Goal: Task Accomplishment & Management: Manage account settings

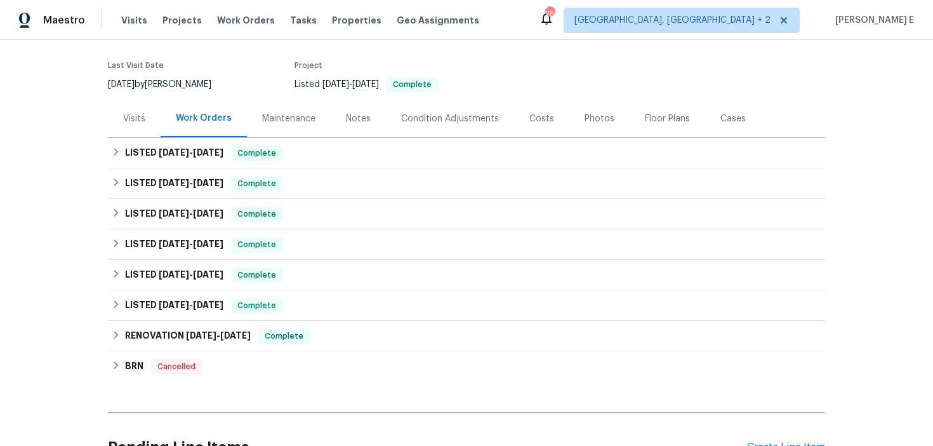
scroll to position [223, 0]
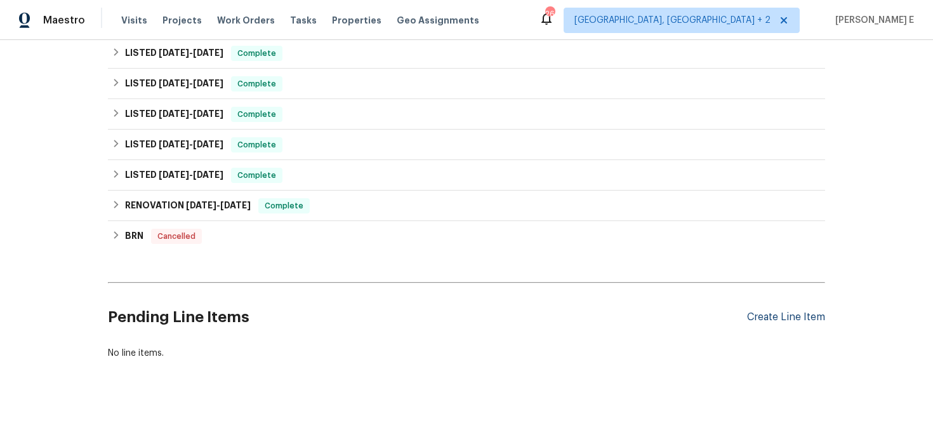
click at [776, 314] on div "Create Line Item" at bounding box center [786, 317] width 78 height 12
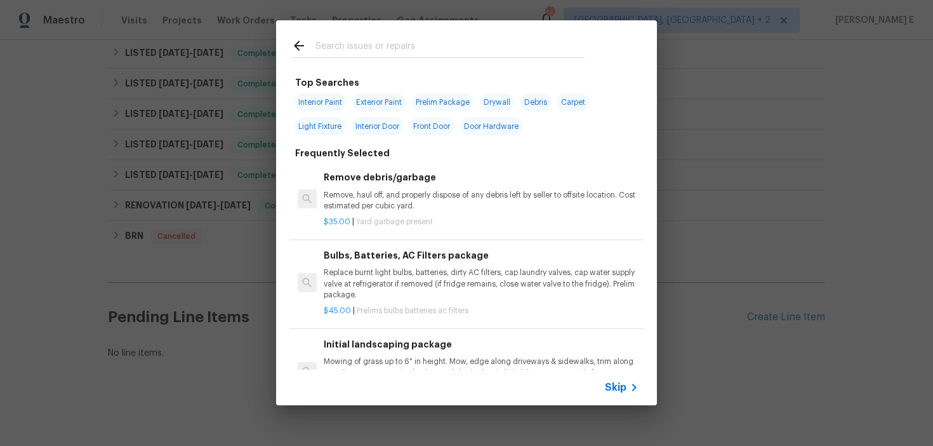
click at [619, 381] on span "Skip" at bounding box center [616, 387] width 22 height 13
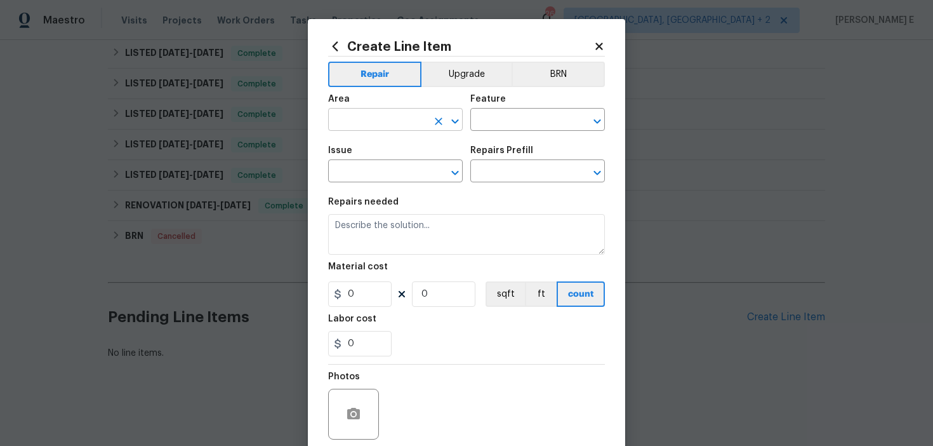
click at [388, 123] on input "text" at bounding box center [377, 121] width 99 height 20
type input "HVAC"
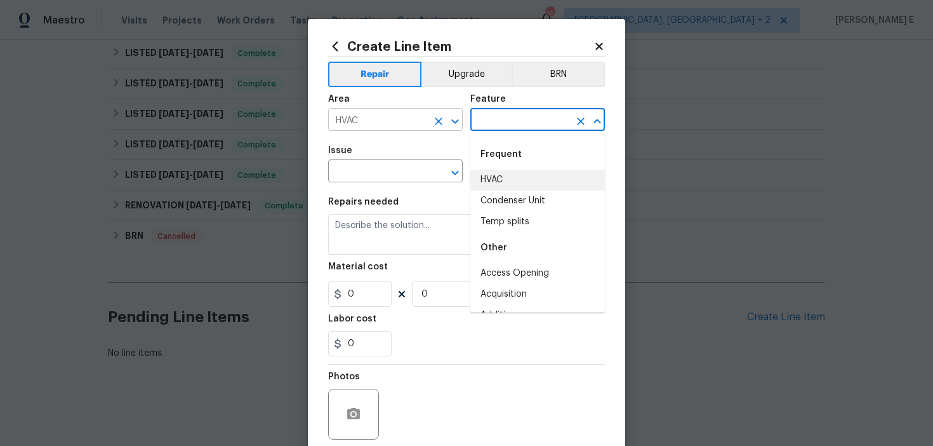
type input "HVAC"
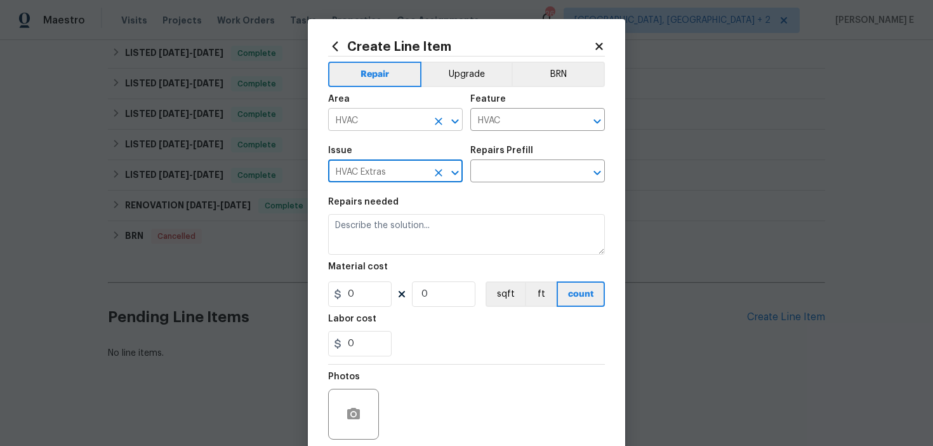
type input "HVAC Extras"
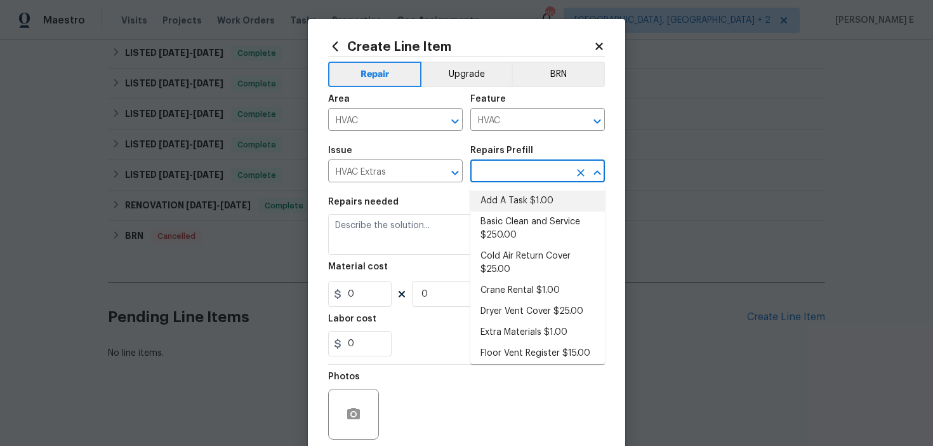
click at [487, 199] on li "Add A Task $1.00" at bounding box center [537, 200] width 135 height 21
type input "Add A Task $1.00"
type textarea "HPM to detail"
type input "1"
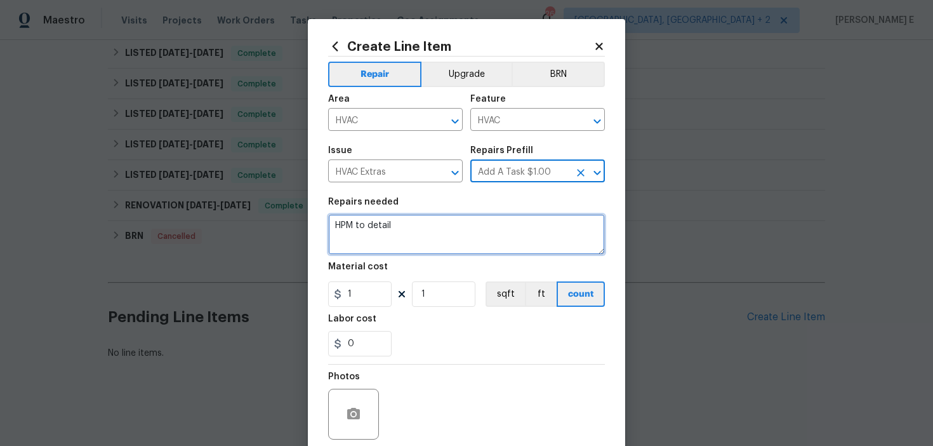
click at [415, 235] on textarea "HPM to detail" at bounding box center [466, 234] width 277 height 41
paste textarea "Rework:Received feedback that the thermostat isn’t turning on. Please replace b…"
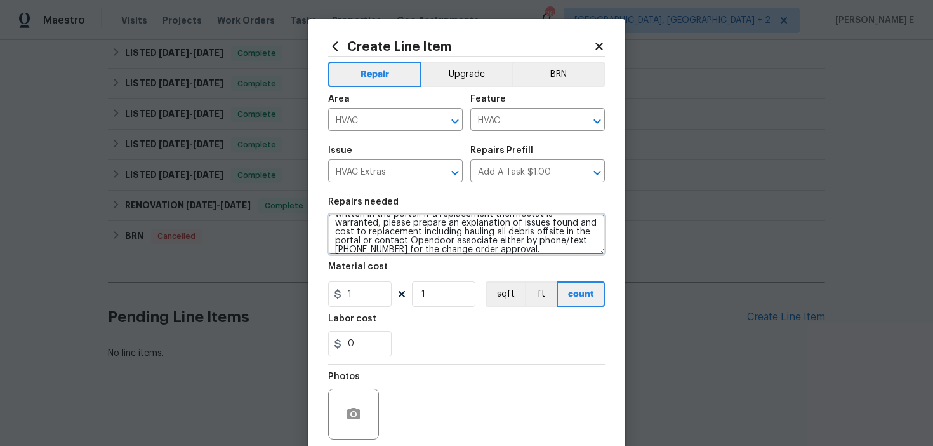
scroll to position [102, 0]
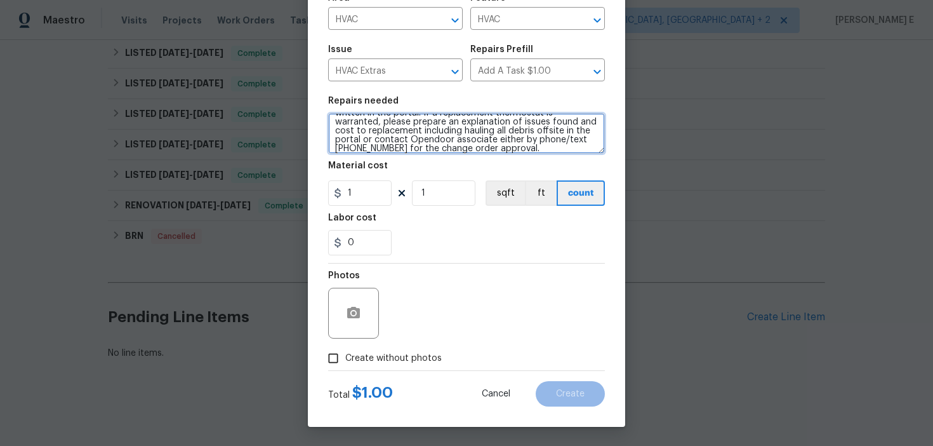
type textarea "Rework:Received feedback that the thermostat isn’t turning on. Please replace b…"
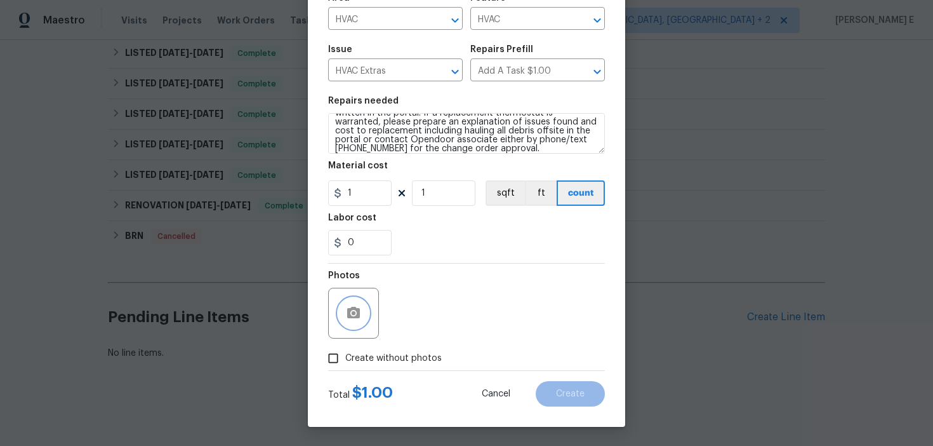
click at [360, 321] on button "button" at bounding box center [353, 313] width 30 height 30
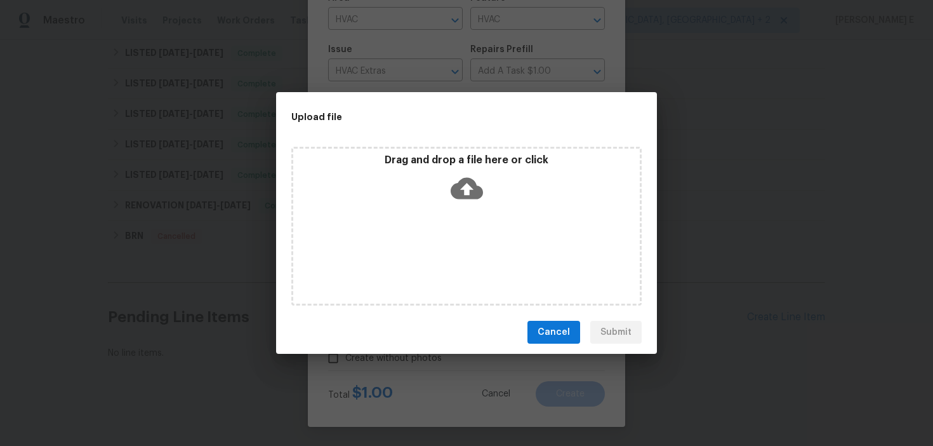
click at [468, 183] on icon at bounding box center [467, 189] width 32 height 22
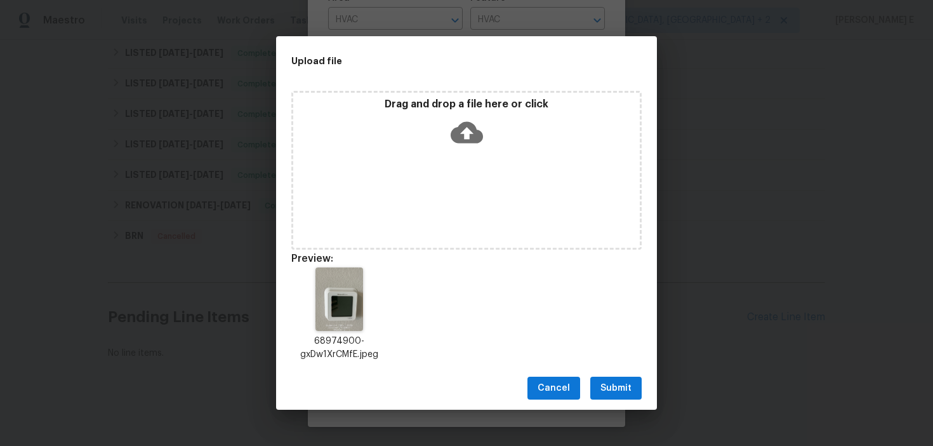
click at [602, 386] on span "Submit" at bounding box center [615, 388] width 31 height 16
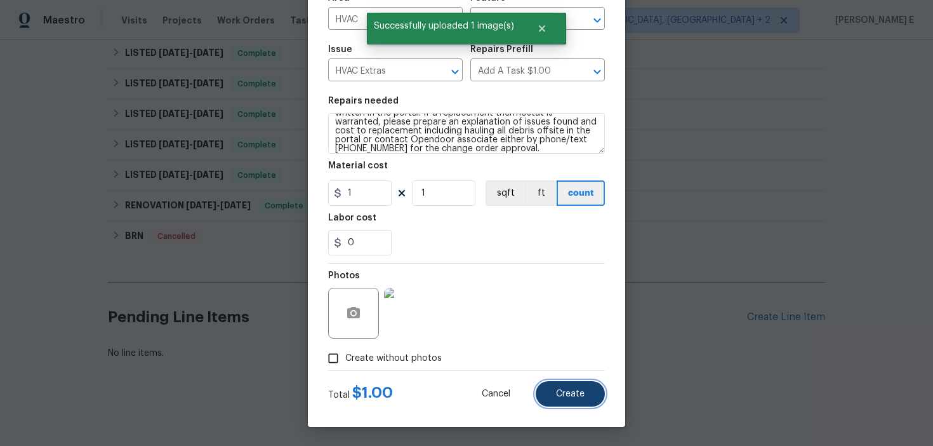
click at [559, 390] on span "Create" at bounding box center [570, 394] width 29 height 10
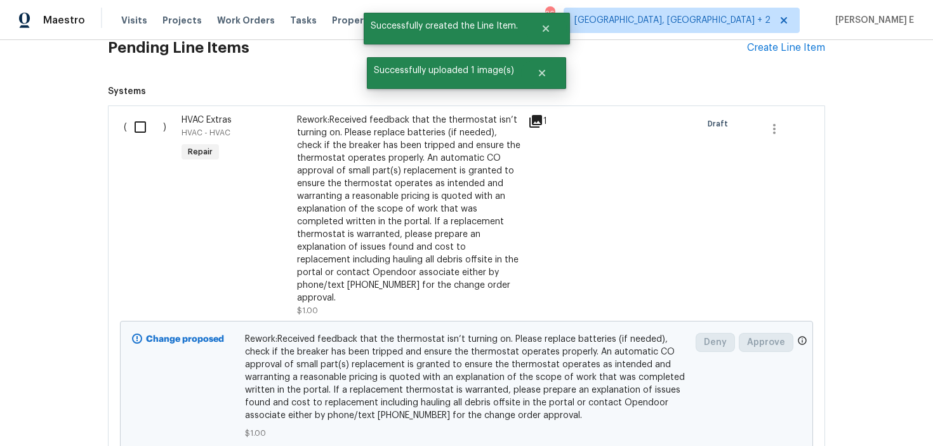
scroll to position [494, 0]
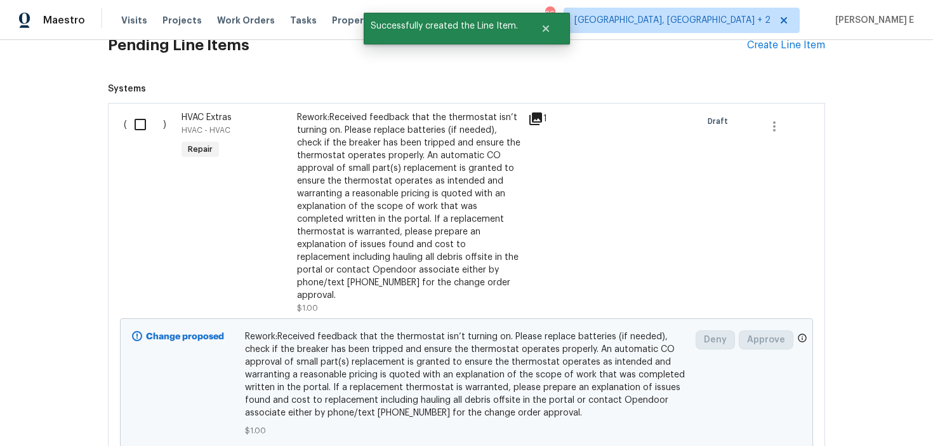
click at [134, 114] on input "checkbox" at bounding box center [145, 124] width 36 height 27
checkbox input "true"
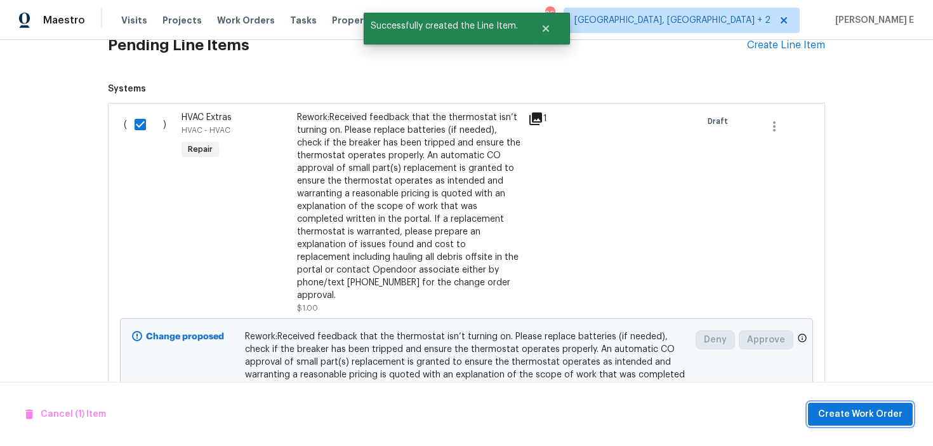
click at [885, 411] on span "Create Work Order" at bounding box center [860, 414] width 84 height 16
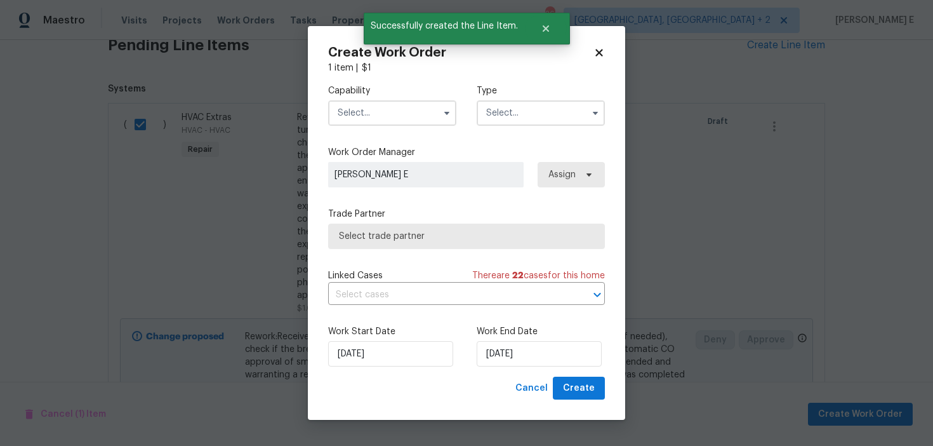
click at [389, 109] on input "text" at bounding box center [392, 112] width 128 height 25
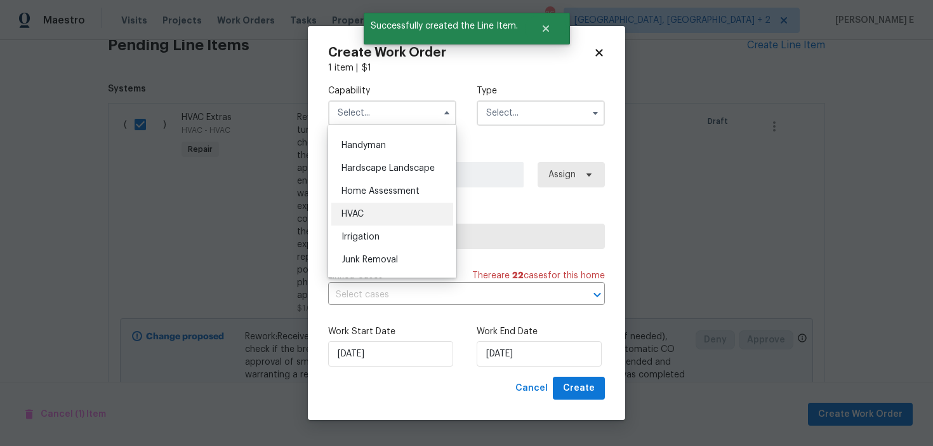
scroll to position [693, 0]
click at [360, 211] on span "HVAC" at bounding box center [353, 213] width 22 height 9
type input "HVAC"
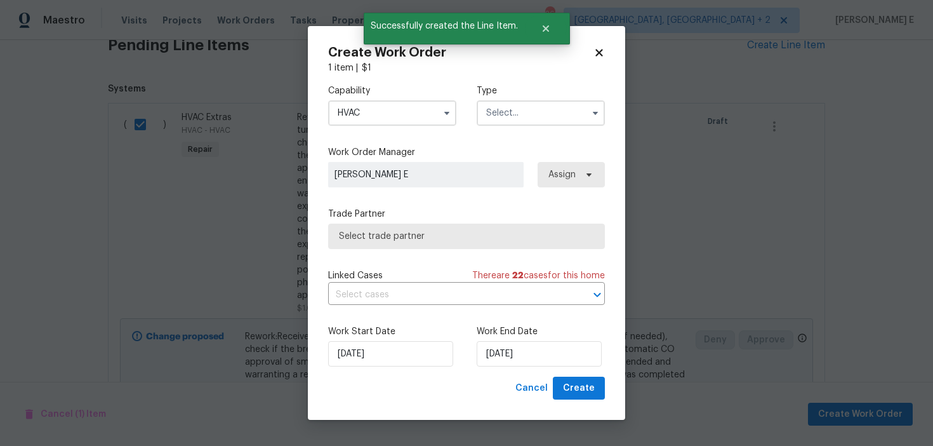
click at [512, 116] on input "text" at bounding box center [541, 112] width 128 height 25
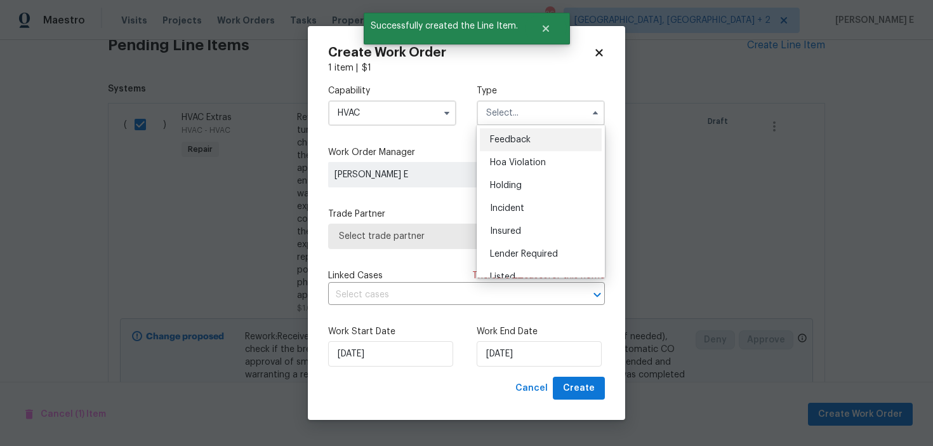
click at [508, 131] on div "Feedback" at bounding box center [541, 139] width 122 height 23
type input "Feedback"
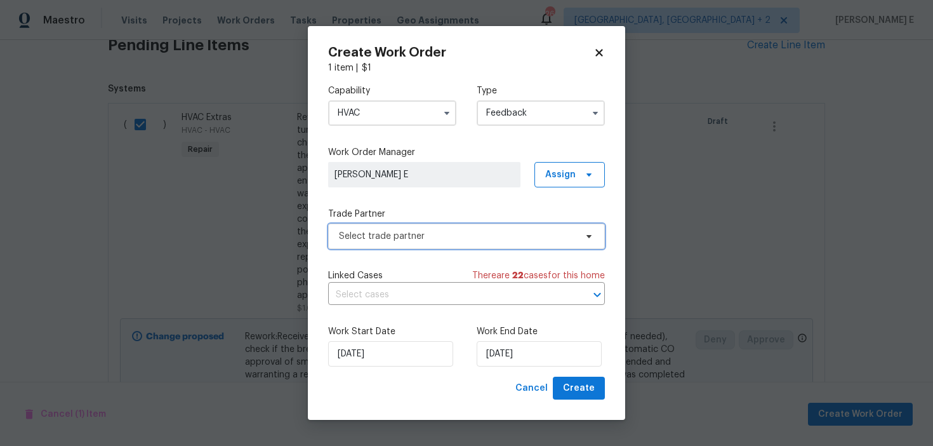
click at [355, 242] on span "Select trade partner" at bounding box center [466, 235] width 277 height 25
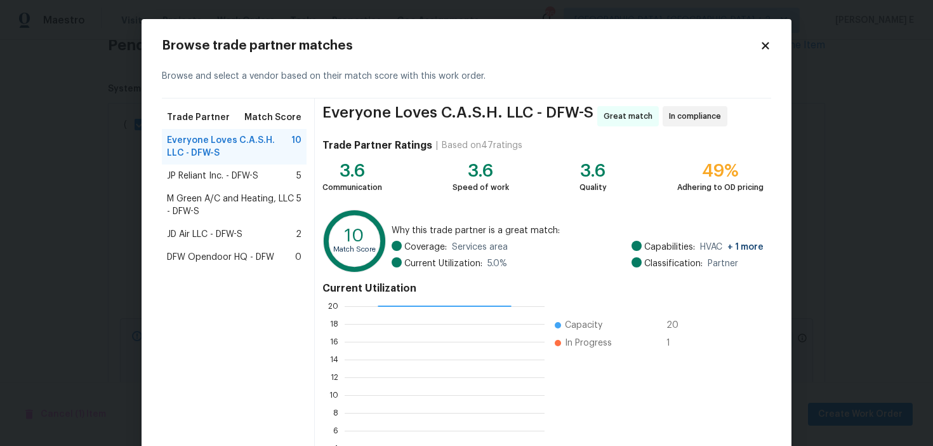
scroll to position [114, 0]
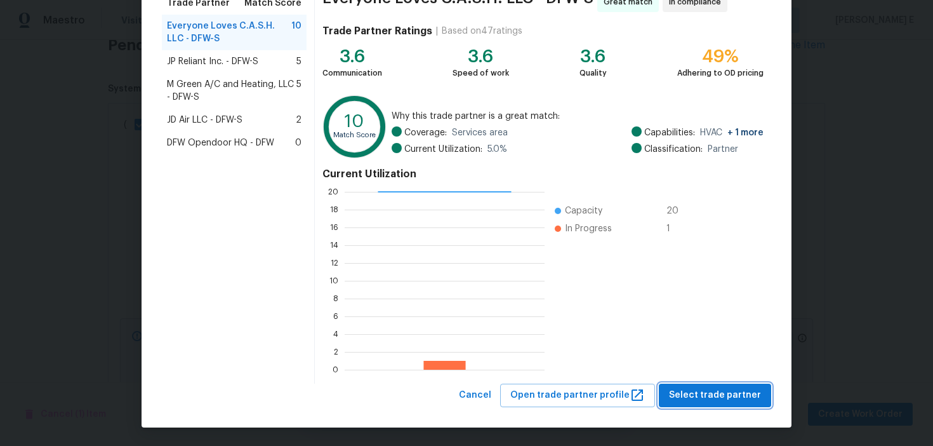
click at [702, 399] on span "Select trade partner" at bounding box center [715, 395] width 92 height 16
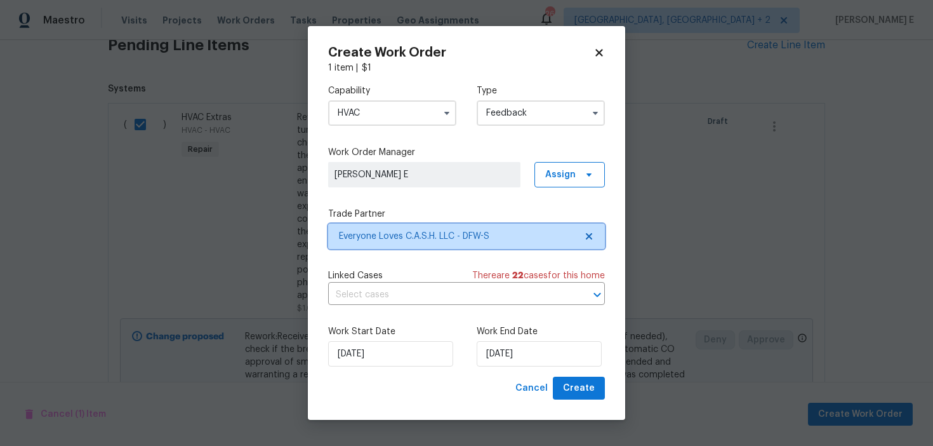
scroll to position [0, 0]
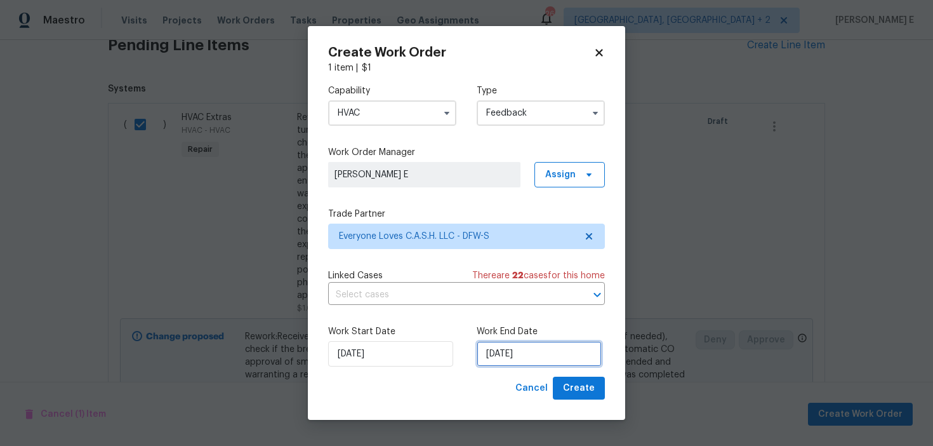
click at [544, 355] on input "08/09/2025" at bounding box center [539, 353] width 125 height 25
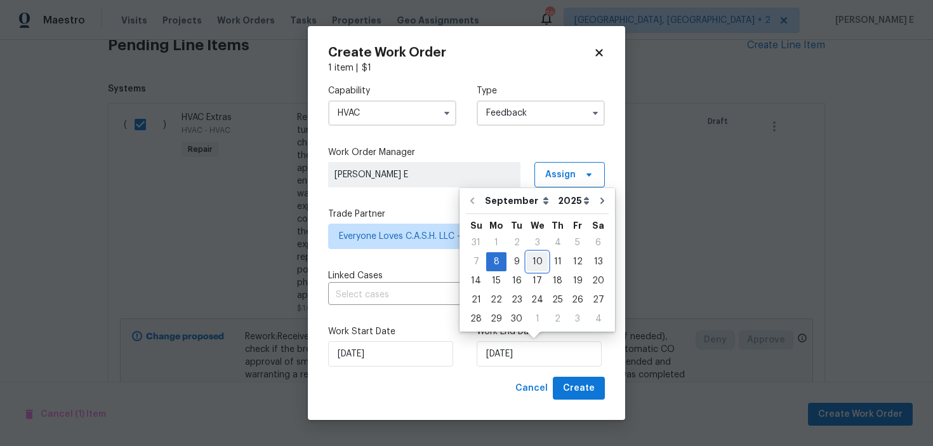
click at [538, 267] on div "10" at bounding box center [537, 262] width 21 height 18
type input "10/09/2025"
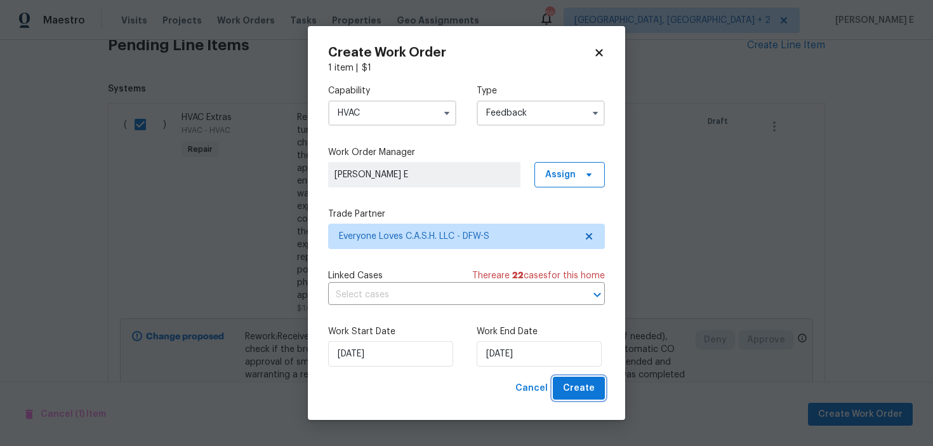
click at [577, 398] on button "Create" at bounding box center [579, 387] width 52 height 23
checkbox input "false"
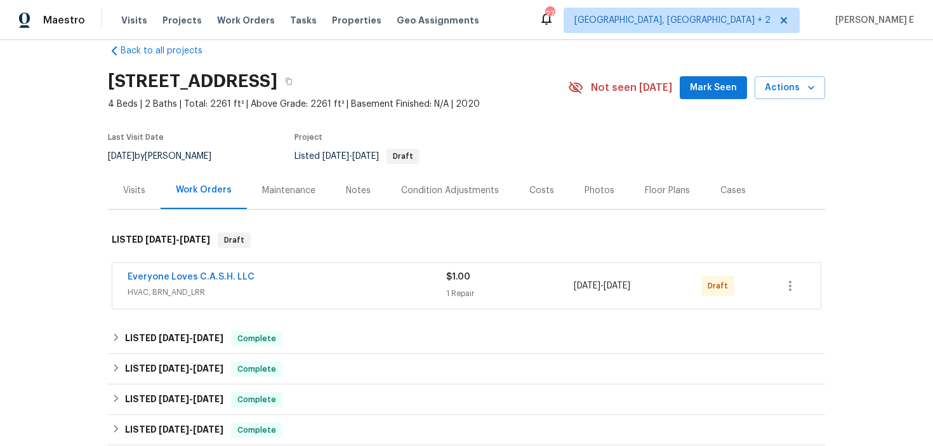
scroll to position [23, 0]
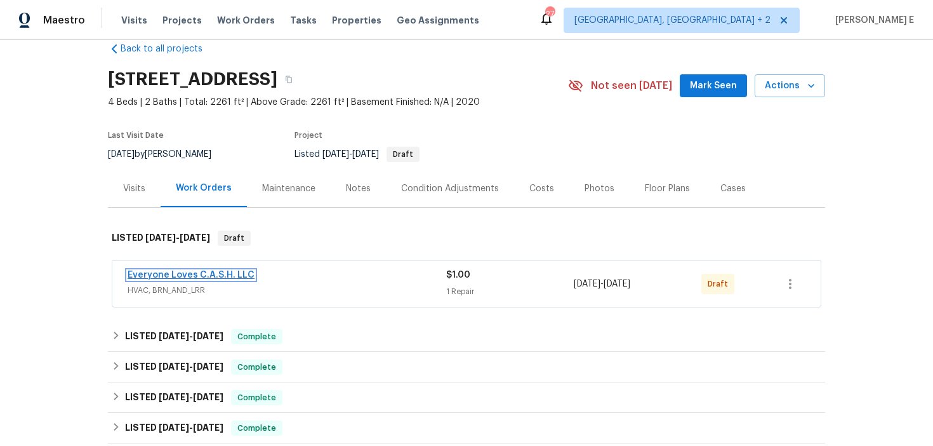
click at [183, 277] on link "Everyone Loves C.A.S.H. LLC" at bounding box center [191, 274] width 127 height 9
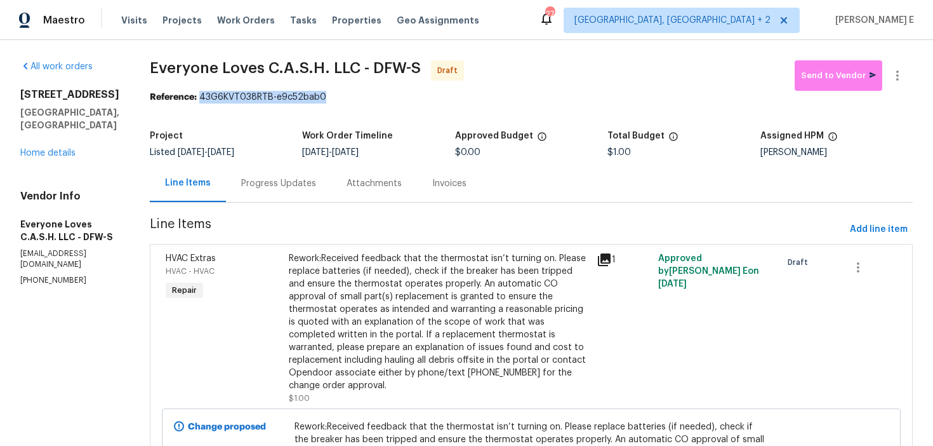
drag, startPoint x: 223, startPoint y: 100, endPoint x: 350, endPoint y: 95, distance: 127.7
click at [350, 95] on div "Reference: 43G6KVT038RTB-e9c52bab0" at bounding box center [531, 97] width 763 height 13
copy div "43G6KVT038RTB-e9c52bab0"
click at [282, 189] on div "Progress Updates" at bounding box center [278, 183] width 75 height 13
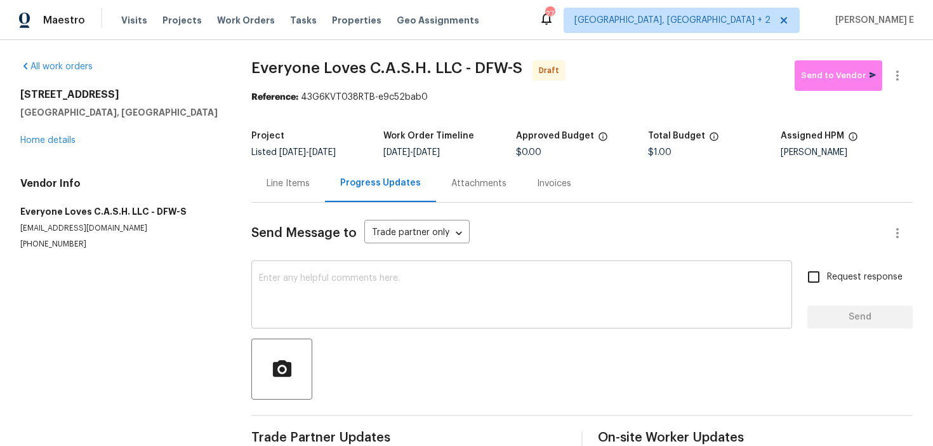
click at [387, 296] on textarea at bounding box center [522, 296] width 526 height 44
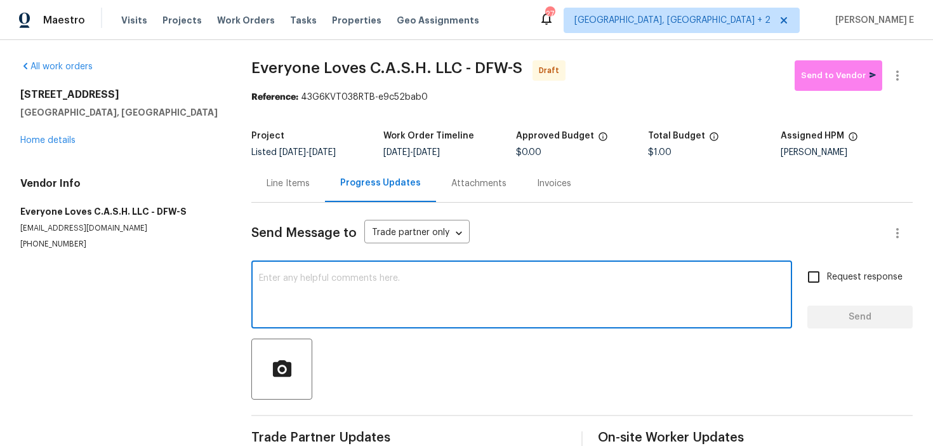
paste textarea "Hi this is Keerthana with Opendoor. I’m confirming you received the WO for the …"
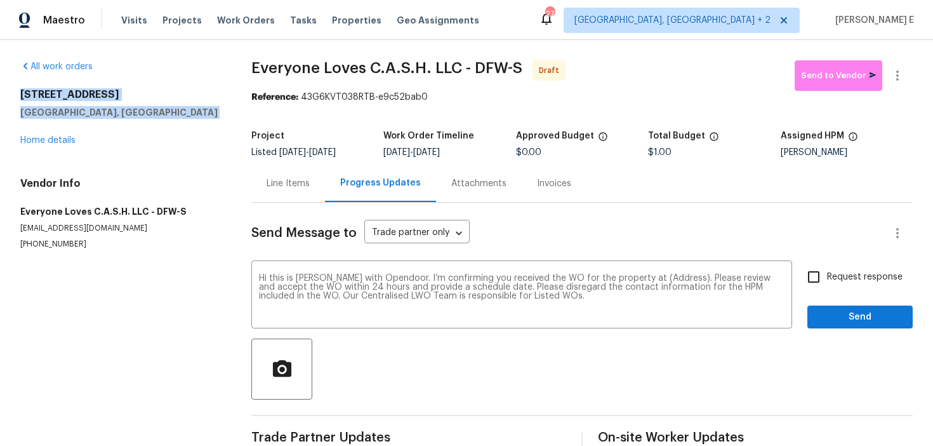
drag, startPoint x: 20, startPoint y: 89, endPoint x: 103, endPoint y: 126, distance: 91.2
click at [103, 126] on div "2351 County Road 4010 Decatur, TX 76234 Home details" at bounding box center [120, 117] width 201 height 58
copy div "2351 County Road 4010 Decatur, TX 76234"
click at [658, 278] on textarea "Hi this is Keerthana with Opendoor. I’m confirming you received the WO for the …" at bounding box center [522, 296] width 526 height 44
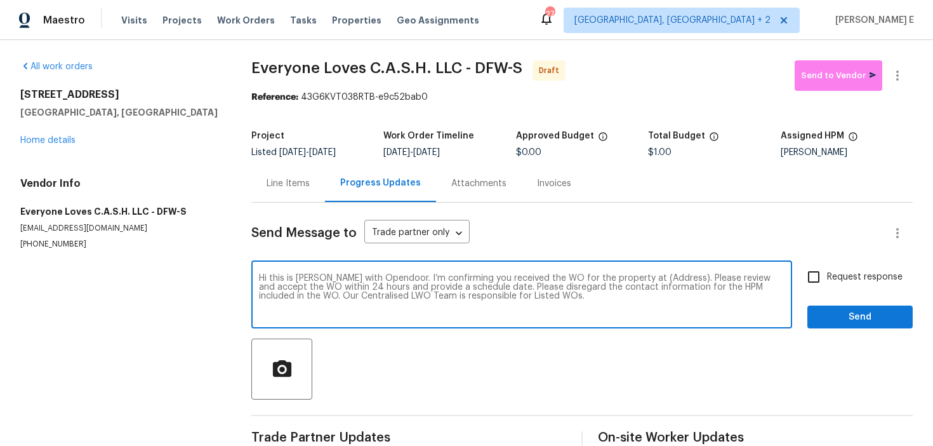
click at [658, 278] on textarea "Hi this is Keerthana with Opendoor. I’m confirming you received the WO for the …" at bounding box center [522, 296] width 526 height 44
paste textarea "2351 County Road 4010 Decatur, TX 76234"
type textarea "Hi this is Keerthana with Opendoor. I’m confirming you received the WO for the …"
click at [846, 272] on span "Request response" at bounding box center [865, 276] width 76 height 13
click at [827, 272] on input "Request response" at bounding box center [813, 276] width 27 height 27
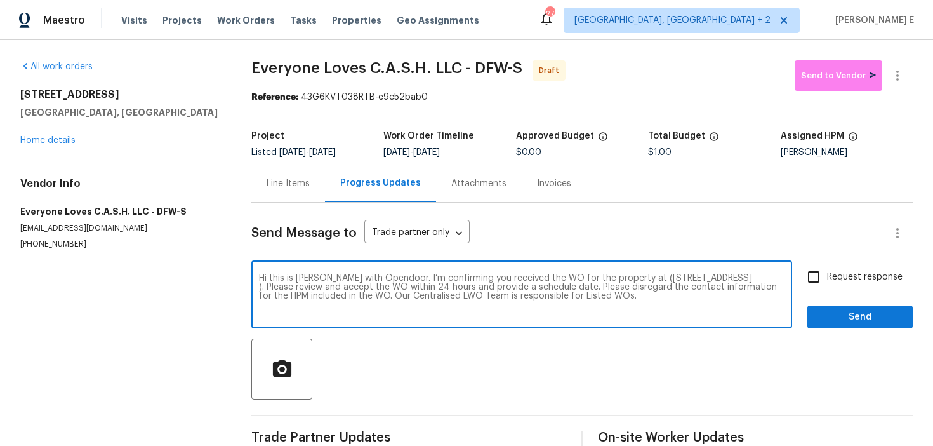
checkbox input "true"
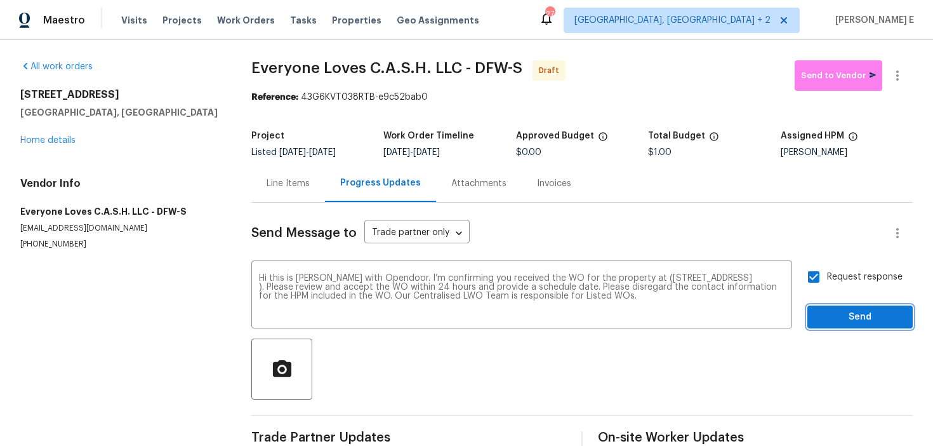
click at [835, 317] on span "Send" at bounding box center [860, 317] width 85 height 16
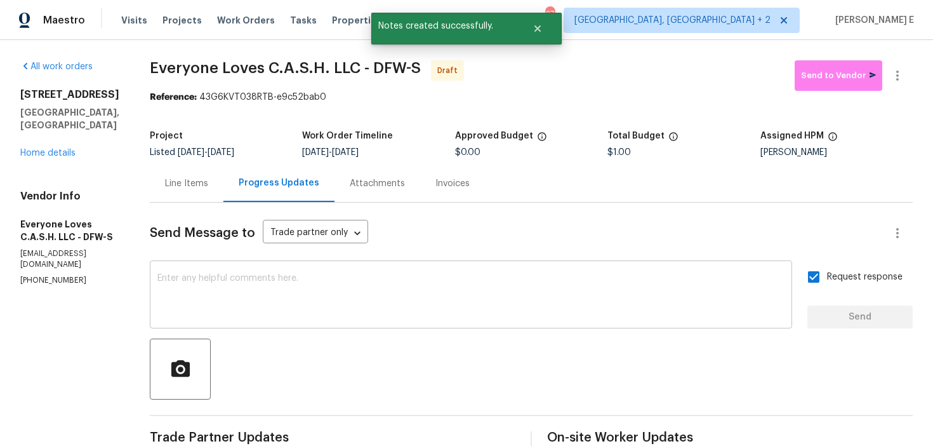
click at [573, 267] on div "x ​" at bounding box center [471, 295] width 642 height 65
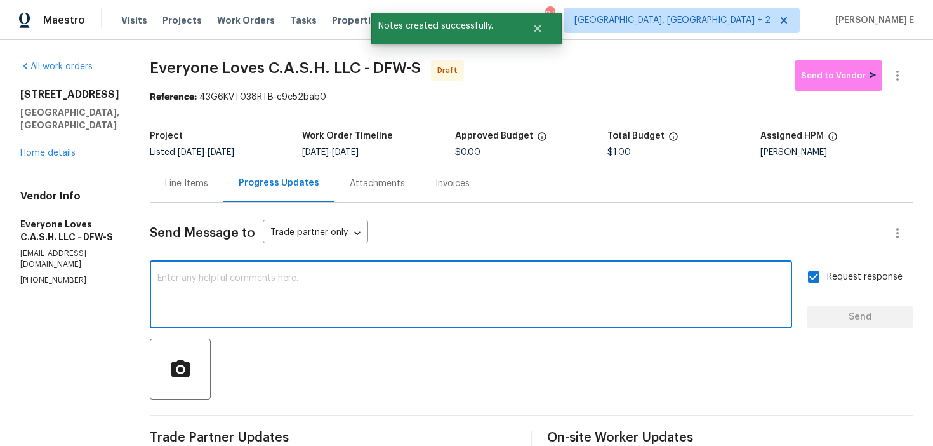
paste textarea "Attention All Work Orders must include before-photos (both close-up and wide-an…"
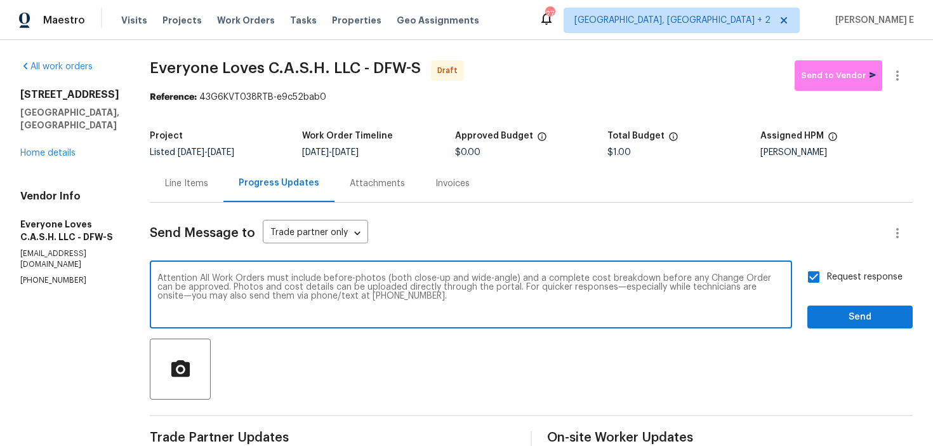
type textarea "Attention All Work Orders must include before-photos (both close-up and wide-an…"
click at [840, 317] on span "Send" at bounding box center [860, 317] width 85 height 16
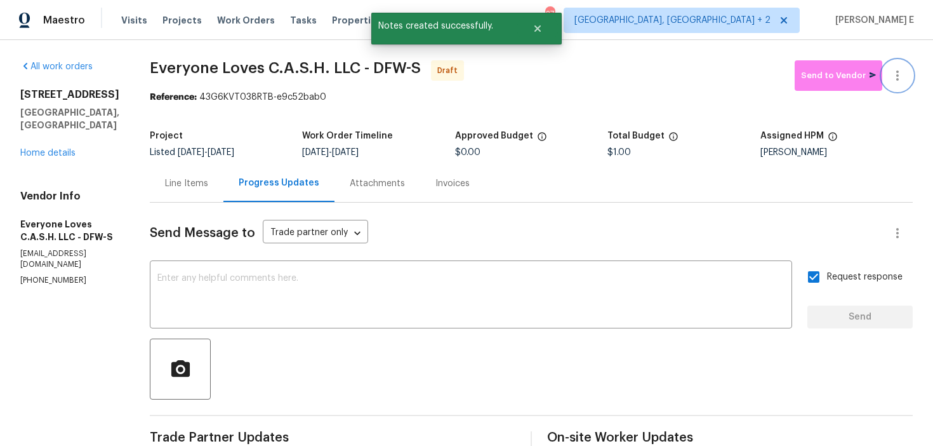
click at [894, 75] on icon "button" at bounding box center [897, 75] width 15 height 15
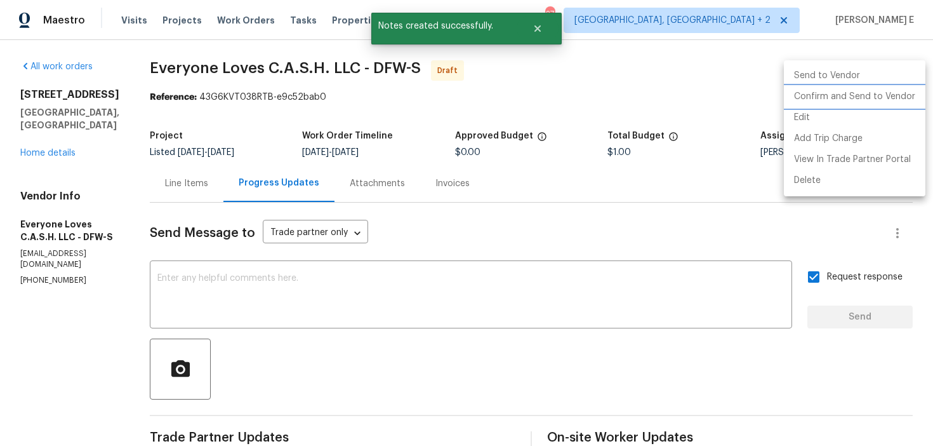
click at [835, 94] on li "Confirm and Send to Vendor" at bounding box center [855, 96] width 142 height 21
click at [678, 92] on div at bounding box center [466, 223] width 933 height 446
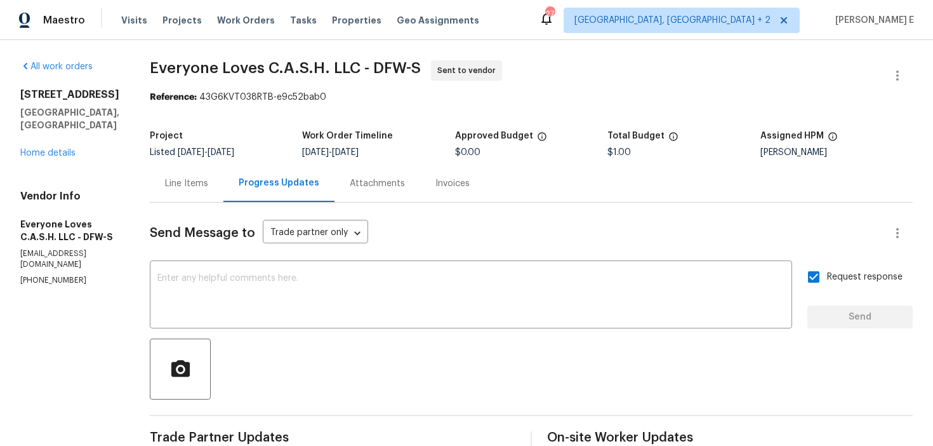
click at [220, 86] on span "Everyone Loves C.A.S.H. LLC - DFW-S Sent to vendor" at bounding box center [516, 75] width 733 height 30
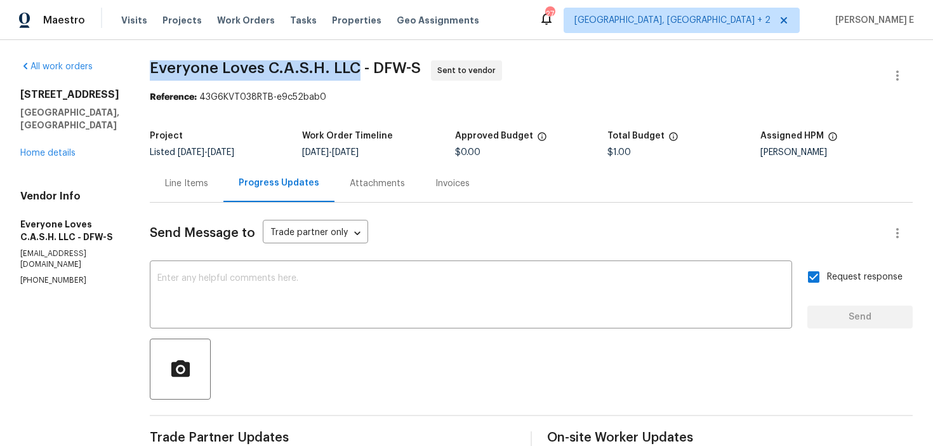
drag, startPoint x: 173, startPoint y: 66, endPoint x: 376, endPoint y: 61, distance: 203.2
click at [376, 61] on span "Everyone Loves C.A.S.H. LLC - DFW-S" at bounding box center [285, 67] width 271 height 15
copy span "Everyone Loves C.A.S.H. LLC"
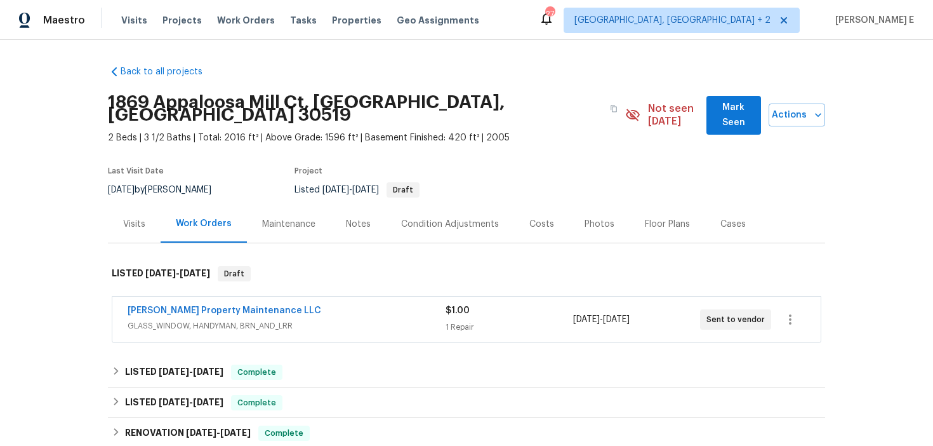
click at [343, 323] on div "Glen Property Maintenance LLC GLASS_WINDOW, HANDYMAN, BRN_AND_LRR $1.00 1 Repai…" at bounding box center [466, 319] width 708 height 46
click at [282, 304] on div "[PERSON_NAME] Property Maintenance LLC" at bounding box center [287, 311] width 318 height 15
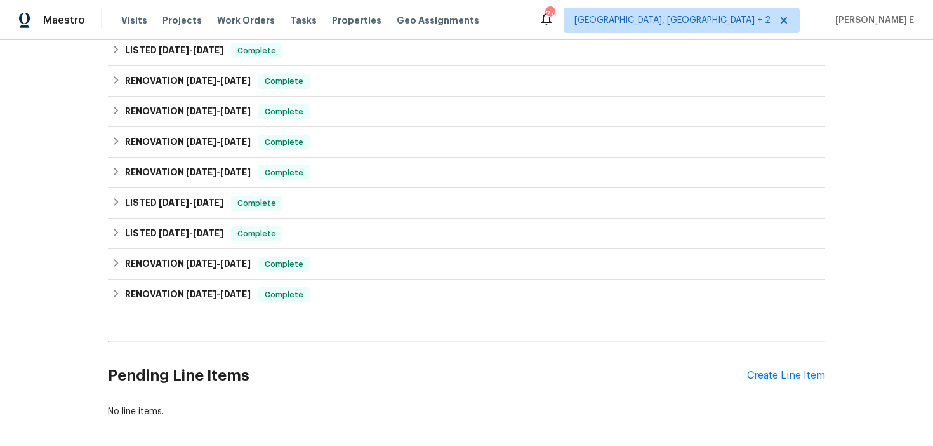
scroll to position [580, 0]
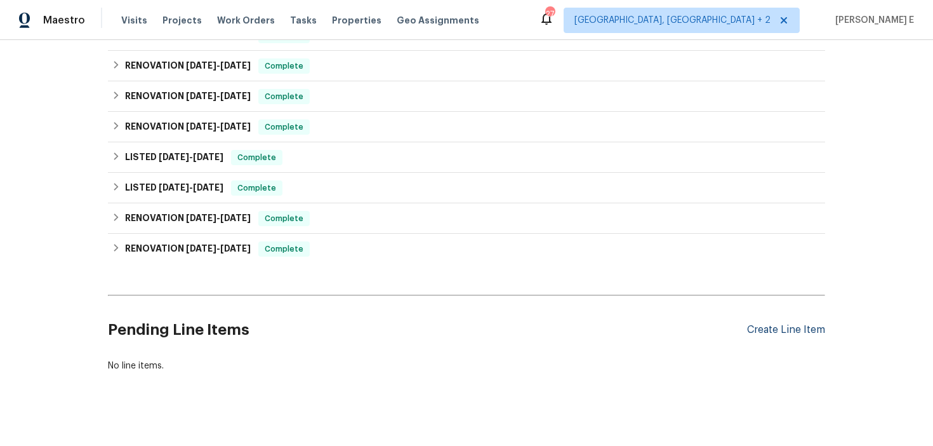
click at [764, 324] on div "Create Line Item" at bounding box center [786, 330] width 78 height 12
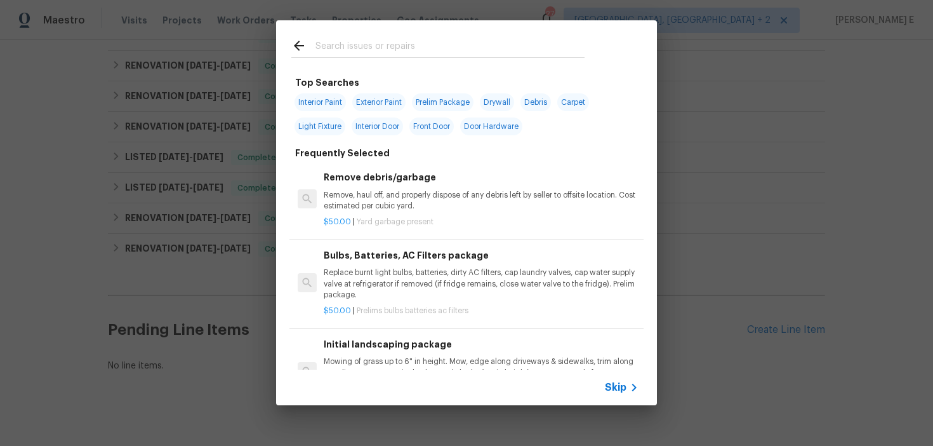
click at [618, 389] on span "Skip" at bounding box center [616, 387] width 22 height 13
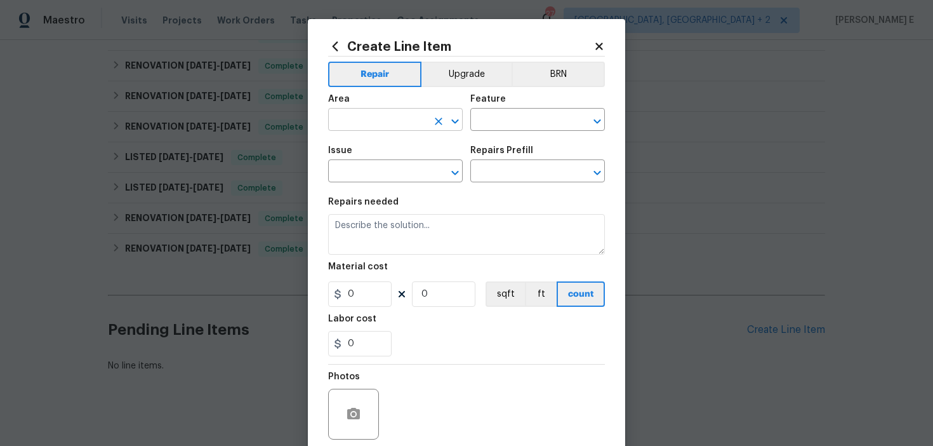
click at [395, 124] on input "text" at bounding box center [377, 121] width 99 height 20
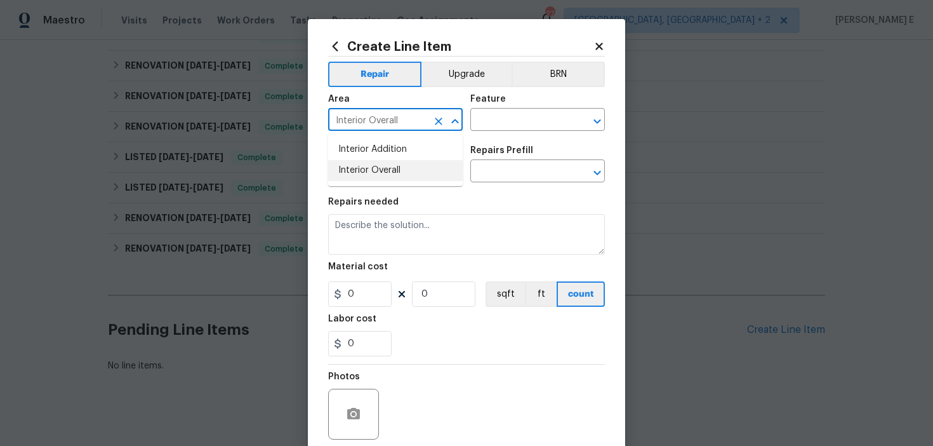
type input "Interior Overall"
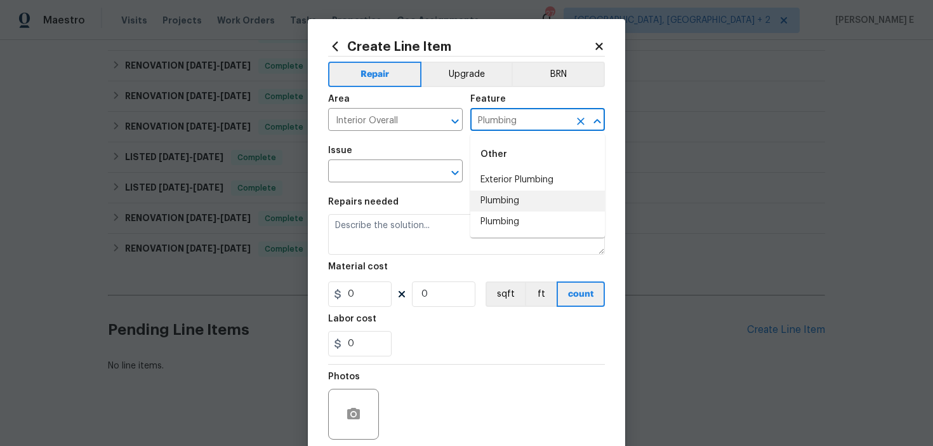
type input "Plumbing"
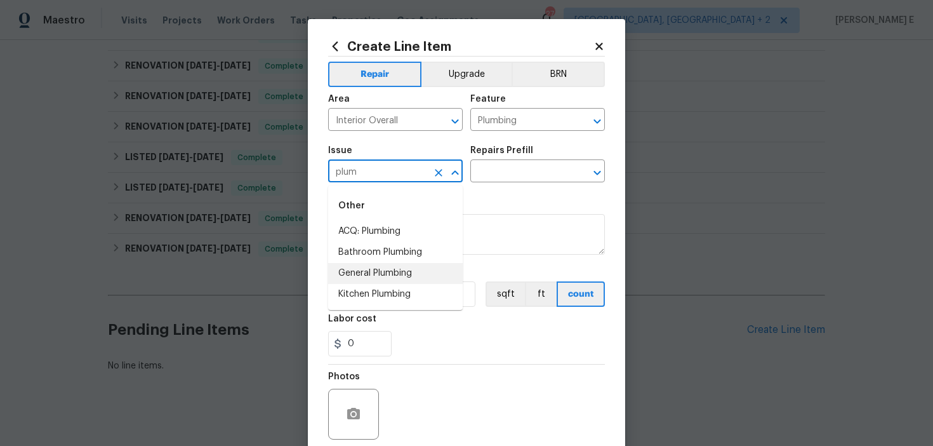
click at [366, 269] on li "General Plumbing" at bounding box center [395, 273] width 135 height 21
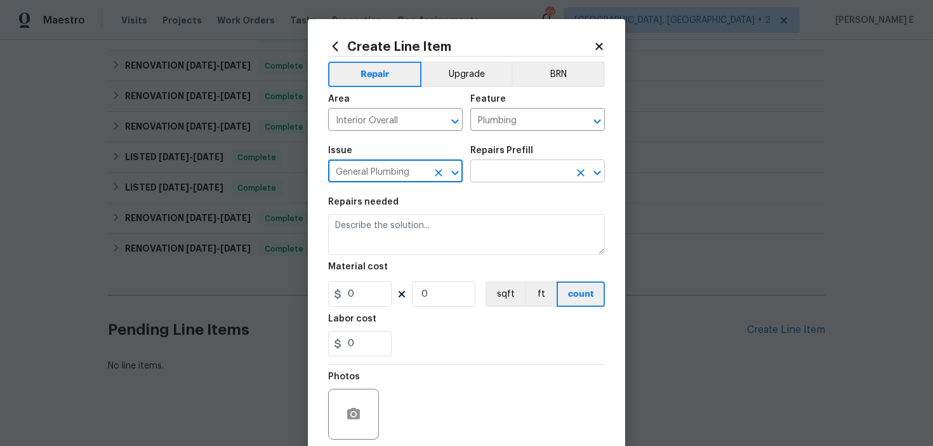
type input "General Plumbing"
click at [518, 179] on input "text" at bounding box center [519, 172] width 99 height 20
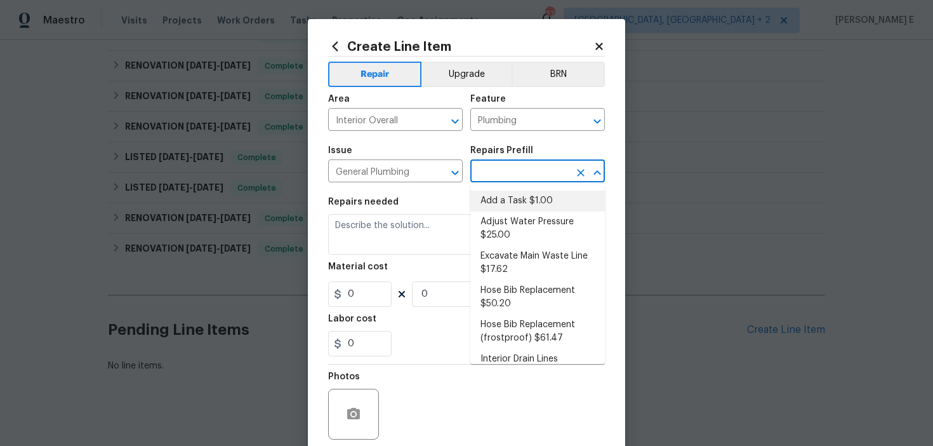
click at [502, 194] on li "Add a Task $1.00" at bounding box center [537, 200] width 135 height 21
type input "Add a Task $1.00"
type textarea "HPM to detail"
type input "1"
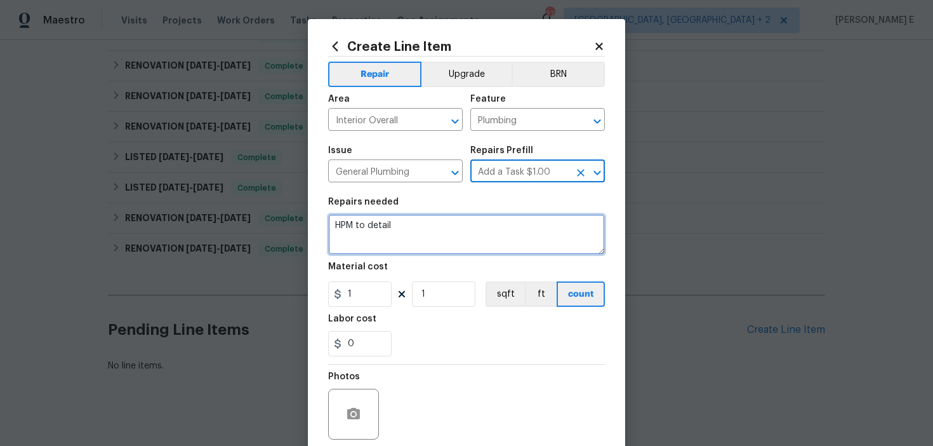
click at [444, 215] on textarea "HPM to detail" at bounding box center [466, 234] width 277 height 41
paste textarea "Master's discharge is triggered, leaking water"
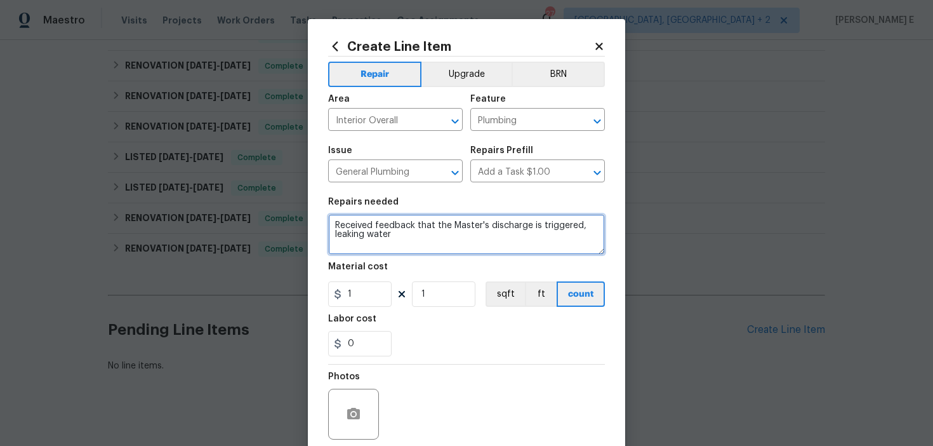
click at [457, 227] on textarea "Received feedback that the Master's discharge is triggered, leaking water" at bounding box center [466, 234] width 277 height 41
click at [413, 239] on textarea "Received feedback that the master's discharge is triggered, leaking water" at bounding box center [466, 234] width 277 height 41
click at [587, 230] on textarea "Received feedback that the master's discharge is triggered, leaking water" at bounding box center [466, 234] width 277 height 41
click at [585, 227] on textarea "Received feedback that the master's discharge is triggered, leaking water" at bounding box center [466, 234] width 277 height 41
click at [470, 249] on textarea "Received feedback that the master's discharge is triggered and leaking water" at bounding box center [466, 234] width 277 height 41
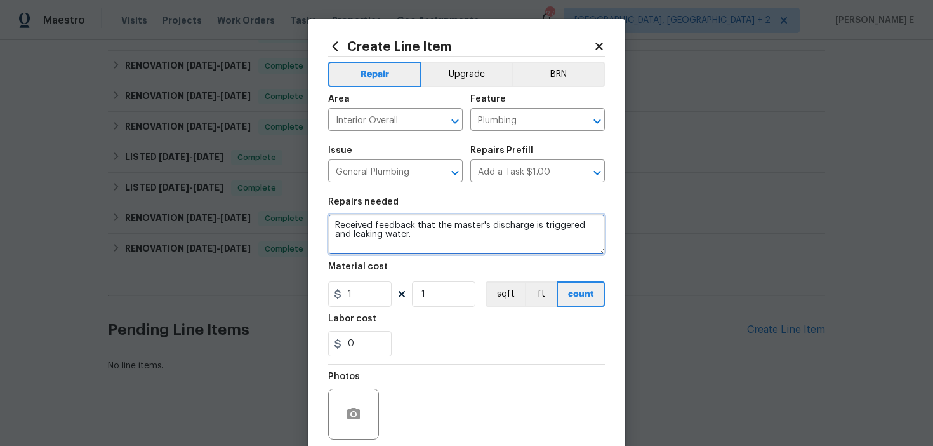
paste textarea "Please prioritize this WO due to a water leak. Identify the cabinet in question…"
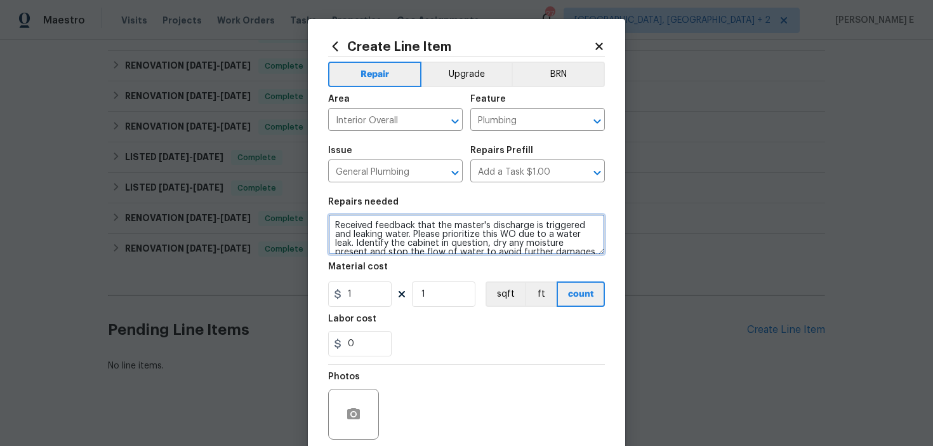
scroll to position [74, 0]
type textarea "Received feedback that the master's discharge is triggered and leaking water. P…"
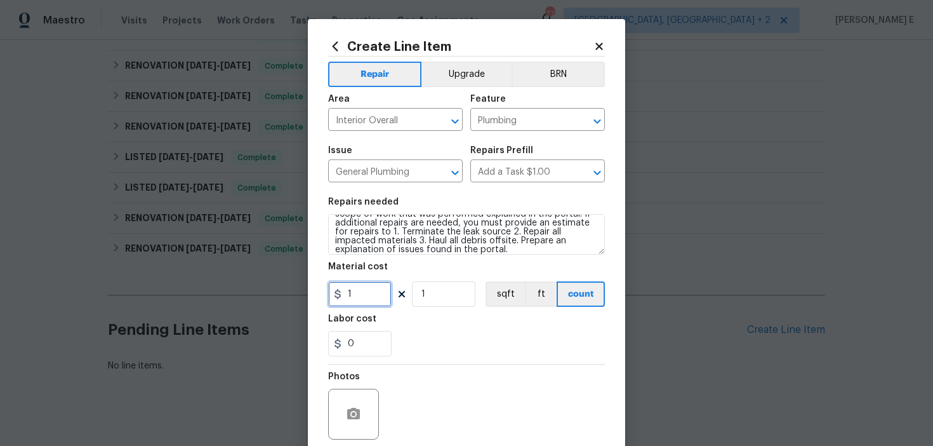
drag, startPoint x: 358, startPoint y: 291, endPoint x: 328, endPoint y: 293, distance: 29.9
click at [333, 293] on div "1" at bounding box center [359, 293] width 63 height 25
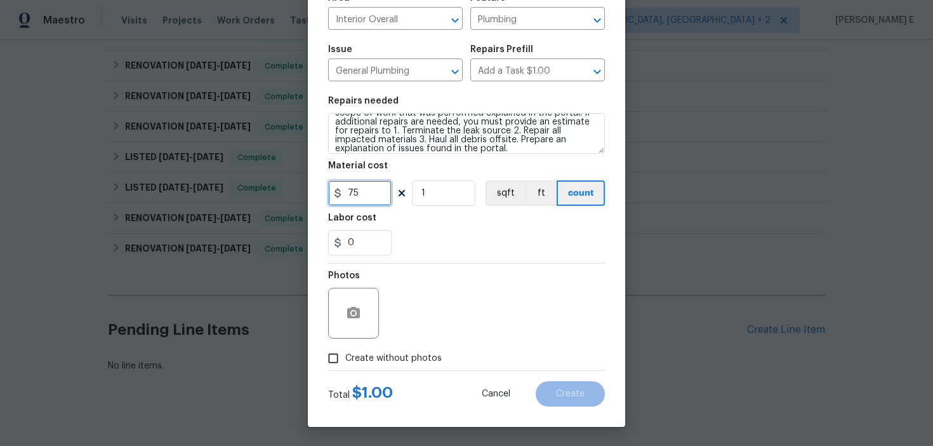
type input "75"
click at [322, 364] on input "Create without photos" at bounding box center [333, 358] width 24 height 24
checkbox input "true"
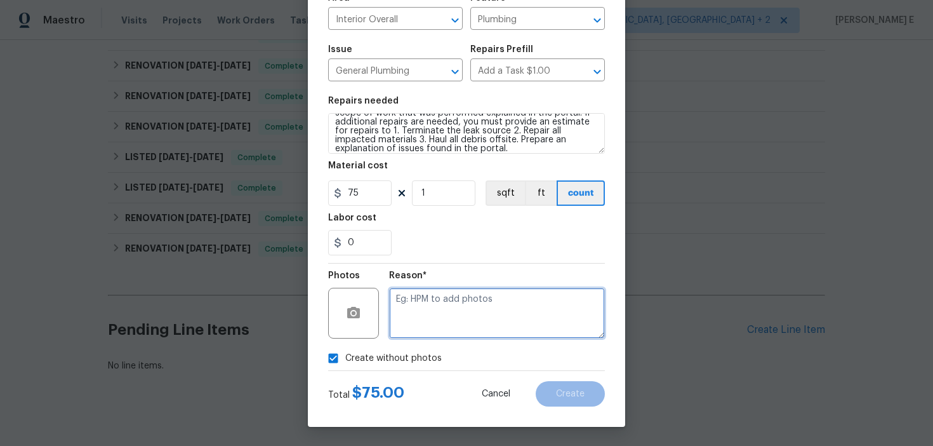
click at [428, 328] on textarea at bounding box center [497, 313] width 216 height 51
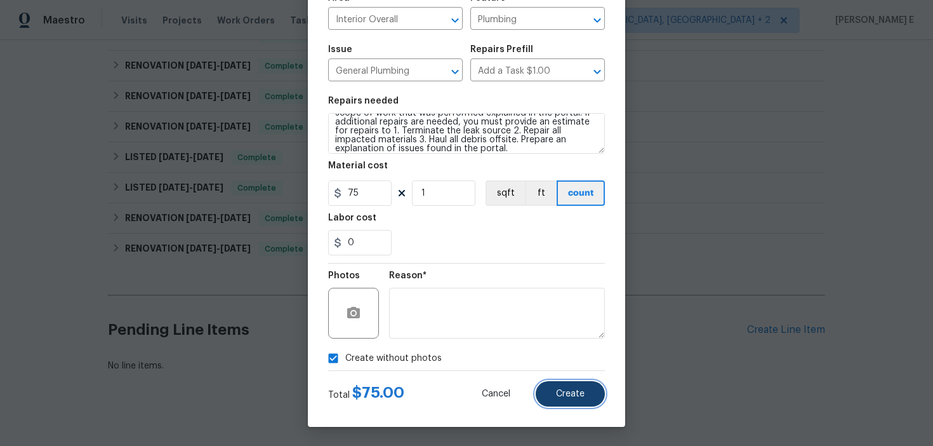
click at [571, 388] on button "Create" at bounding box center [570, 393] width 69 height 25
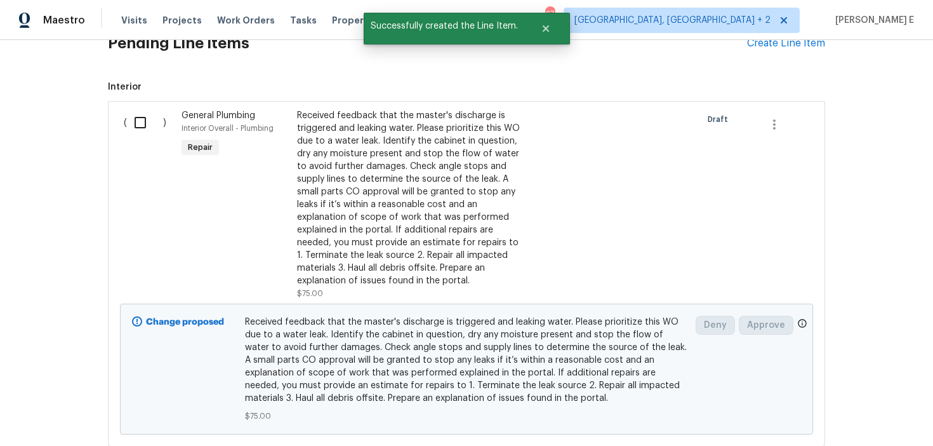
scroll to position [867, 0]
click at [138, 109] on input "checkbox" at bounding box center [145, 122] width 36 height 27
checkbox input "true"
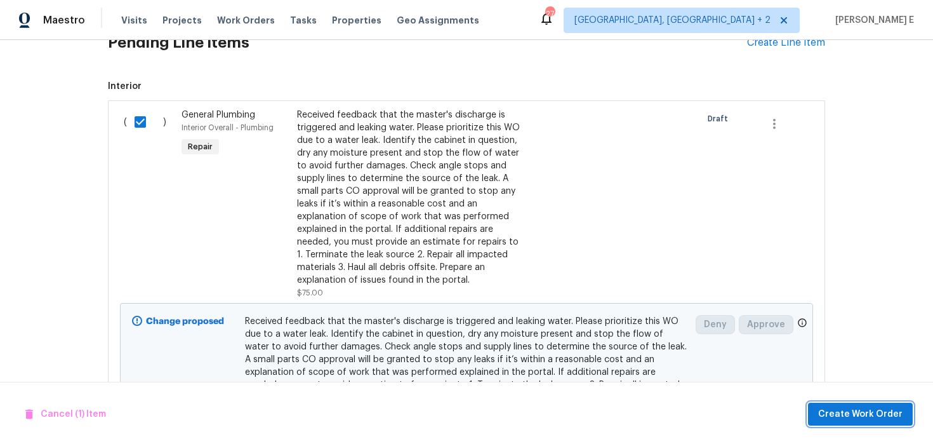
click at [870, 415] on span "Create Work Order" at bounding box center [860, 414] width 84 height 16
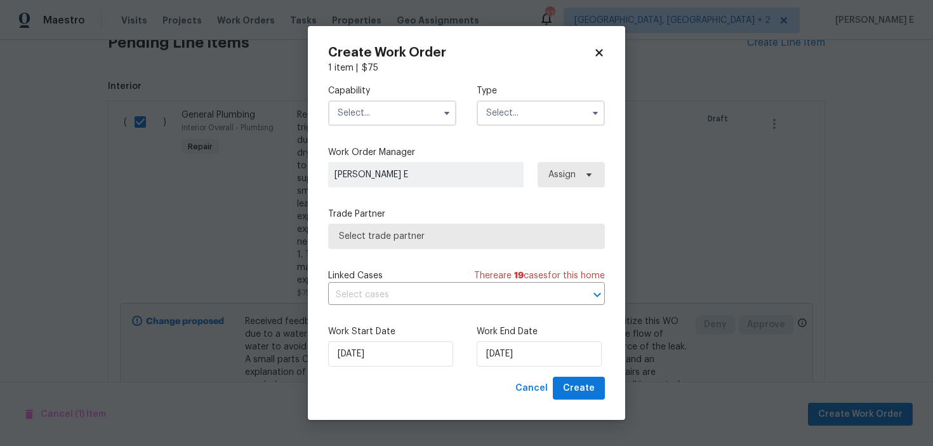
click at [392, 107] on input "text" at bounding box center [392, 112] width 128 height 25
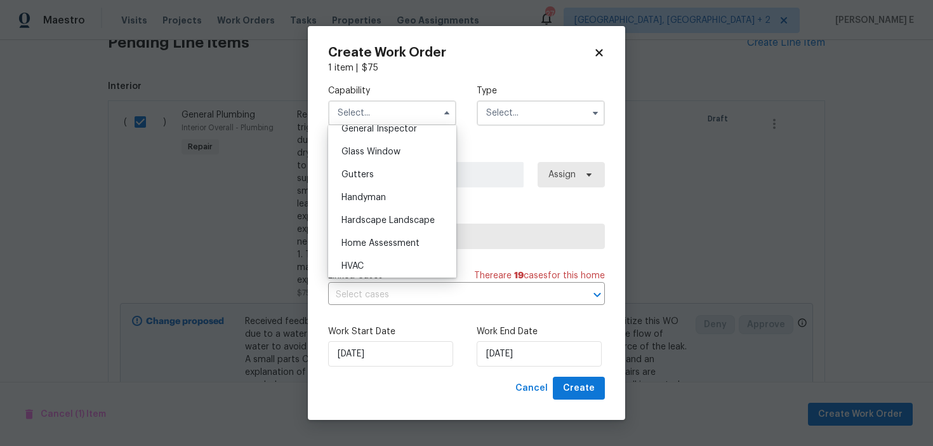
scroll to position [645, 0]
click at [387, 185] on div "Handyman" at bounding box center [392, 193] width 122 height 23
type input "Handyman"
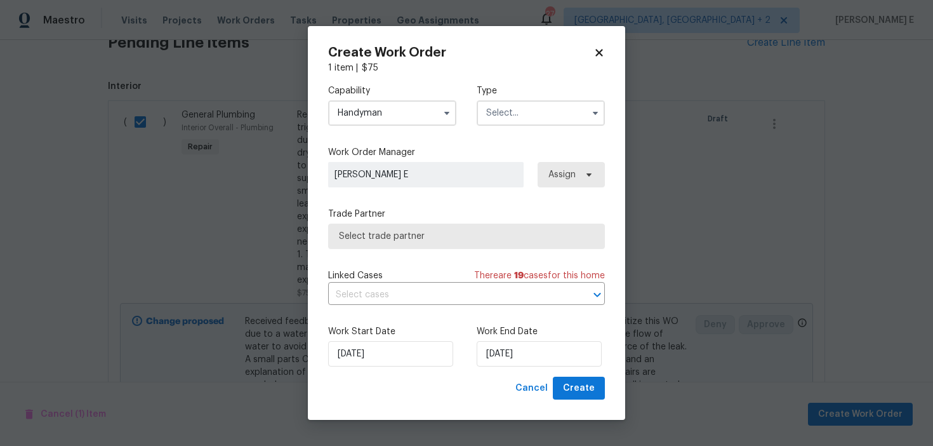
click at [494, 123] on input "text" at bounding box center [541, 112] width 128 height 25
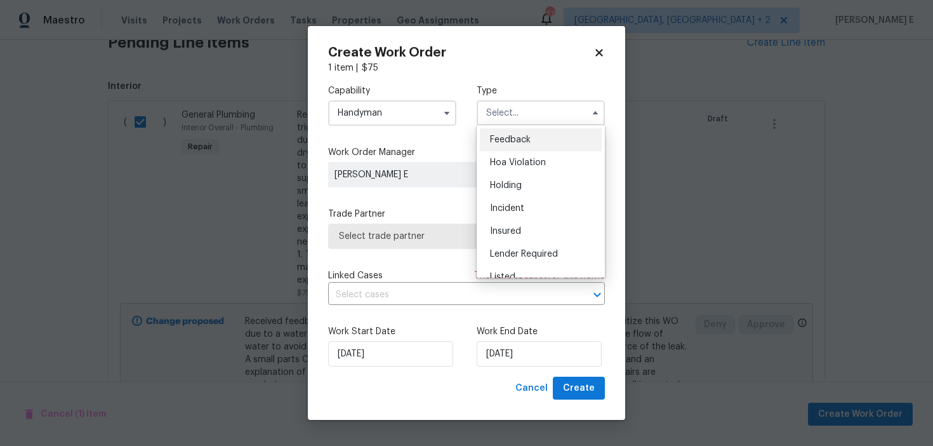
click at [496, 135] on div "Feedback" at bounding box center [541, 139] width 122 height 23
type input "Feedback"
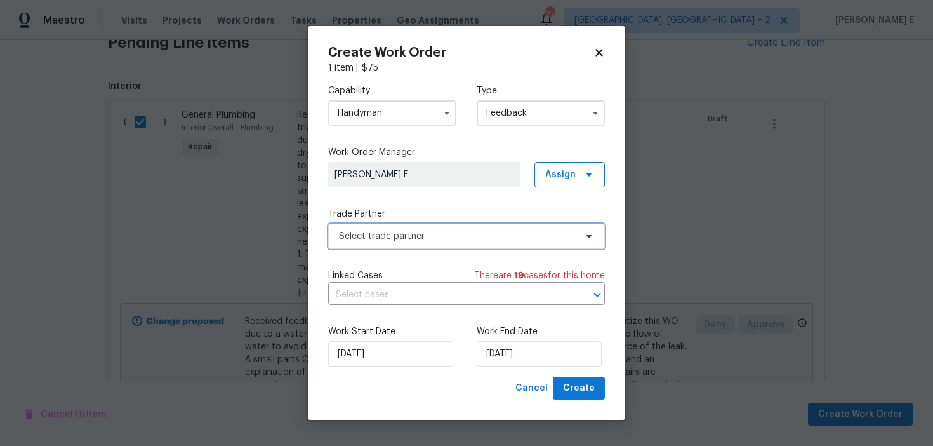
click at [408, 241] on span "Select trade partner" at bounding box center [457, 236] width 237 height 13
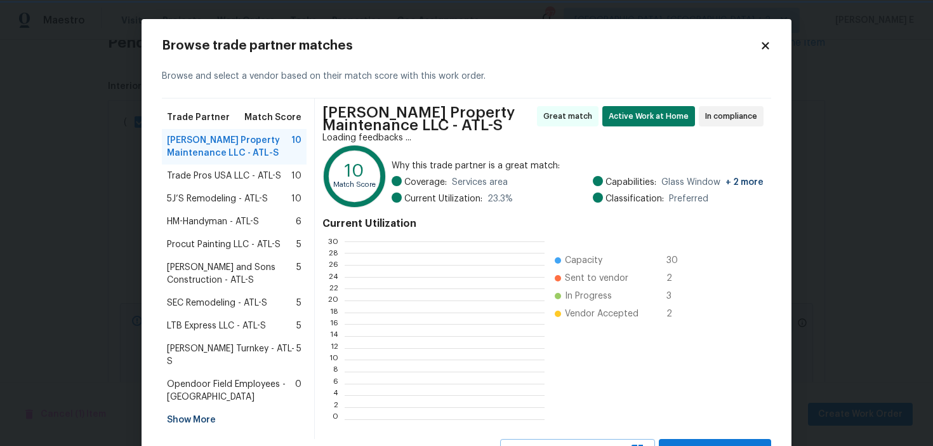
scroll to position [178, 199]
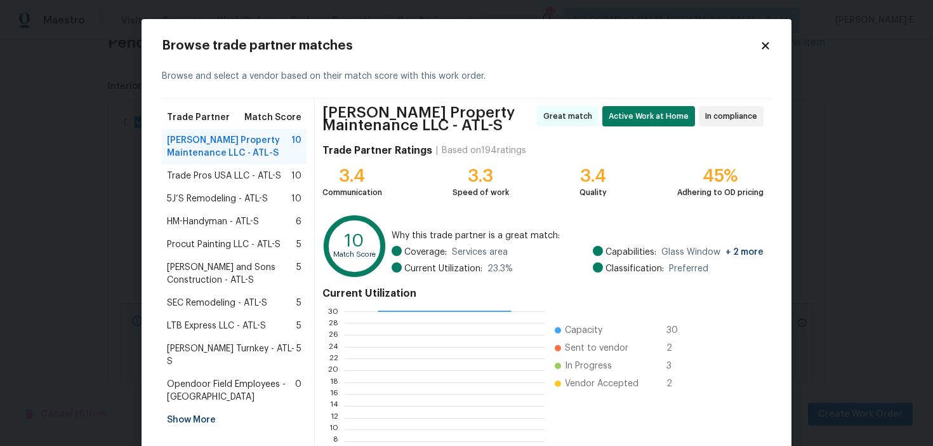
click at [248, 224] on span "HM-Handyman - ATL-S" at bounding box center [213, 221] width 92 height 13
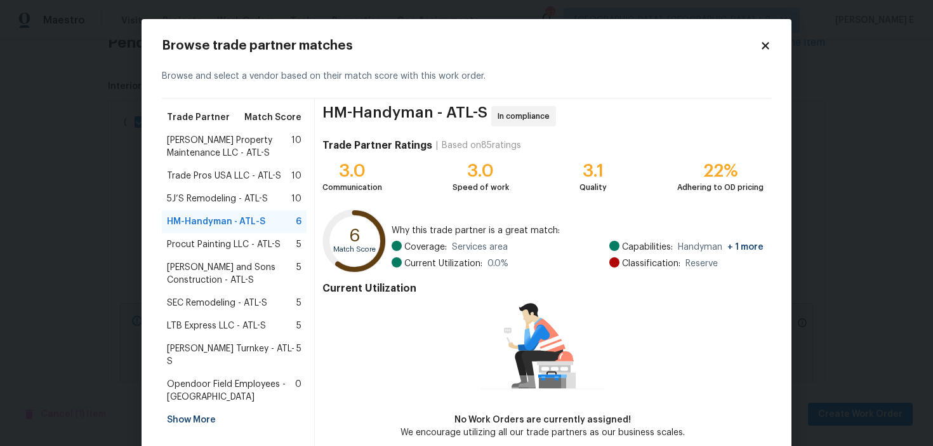
scroll to position [62, 0]
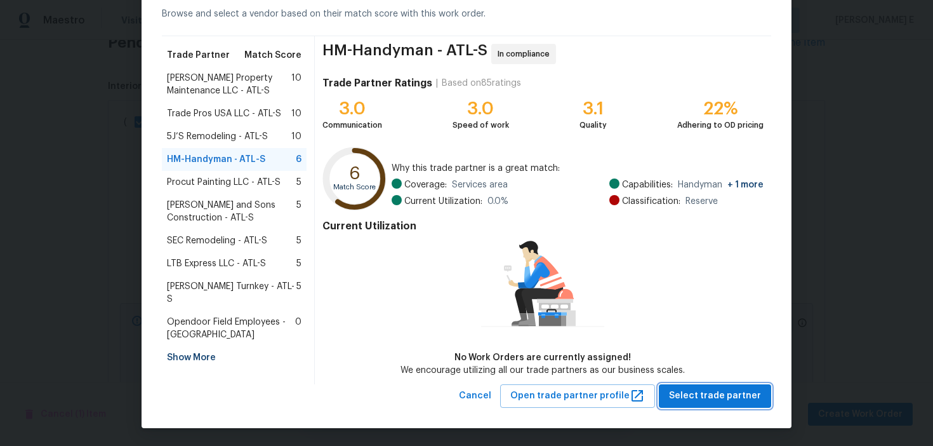
click at [712, 396] on span "Select trade partner" at bounding box center [715, 396] width 92 height 16
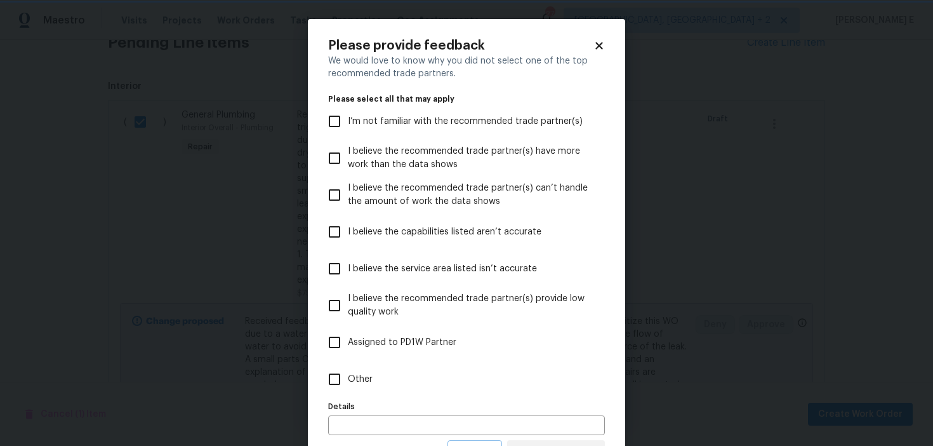
scroll to position [0, 0]
click at [428, 381] on label "Other" at bounding box center [458, 379] width 274 height 37
click at [348, 381] on input "Other" at bounding box center [334, 379] width 27 height 27
checkbox input "true"
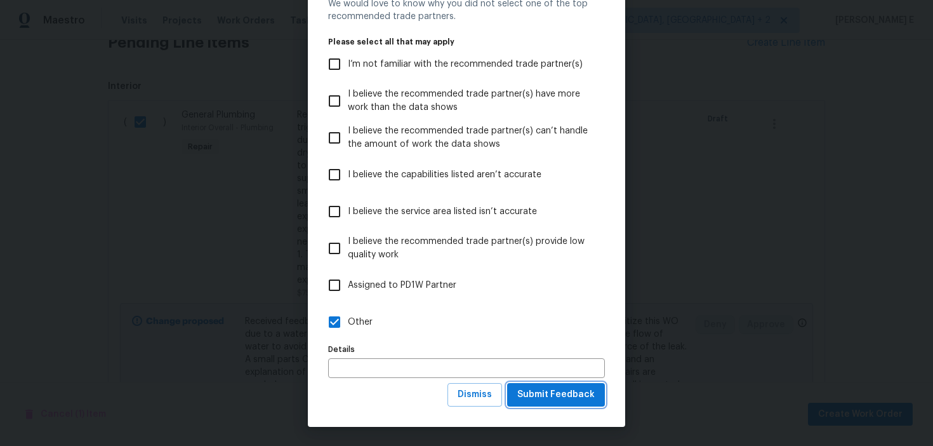
click at [528, 390] on span "Submit Feedback" at bounding box center [555, 395] width 77 height 16
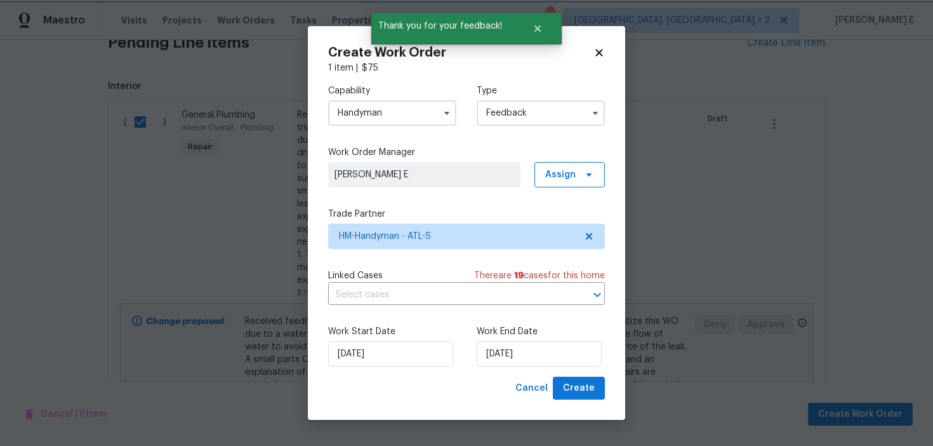
scroll to position [0, 0]
click at [477, 361] on input "08/09/2025" at bounding box center [539, 353] width 125 height 25
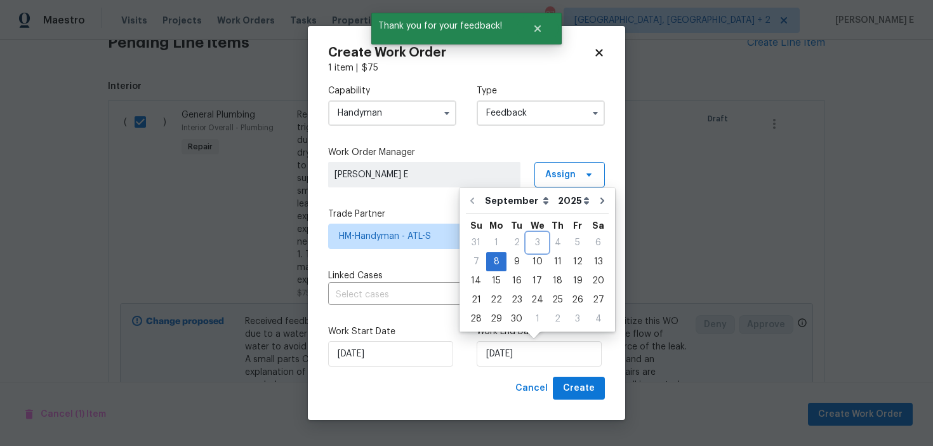
click at [531, 251] on div "3" at bounding box center [537, 242] width 21 height 19
click at [531, 263] on div "10" at bounding box center [537, 262] width 21 height 18
type input "10/09/2025"
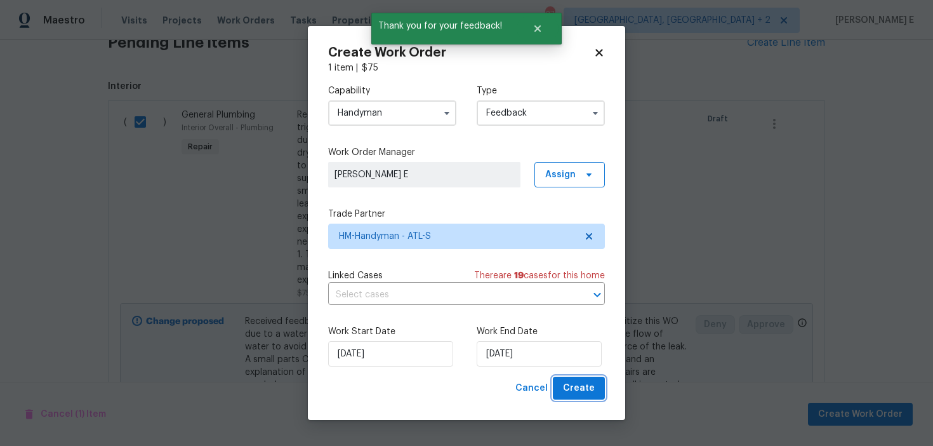
click at [575, 391] on span "Create" at bounding box center [579, 388] width 32 height 16
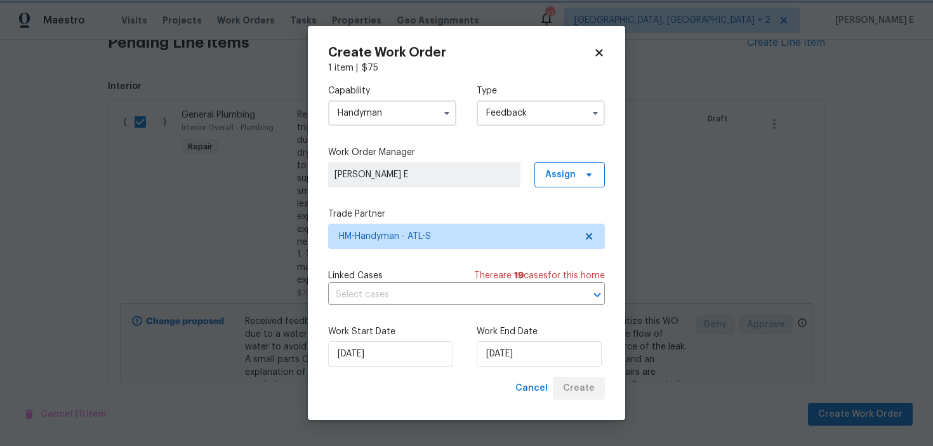
checkbox input "false"
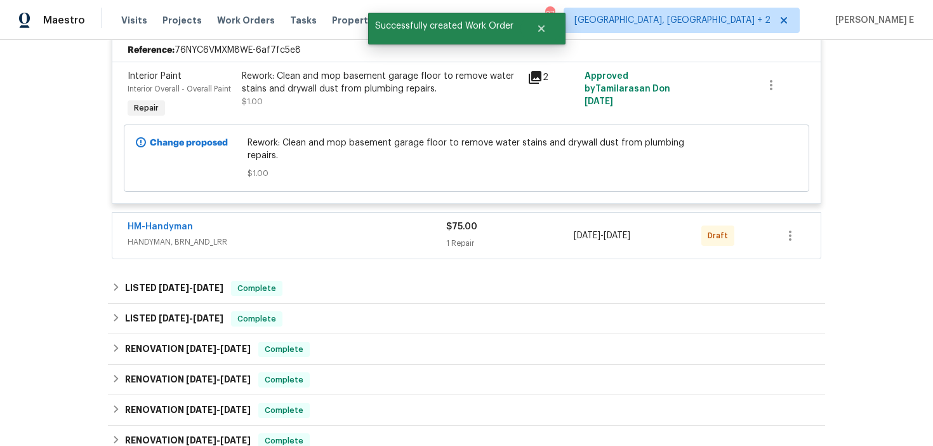
scroll to position [314, 0]
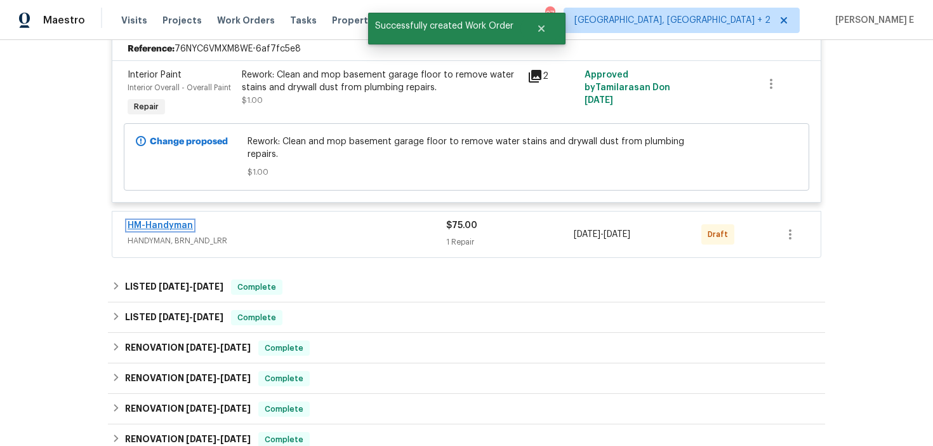
click at [162, 221] on link "HM-Handyman" at bounding box center [160, 225] width 65 height 9
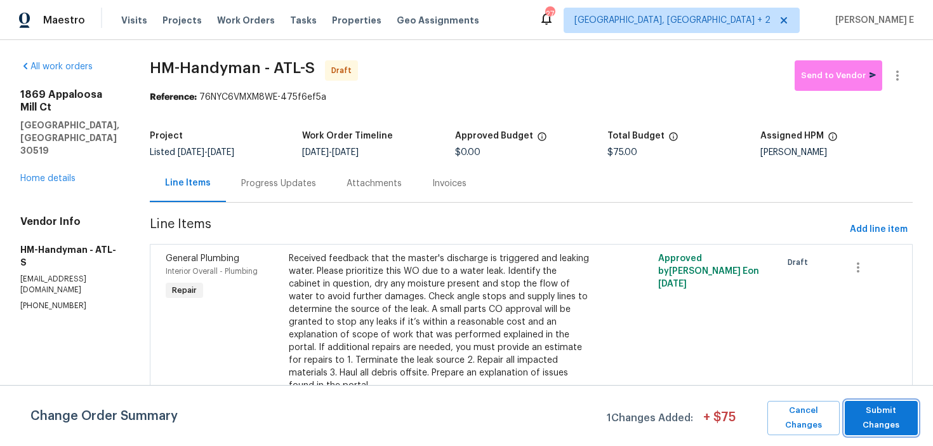
click at [852, 419] on span "Submit Changes" at bounding box center [881, 417] width 60 height 29
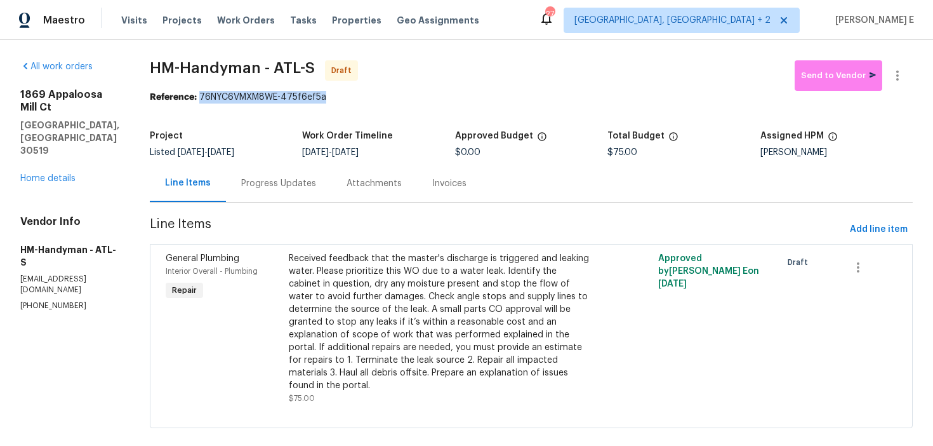
drag, startPoint x: 211, startPoint y: 100, endPoint x: 341, endPoint y: 102, distance: 129.5
click at [341, 102] on div "Reference: 76NYC6VMXM8WE-475f6ef5a" at bounding box center [531, 97] width 763 height 13
copy div "76NYC6VMXM8WE-475f6ef5a"
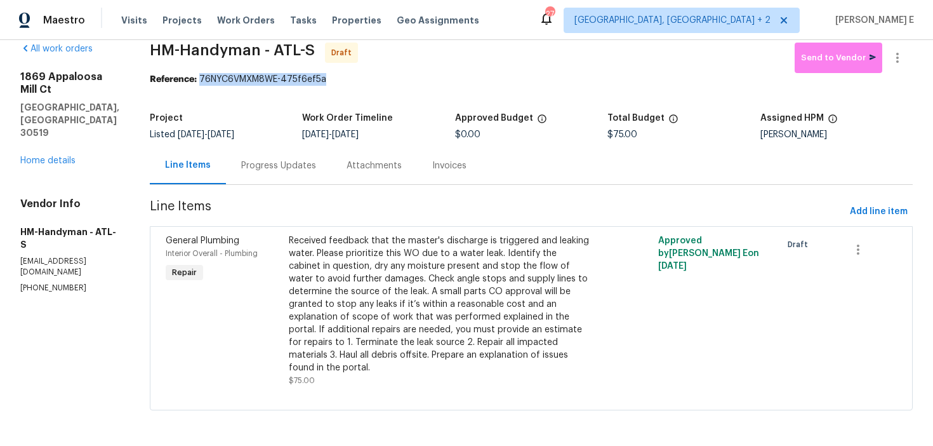
click at [302, 172] on div "Progress Updates" at bounding box center [278, 165] width 105 height 37
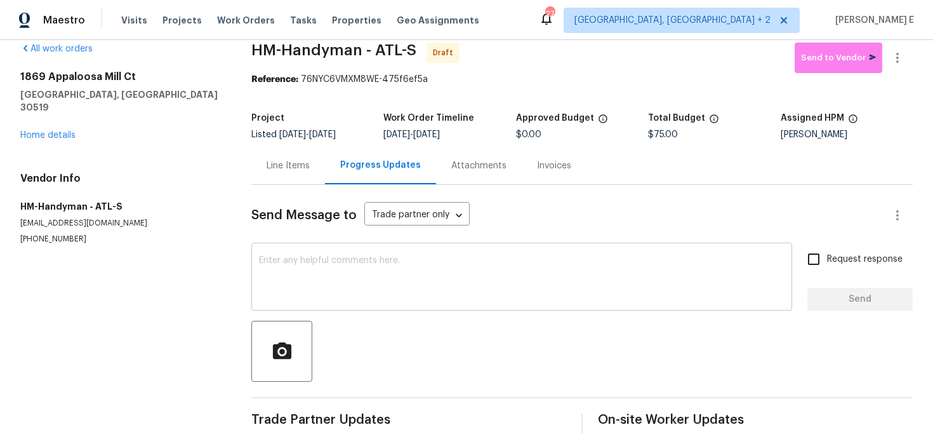
click at [336, 300] on div "x ​" at bounding box center [521, 278] width 541 height 65
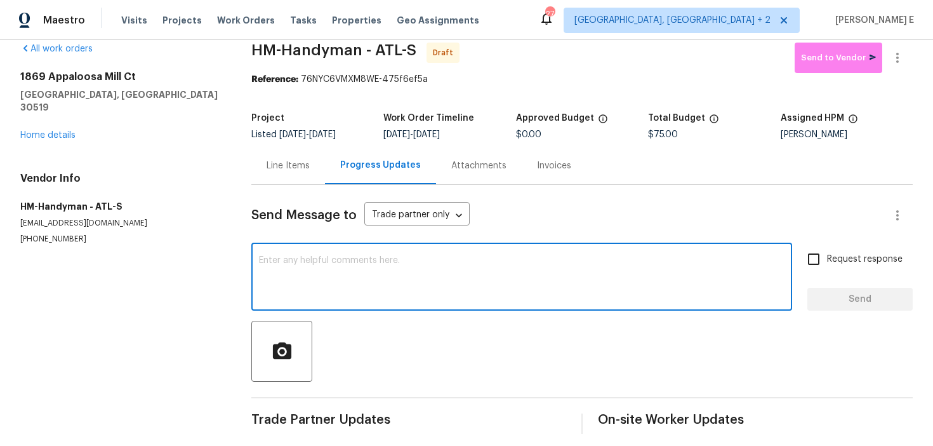
paste textarea "Hi this is Keerthana with Opendoor. I’m confirming you received the WO for the …"
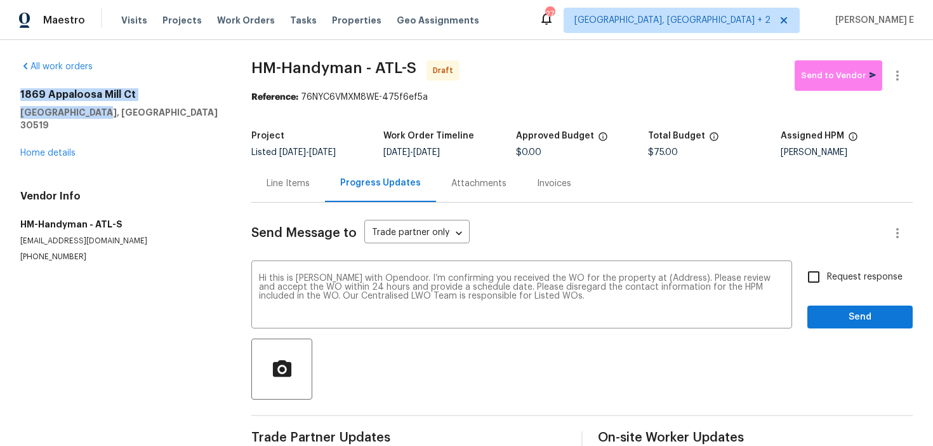
drag, startPoint x: 18, startPoint y: 93, endPoint x: 103, endPoint y: 116, distance: 88.1
click at [103, 115] on div "All work orders 1869 Appaloosa Mill Ct Buford, GA 30519 Home details Vendor Inf…" at bounding box center [466, 256] width 933 height 432
copy div "1869 Appaloosa Mill Ct Buford, GA 30519"
click at [664, 279] on textarea "Hi this is Keerthana with Opendoor. I’m confirming you received the WO for the …" at bounding box center [522, 296] width 526 height 44
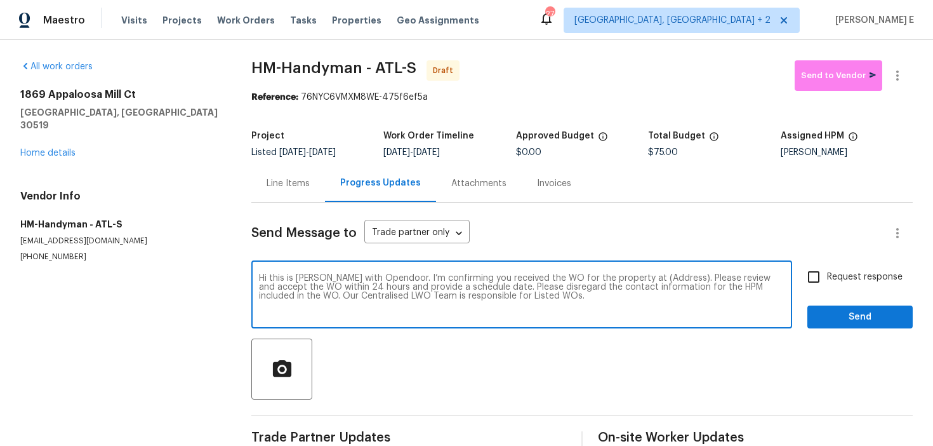
click at [664, 279] on textarea "Hi this is Keerthana with Opendoor. I’m confirming you received the WO for the …" at bounding box center [522, 296] width 526 height 44
paste textarea "1869 Appaloosa Mill Ct Buford, GA 30519"
type textarea "Hi this is Keerthana with Opendoor. I’m confirming you received the WO for the …"
click at [854, 277] on span "Request response" at bounding box center [865, 276] width 76 height 13
click at [827, 277] on input "Request response" at bounding box center [813, 276] width 27 height 27
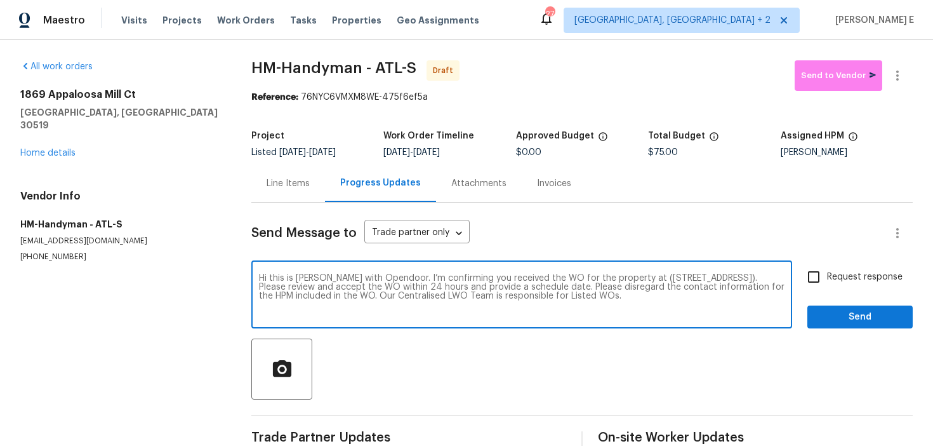
checkbox input "true"
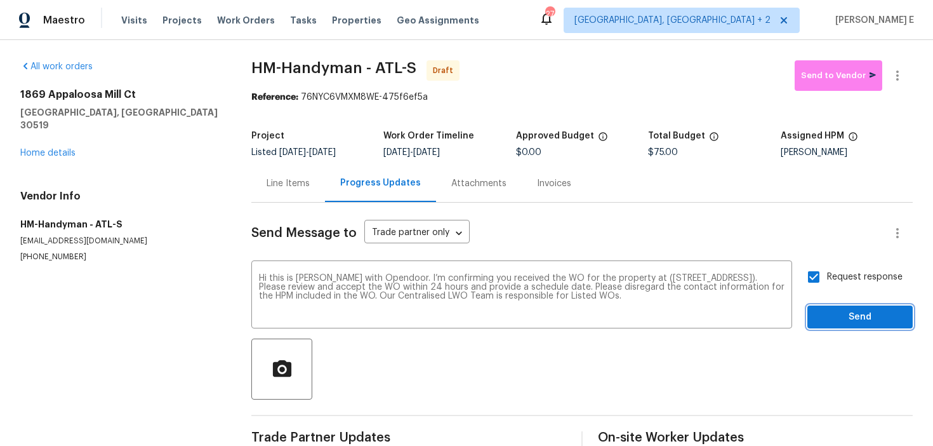
click at [849, 307] on button "Send" at bounding box center [859, 316] width 105 height 23
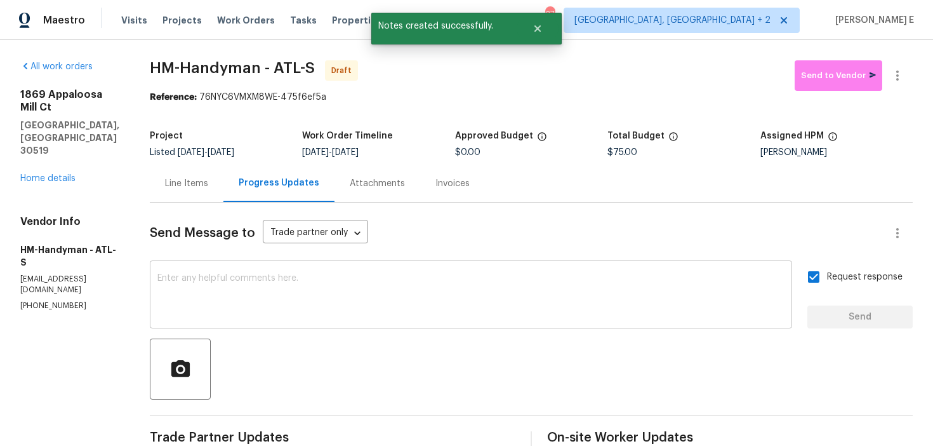
click at [448, 305] on textarea at bounding box center [470, 296] width 627 height 44
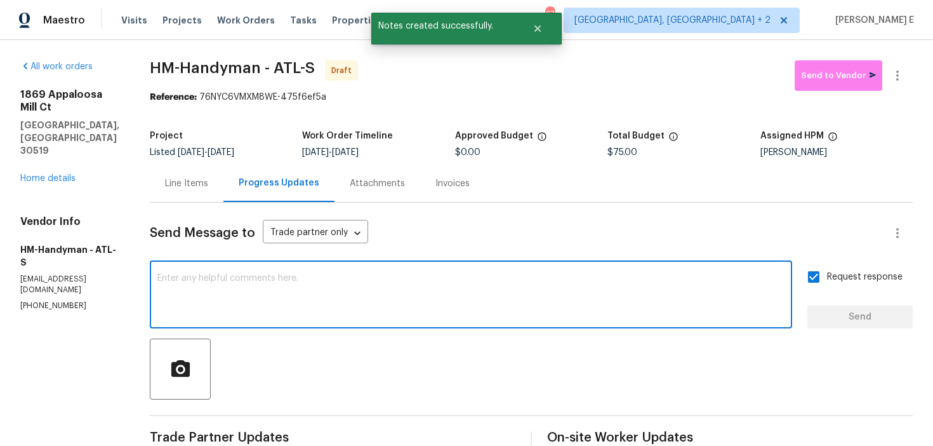
paste textarea "Attention All Work Orders must include before-photos (both close-up and wide-an…"
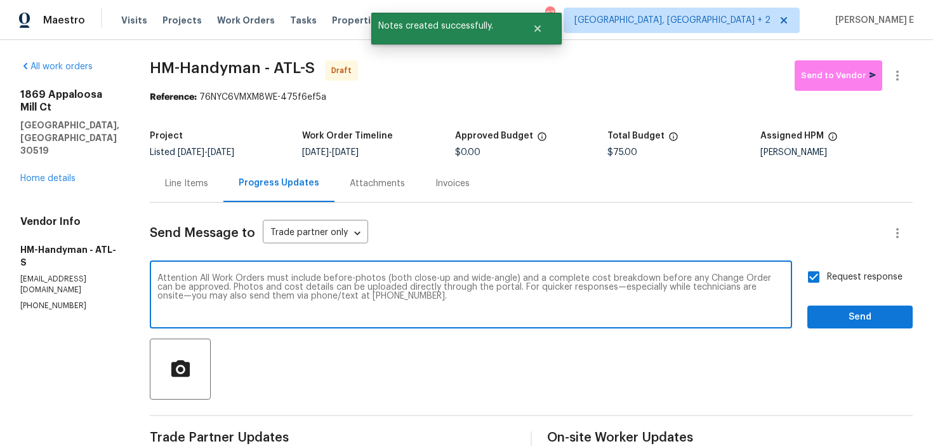
type textarea "Attention All Work Orders must include before-photos (both close-up and wide-an…"
click at [880, 319] on span "Send" at bounding box center [860, 317] width 85 height 16
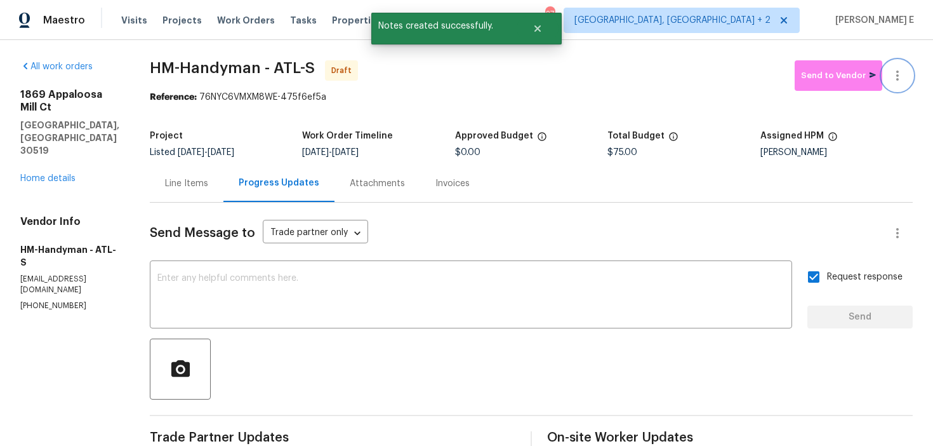
click at [896, 79] on icon "button" at bounding box center [897, 75] width 3 height 10
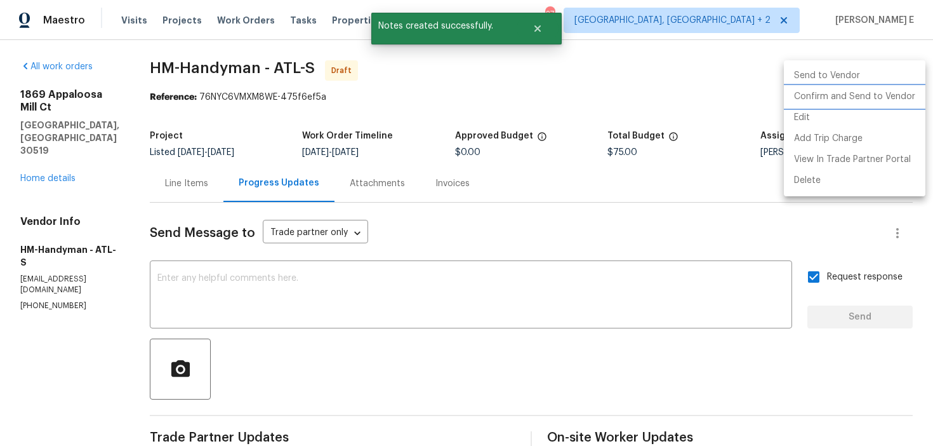
click at [877, 95] on li "Confirm and Send to Vendor" at bounding box center [855, 96] width 142 height 21
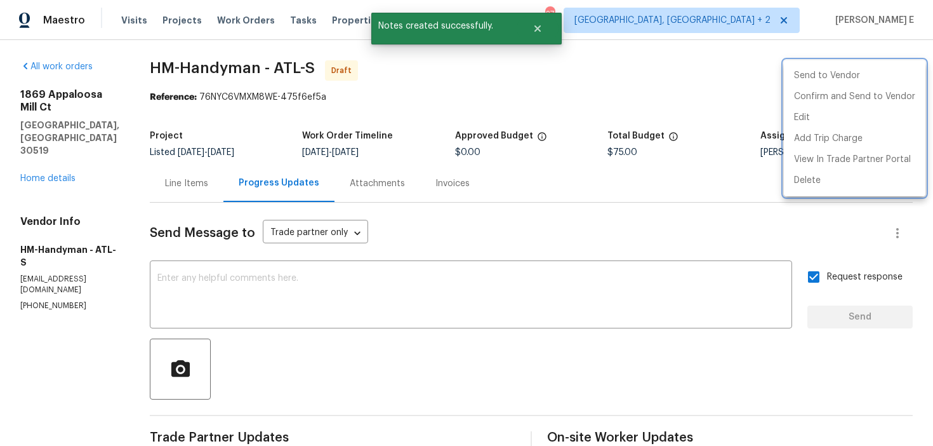
click at [554, 138] on div at bounding box center [466, 223] width 933 height 446
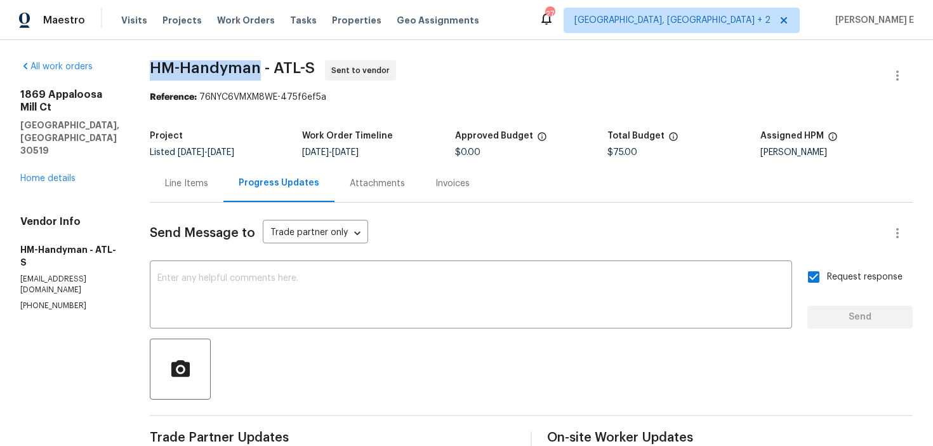
drag, startPoint x: 161, startPoint y: 69, endPoint x: 268, endPoint y: 66, distance: 107.3
click at [268, 66] on div "All work orders 1869 Appaloosa Mill Ct Buford, GA 30519 Home details Vendor Inf…" at bounding box center [466, 350] width 933 height 620
copy span "HM-Handyman"
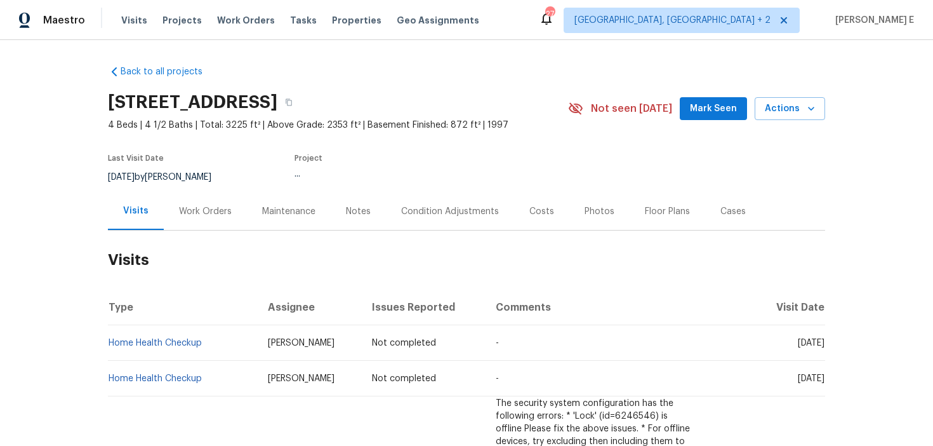
click at [187, 228] on div "Work Orders" at bounding box center [205, 210] width 83 height 37
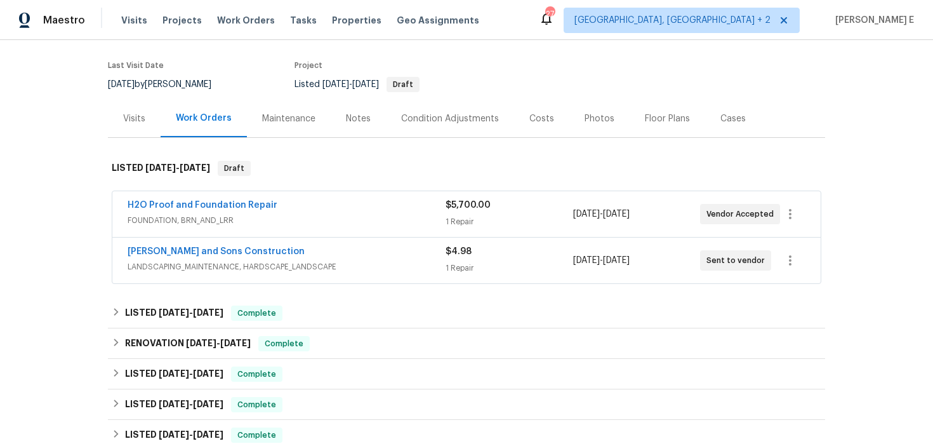
scroll to position [97, 0]
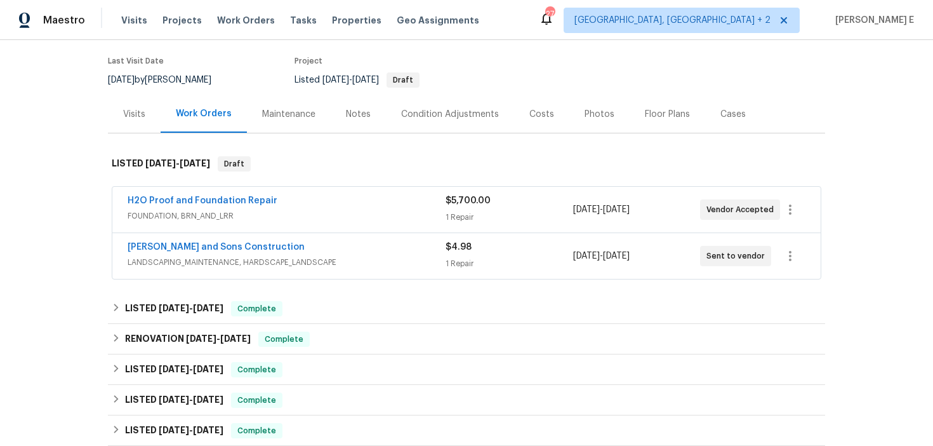
click at [314, 256] on span "LANDSCAPING_MAINTENANCE, HARDSCAPE_LANDSCAPE" at bounding box center [287, 262] width 318 height 13
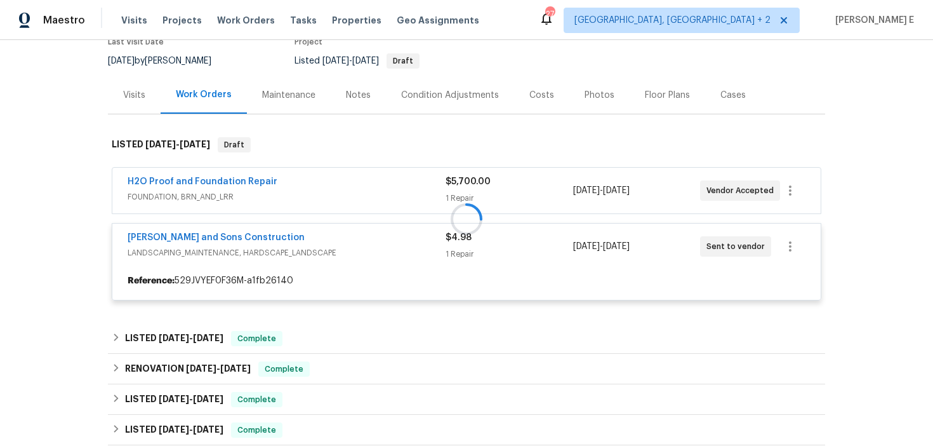
scroll to position [117, 0]
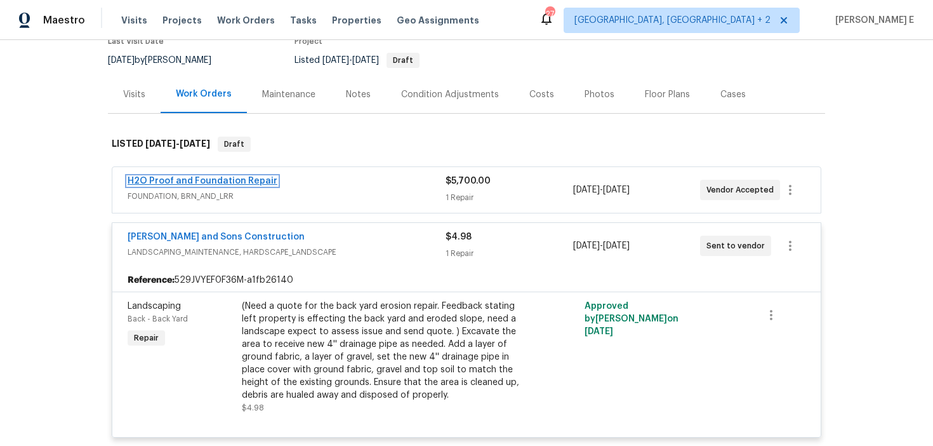
click at [215, 183] on link "H2O Proof and Foundation Repair" at bounding box center [203, 180] width 150 height 9
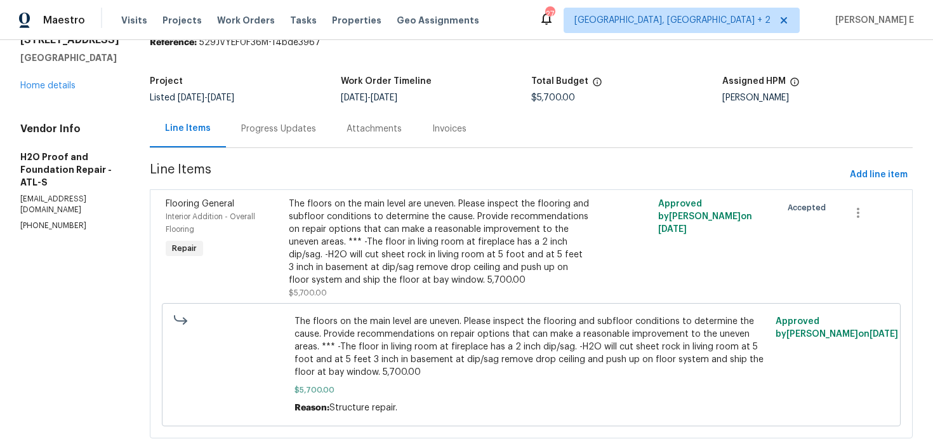
scroll to position [70, 0]
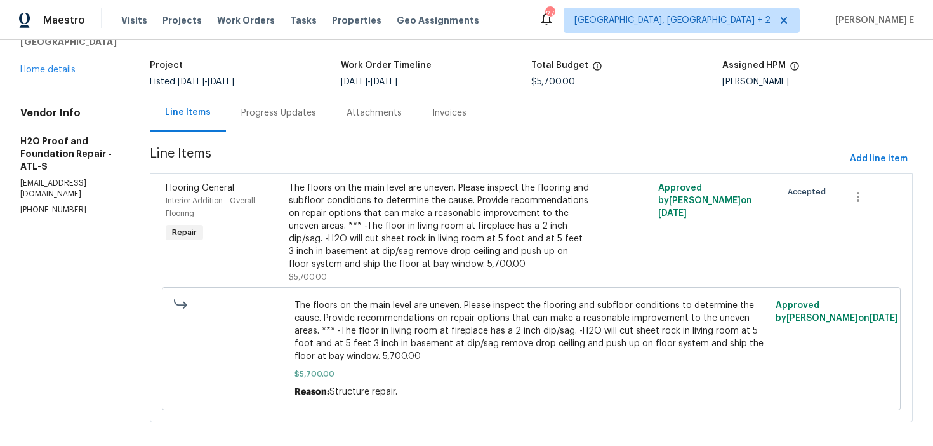
click at [265, 105] on div "Progress Updates" at bounding box center [278, 112] width 105 height 37
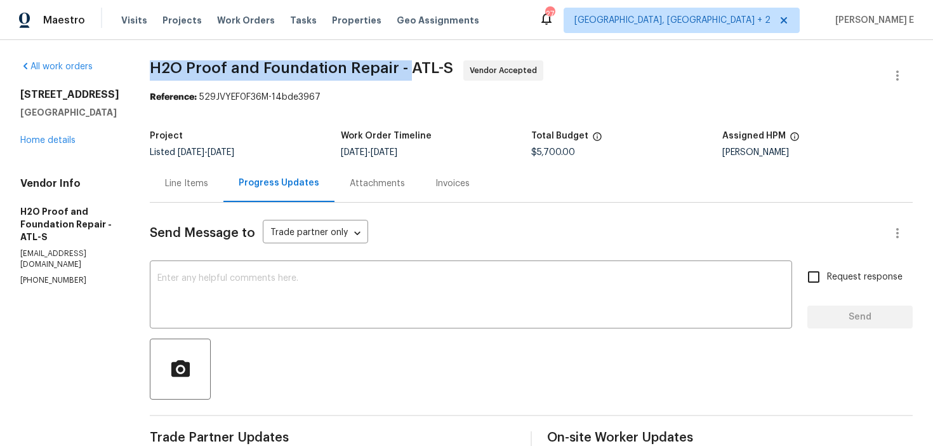
drag, startPoint x: 146, startPoint y: 64, endPoint x: 402, endPoint y: 76, distance: 256.1
click at [401, 76] on span "H2O Proof and Foundation Repair - ATL-S Vendor Accepted" at bounding box center [516, 75] width 733 height 30
copy span "H2O Proof and Foundation Repair -"
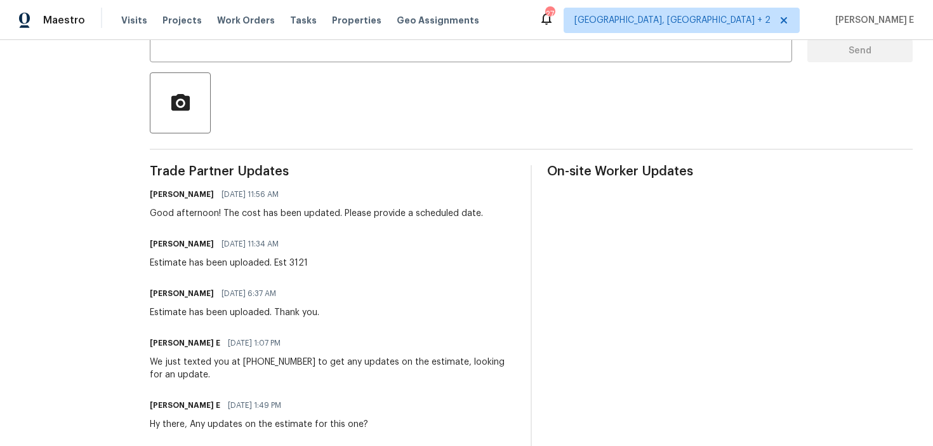
scroll to position [232, 0]
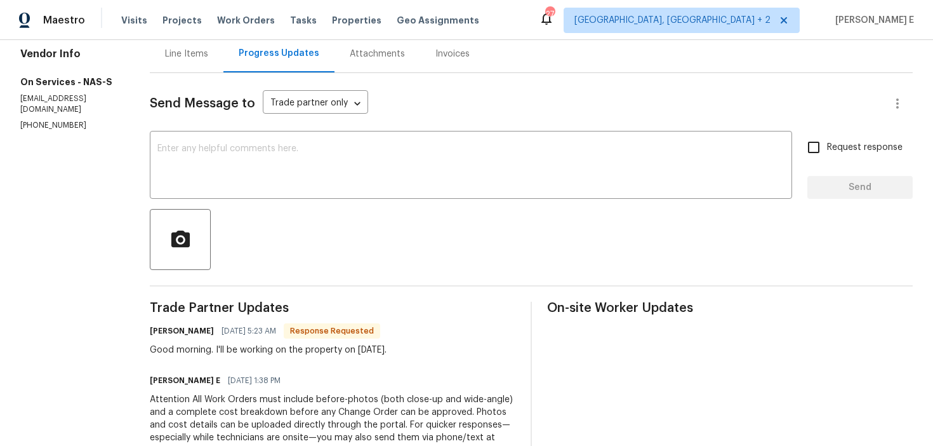
scroll to position [119, 0]
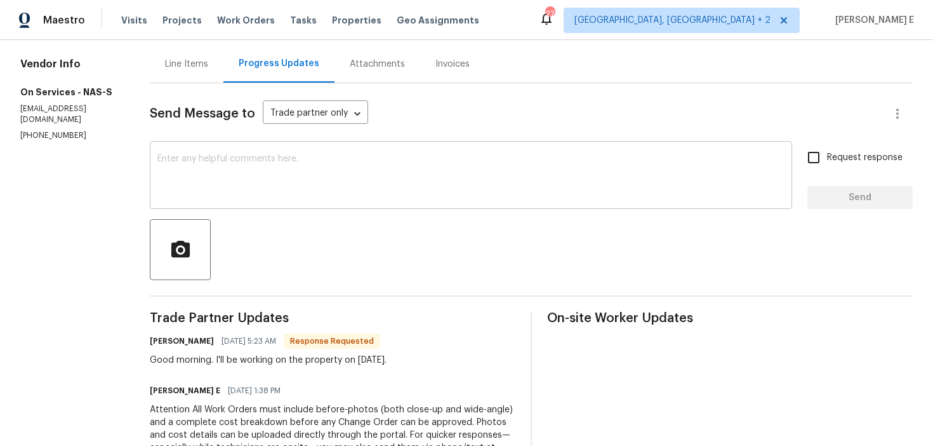
click at [293, 201] on div "x ​" at bounding box center [471, 176] width 642 height 65
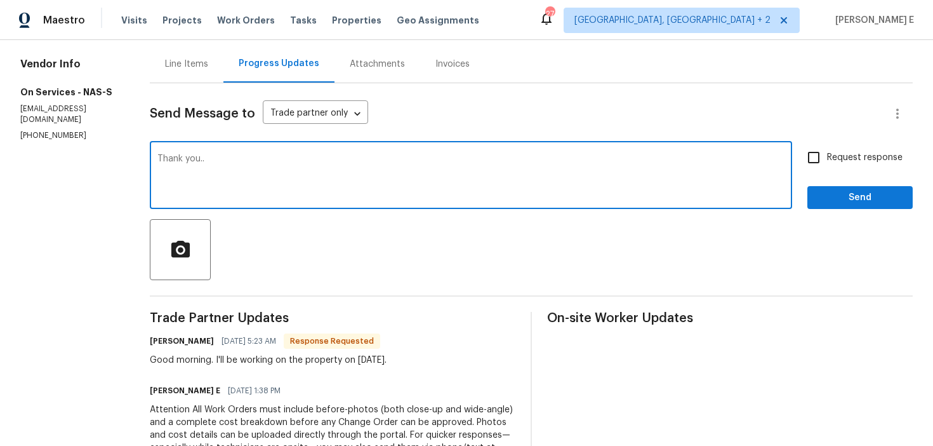
type textarea "Thank you.."
click at [824, 194] on span "Send" at bounding box center [860, 198] width 85 height 16
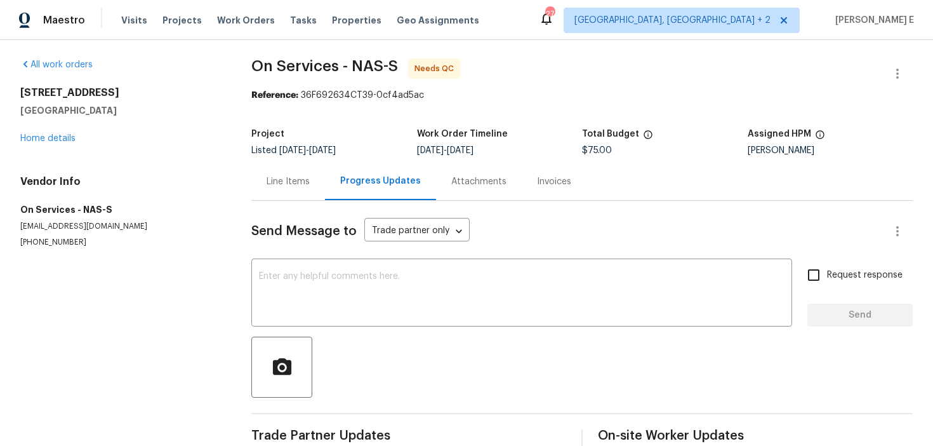
scroll to position [0, 0]
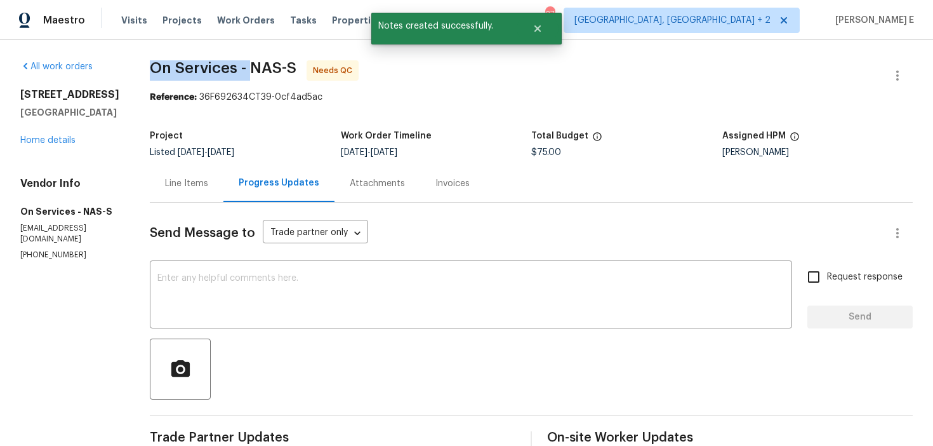
drag, startPoint x: 146, startPoint y: 70, endPoint x: 243, endPoint y: 76, distance: 97.3
click at [243, 76] on span "On Services - NAS-S Needs QC" at bounding box center [516, 75] width 733 height 30
copy span "On Services -"
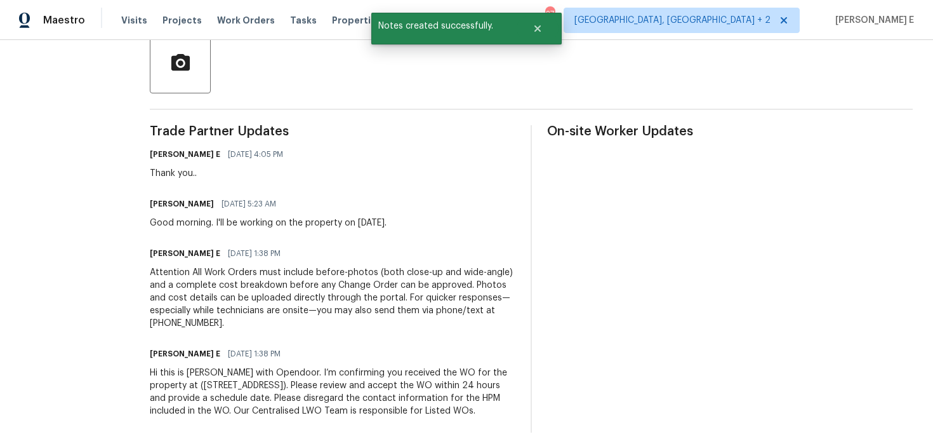
scroll to position [313, 0]
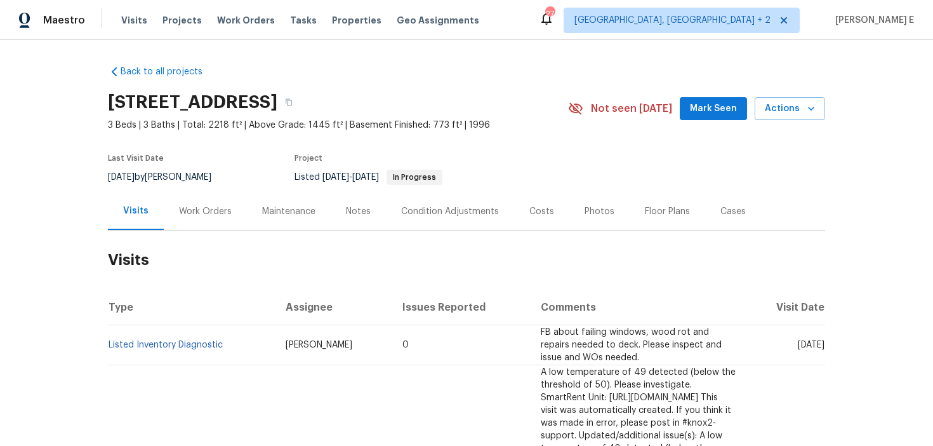
click at [217, 206] on div "Work Orders" at bounding box center [205, 211] width 53 height 13
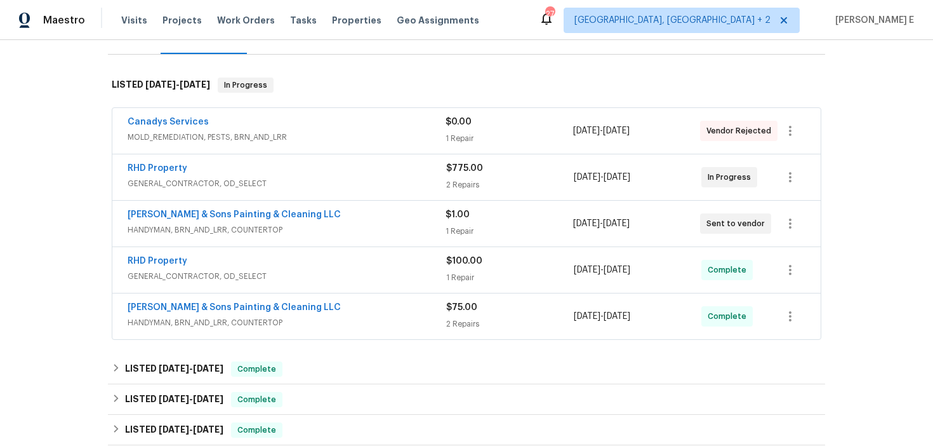
scroll to position [181, 0]
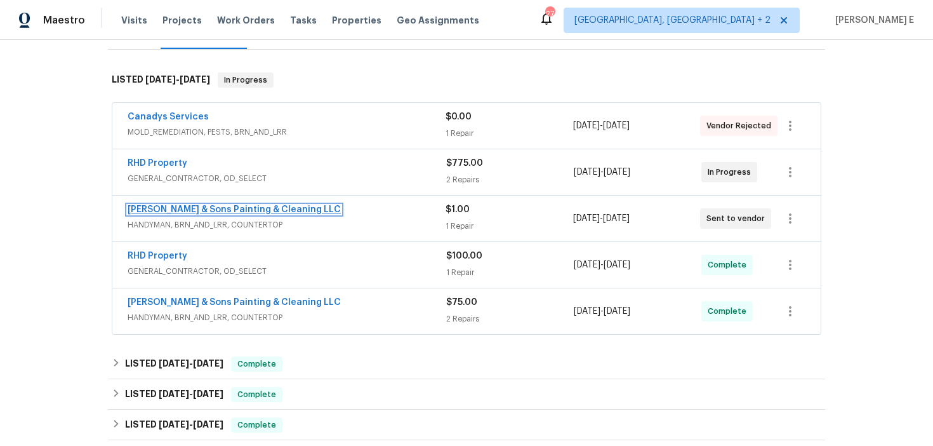
click at [222, 205] on link "Hodge & Sons Painting & Cleaning LLC" at bounding box center [234, 209] width 213 height 9
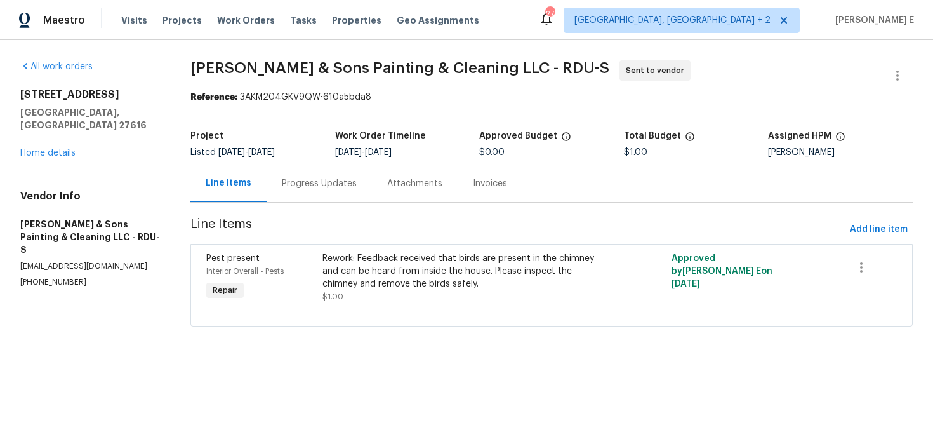
click at [332, 187] on div "Progress Updates" at bounding box center [319, 183] width 75 height 13
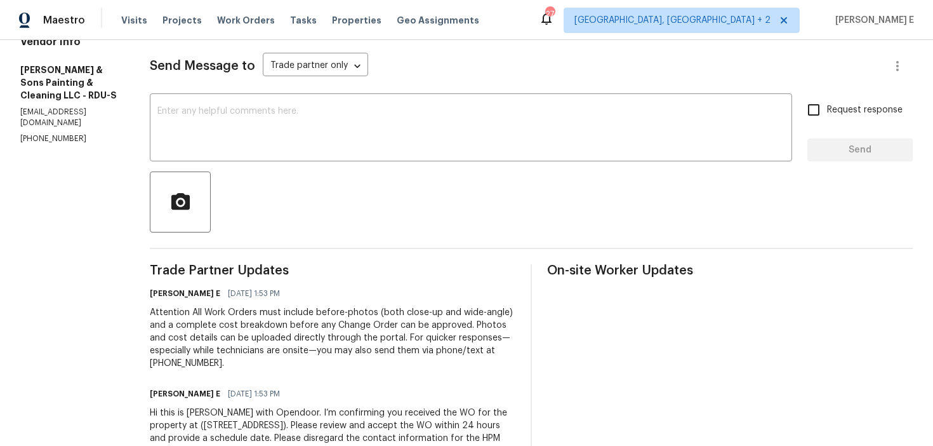
scroll to position [72, 0]
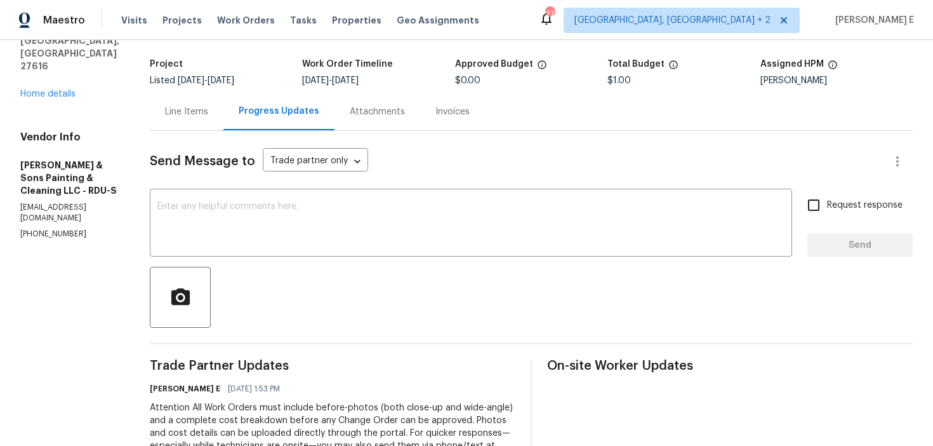
click at [330, 244] on textarea at bounding box center [470, 224] width 627 height 44
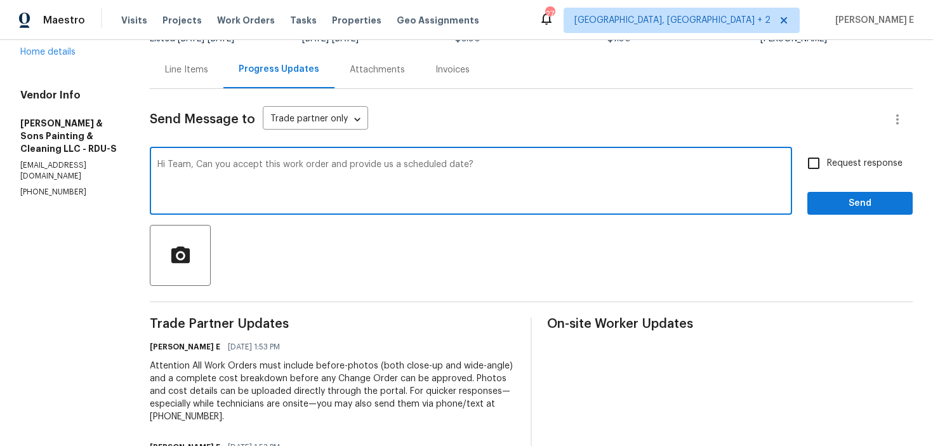
scroll to position [58, 0]
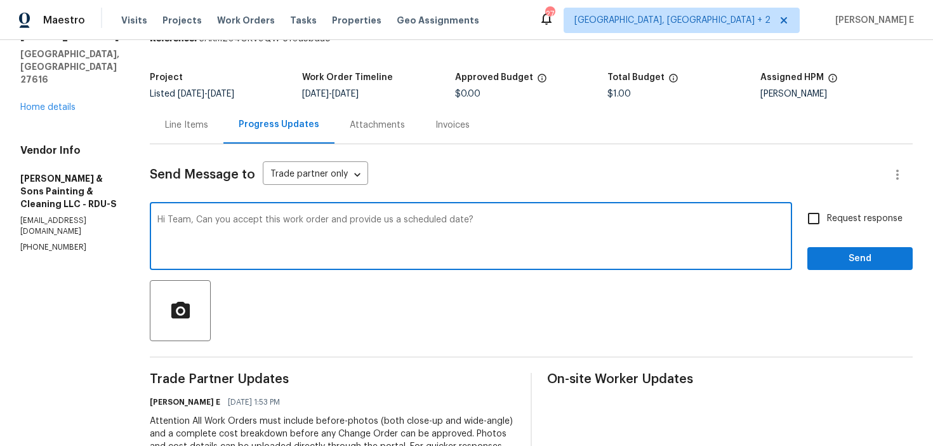
type textarea "Hi Team, Can you accept this work order and provide us a scheduled date?"
click at [809, 218] on input "Request response" at bounding box center [813, 218] width 27 height 27
checkbox input "true"
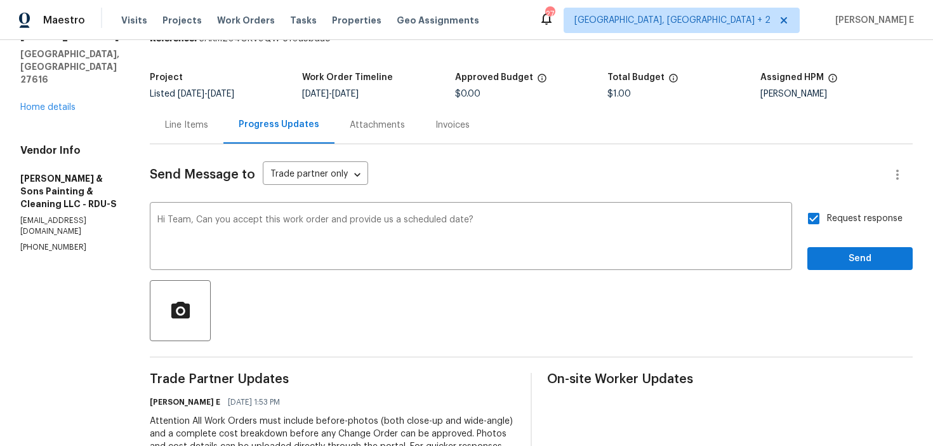
click at [836, 244] on div "Request response Send" at bounding box center [859, 237] width 105 height 65
click at [833, 258] on span "Send" at bounding box center [860, 259] width 85 height 16
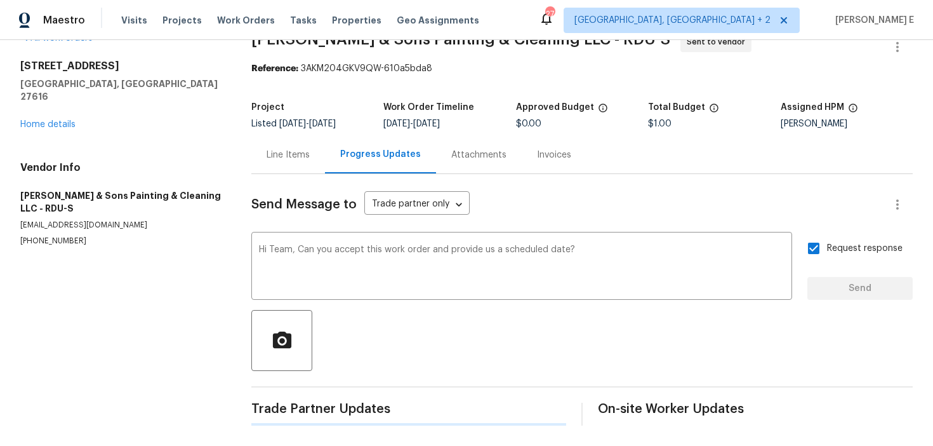
scroll to position [0, 0]
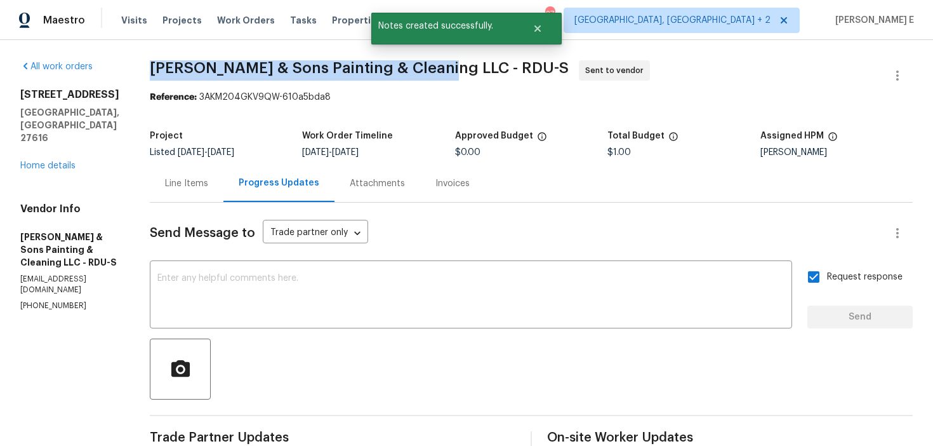
drag, startPoint x: 139, startPoint y: 67, endPoint x: 435, endPoint y: 67, distance: 295.8
click at [435, 67] on div "All work orders 3321 Beech Bluff Ln Raleigh, NC 27616 Home details Vendor Info …" at bounding box center [466, 374] width 933 height 669
copy span "Hodge & Sons Painting & Cleaning LLC -"
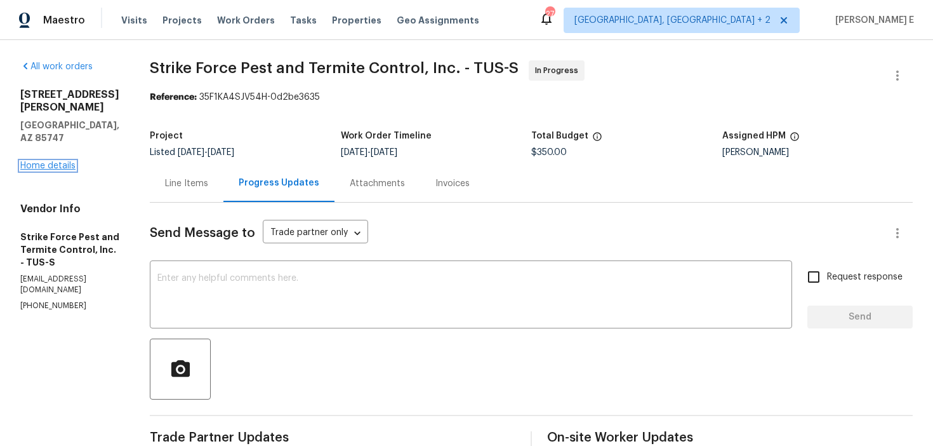
click at [51, 161] on link "Home details" at bounding box center [47, 165] width 55 height 9
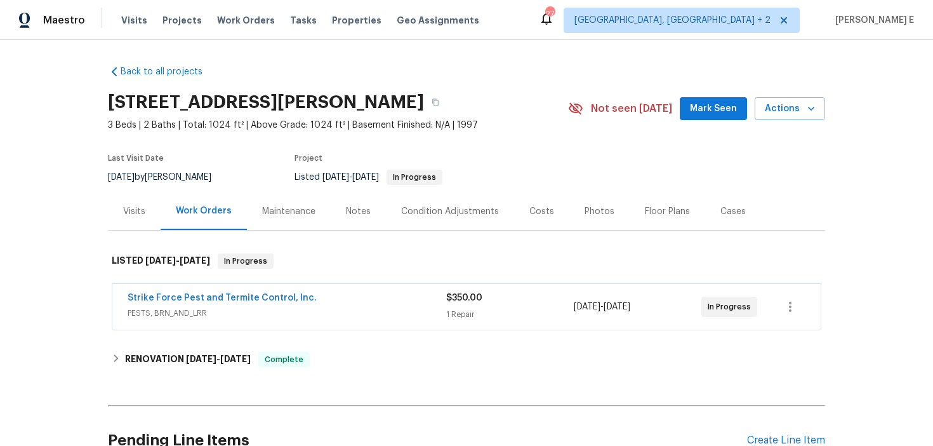
scroll to position [15, 0]
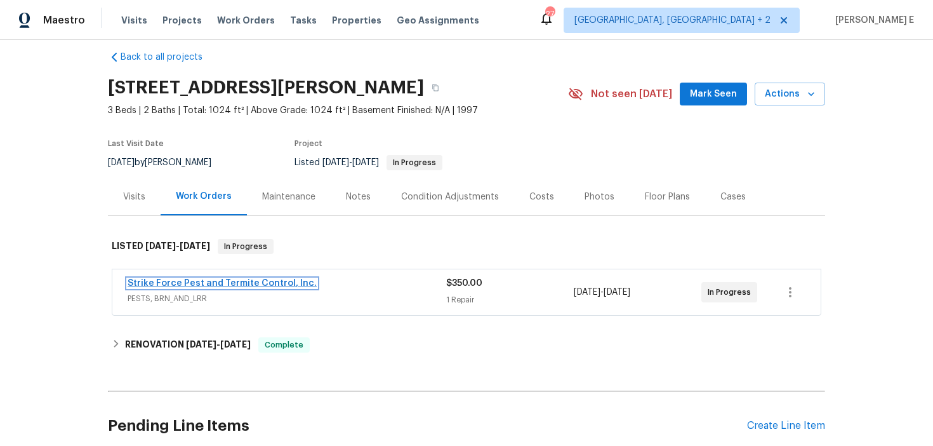
click at [211, 286] on link "Strike Force Pest and Termite Control, Inc." at bounding box center [222, 283] width 189 height 9
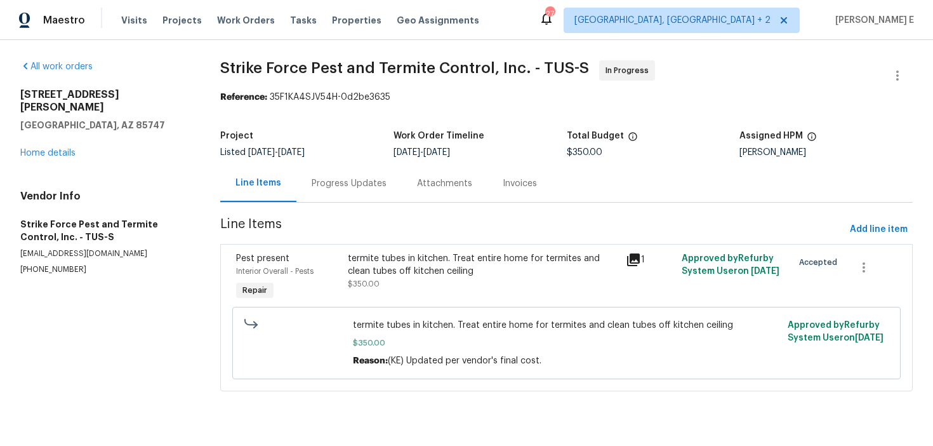
click at [343, 189] on div "Progress Updates" at bounding box center [349, 183] width 75 height 13
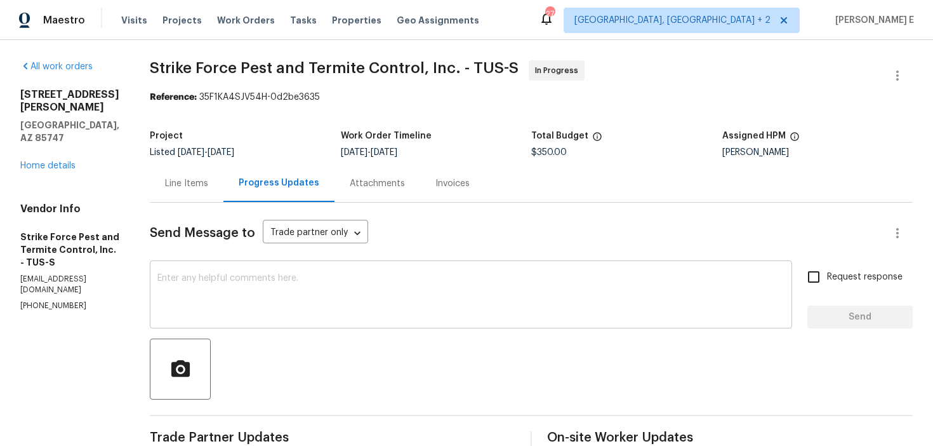
click at [421, 281] on textarea at bounding box center [470, 296] width 627 height 44
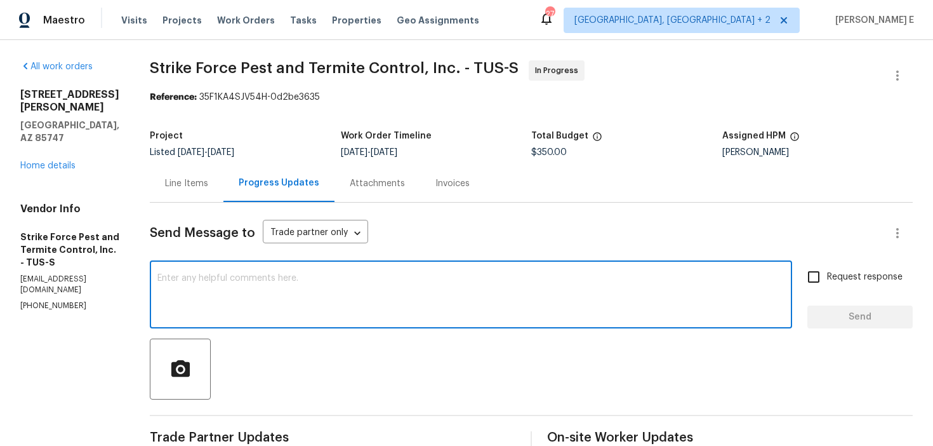
paste textarea "Has a date been confirmed for this yet?"
type textarea "Has a date been confirmed for this yet?"
click at [811, 272] on input "Request response" at bounding box center [813, 276] width 27 height 27
checkbox input "true"
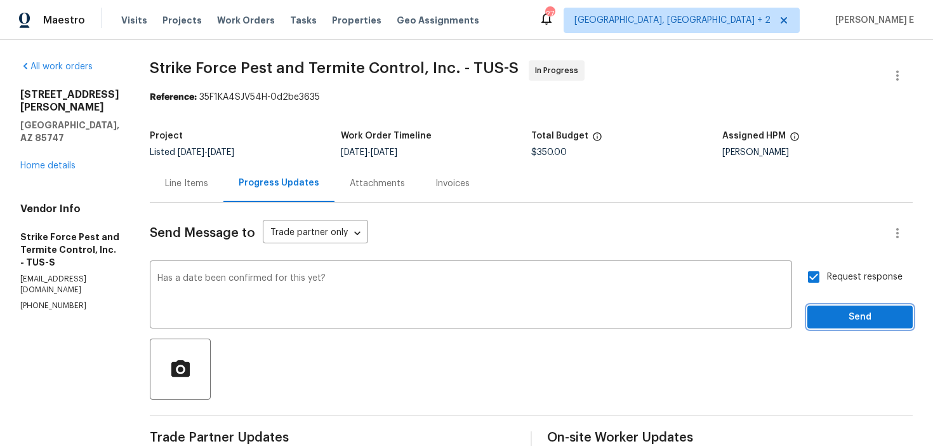
click at [849, 324] on span "Send" at bounding box center [860, 317] width 85 height 16
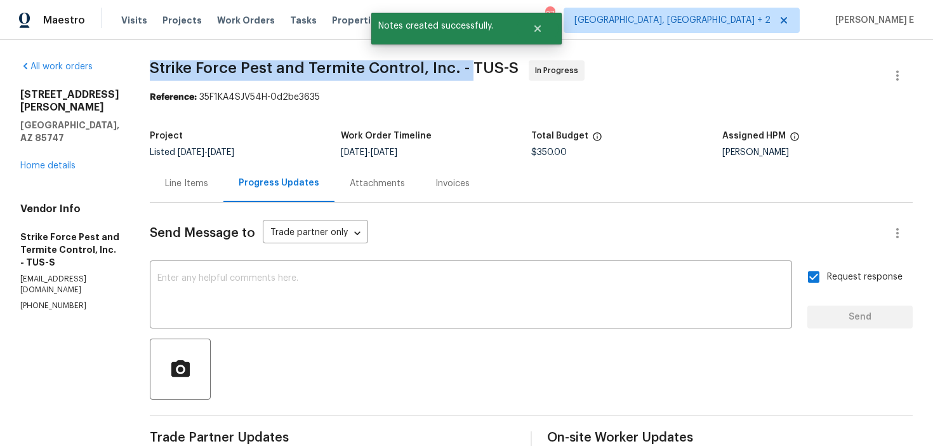
drag, startPoint x: 155, startPoint y: 70, endPoint x: 479, endPoint y: 64, distance: 323.8
click at [479, 64] on div "All work orders 10061 E Paseo San Rosendo Tucson, AZ 85747 Home details Vendor …" at bounding box center [466, 430] width 933 height 781
copy span "Strike Force Pest and Termite Control, Inc. -"
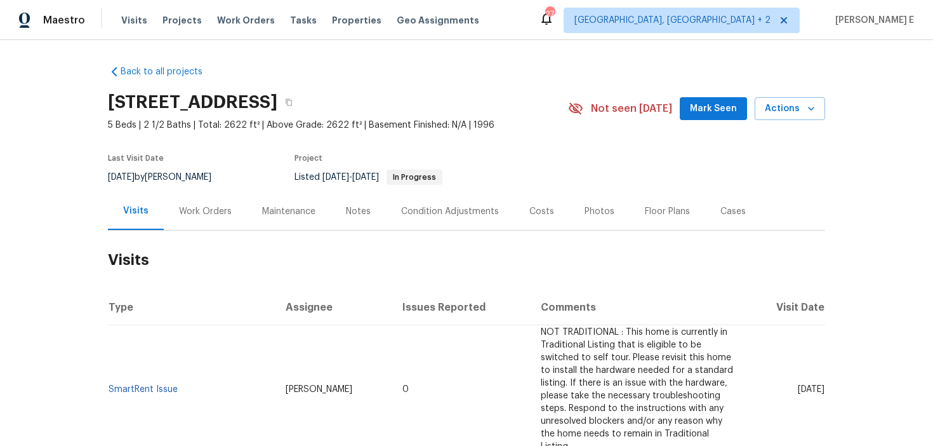
click at [212, 198] on div "Work Orders" at bounding box center [205, 210] width 83 height 37
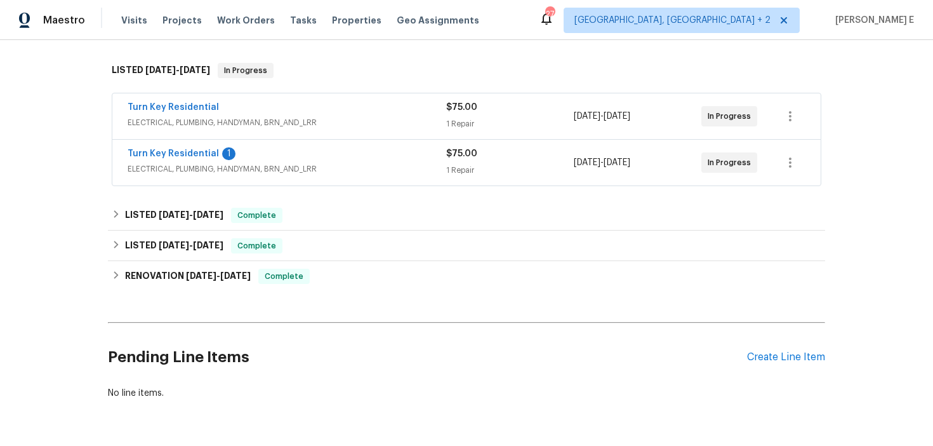
scroll to position [199, 0]
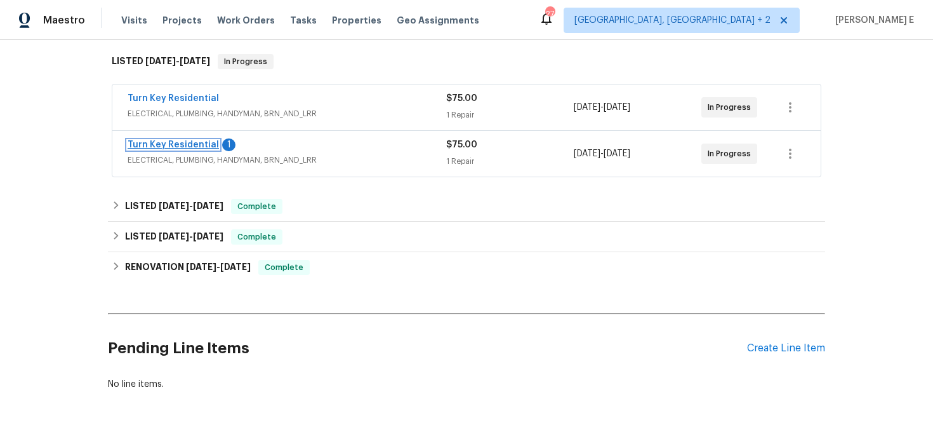
click at [157, 147] on link "Turn Key Residential" at bounding box center [173, 144] width 91 height 9
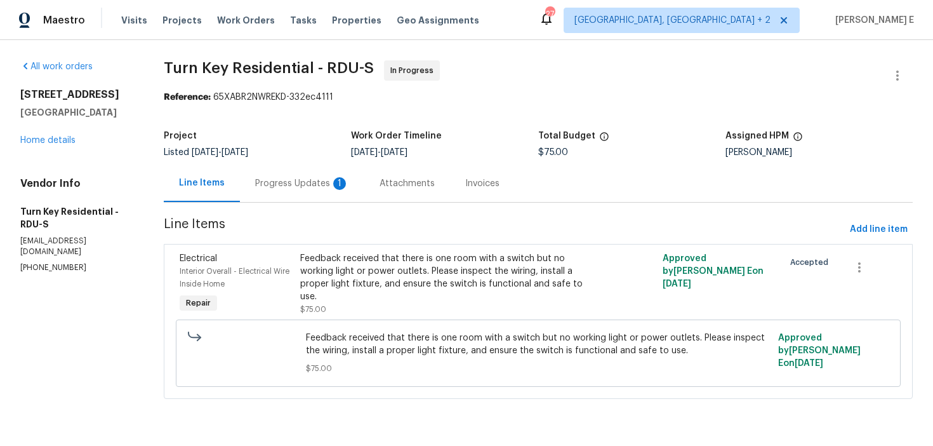
click at [318, 189] on div "Progress Updates 1" at bounding box center [302, 183] width 94 height 13
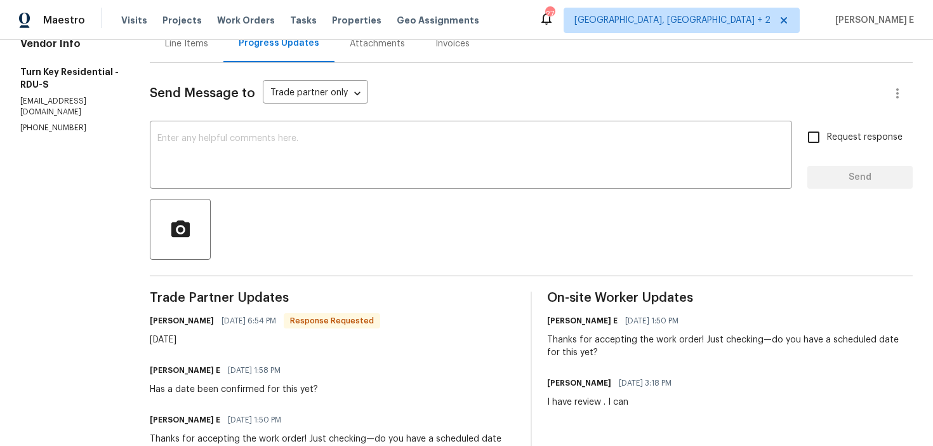
scroll to position [129, 0]
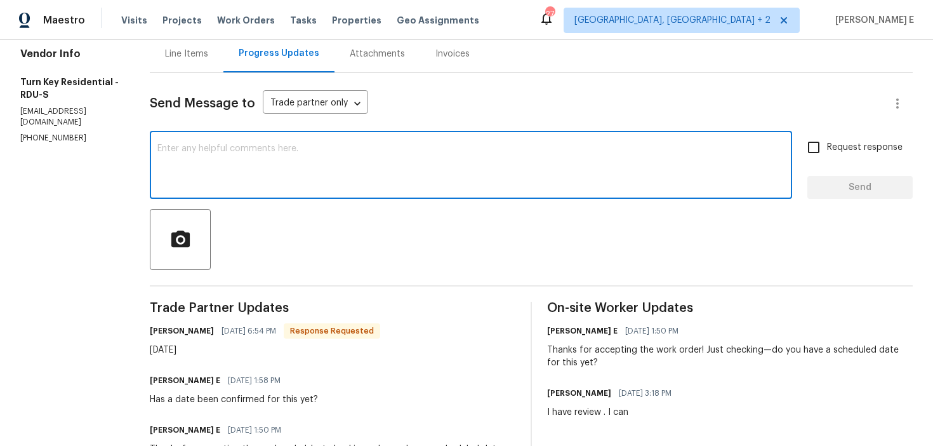
click at [338, 153] on textarea at bounding box center [470, 166] width 627 height 44
type textarea "Thank you.."
click at [845, 197] on button "Send" at bounding box center [859, 187] width 105 height 23
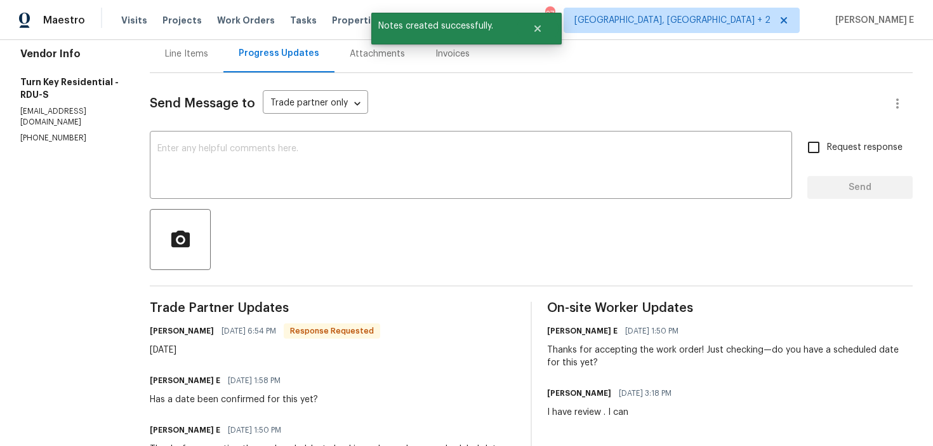
scroll to position [0, 0]
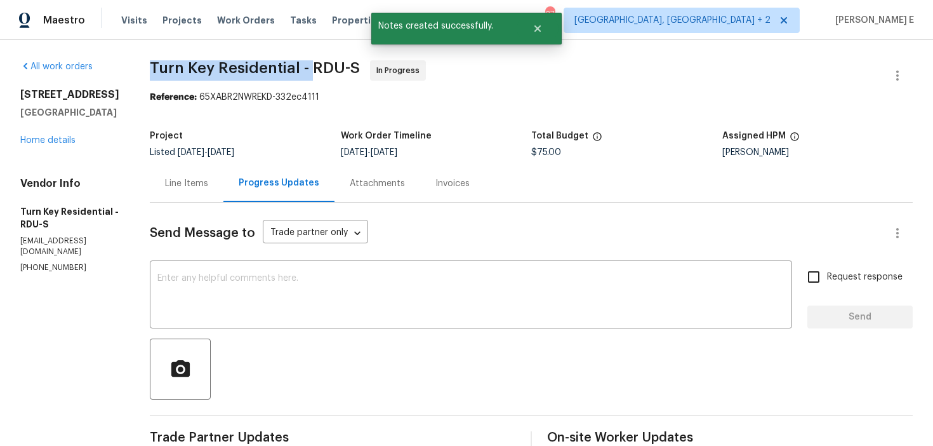
drag, startPoint x: 182, startPoint y: 68, endPoint x: 342, endPoint y: 72, distance: 160.0
click at [342, 72] on span "Turn Key Residential - RDU-S" at bounding box center [255, 67] width 210 height 15
copy span "Turn Key Residential -"
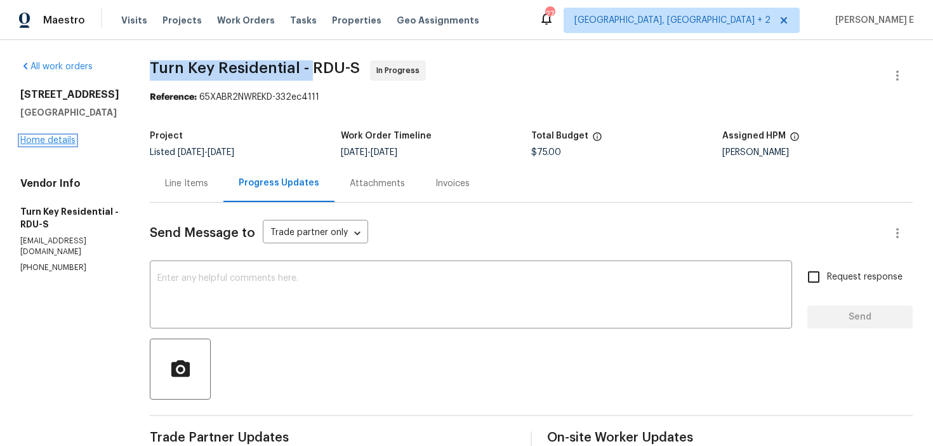
click at [46, 143] on link "Home details" at bounding box center [47, 140] width 55 height 9
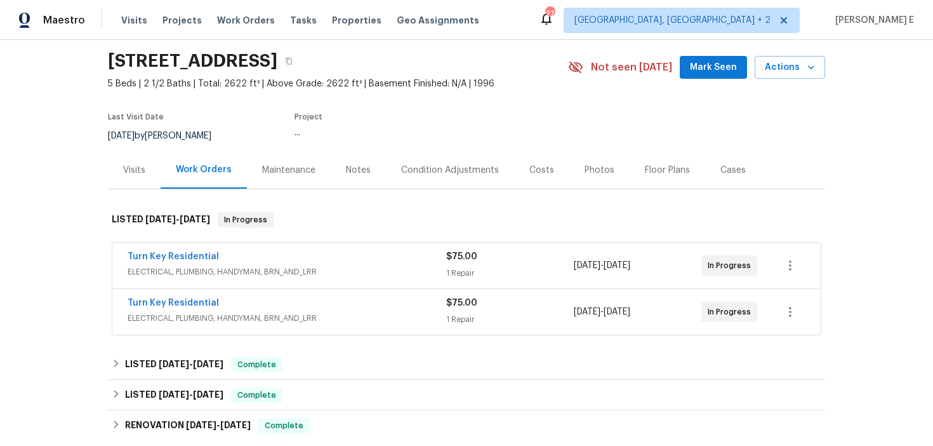
scroll to position [45, 0]
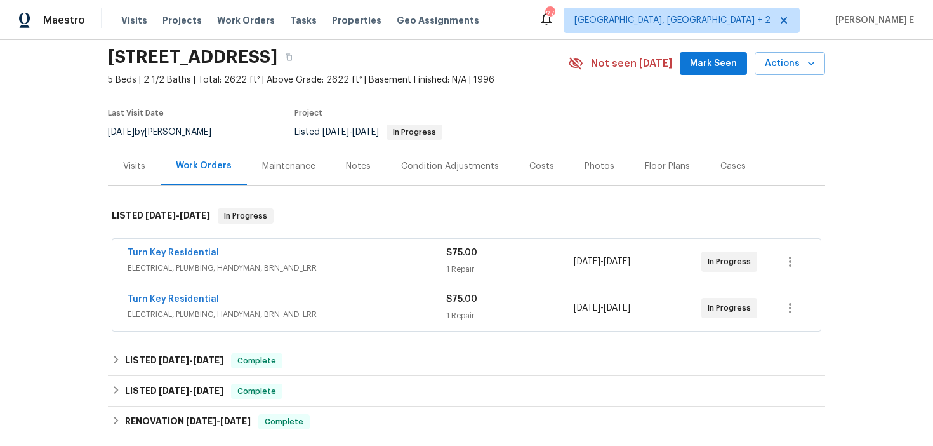
click at [185, 246] on span "Turn Key Residential" at bounding box center [173, 252] width 91 height 13
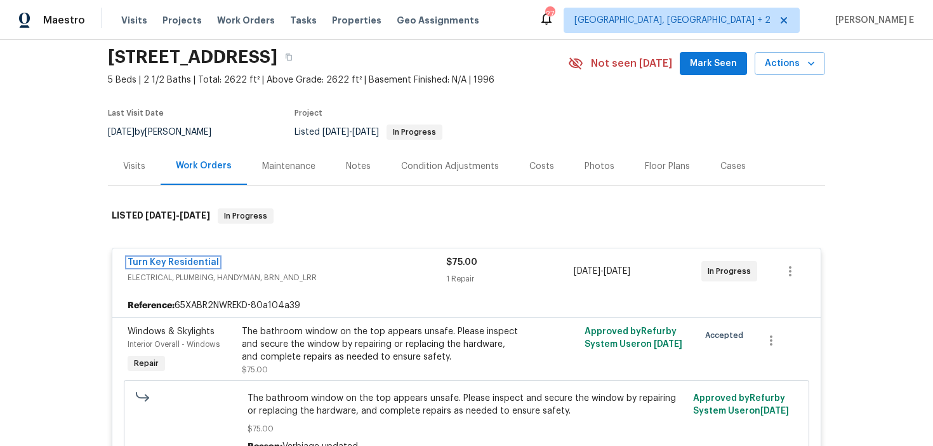
click at [162, 260] on link "Turn Key Residential" at bounding box center [173, 262] width 91 height 9
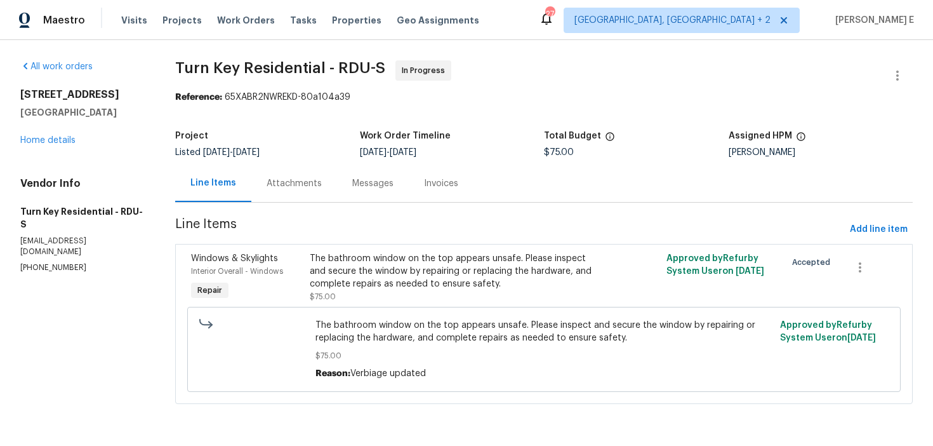
click at [292, 202] on div "Line Items Attachments Messages Invoices" at bounding box center [544, 183] width 738 height 38
click at [292, 202] on div "Line Items Progress Updates Attachments Invoices" at bounding box center [544, 183] width 738 height 38
click at [301, 187] on div "Progress Updates" at bounding box center [304, 183] width 75 height 13
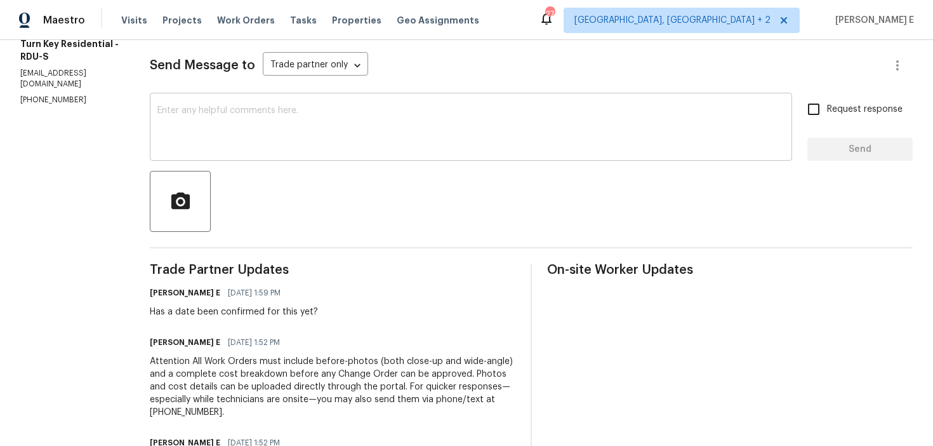
scroll to position [109, 0]
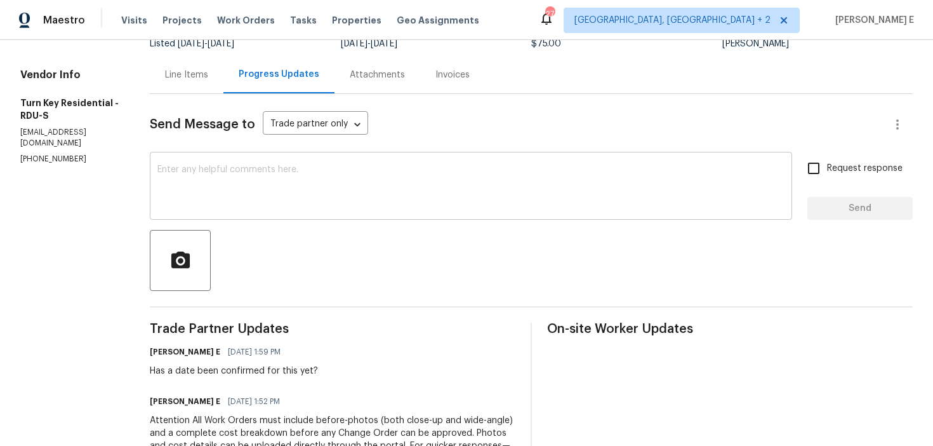
click at [471, 213] on div "x ​" at bounding box center [471, 187] width 642 height 65
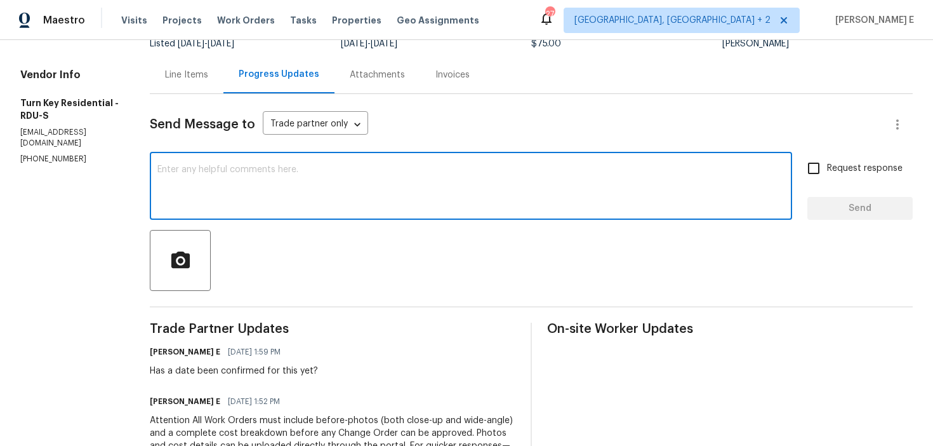
paste textarea "Any update on when this is planned?"
type textarea "Any update on when this is planned?"
click at [827, 163] on input "Request response" at bounding box center [813, 168] width 27 height 27
checkbox input "true"
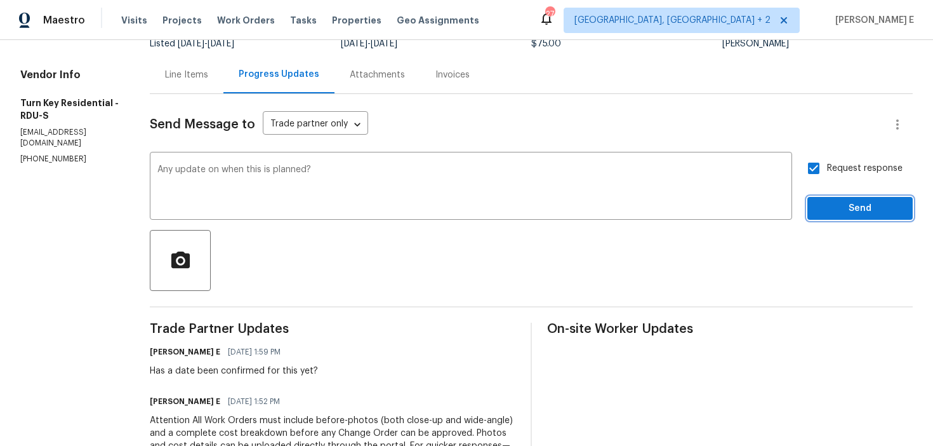
click at [826, 213] on span "Send" at bounding box center [860, 209] width 85 height 16
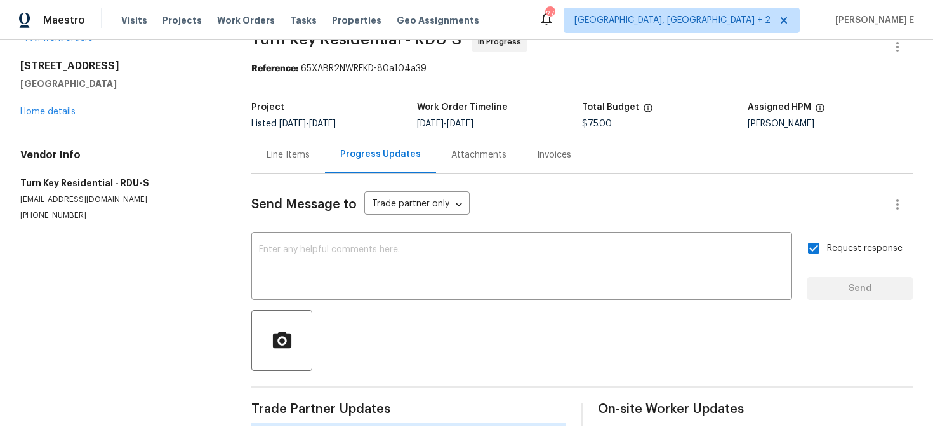
scroll to position [0, 0]
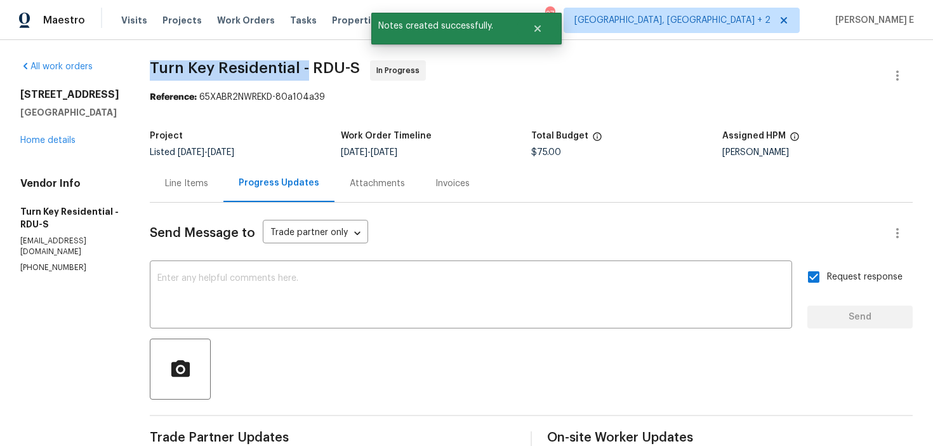
drag, startPoint x: 180, startPoint y: 68, endPoint x: 339, endPoint y: 67, distance: 158.7
click at [337, 67] on span "Turn Key Residential - RDU-S" at bounding box center [255, 67] width 210 height 15
copy span "Turn Key Residential -"
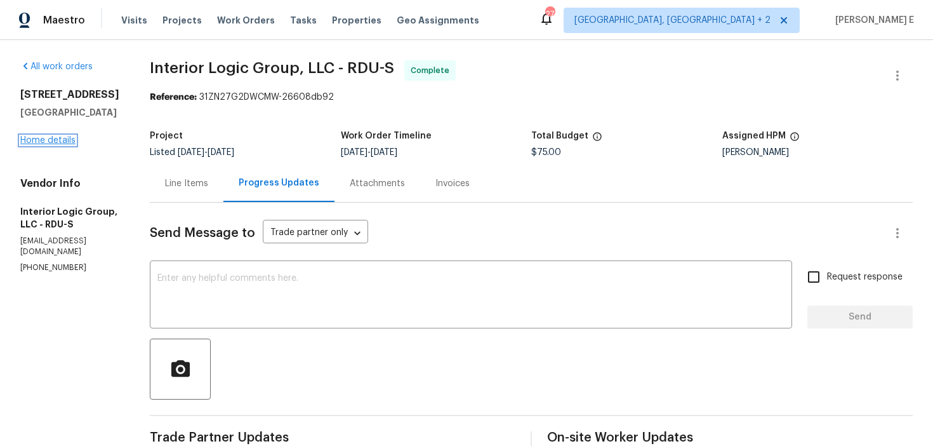
click at [23, 136] on link "Home details" at bounding box center [47, 140] width 55 height 9
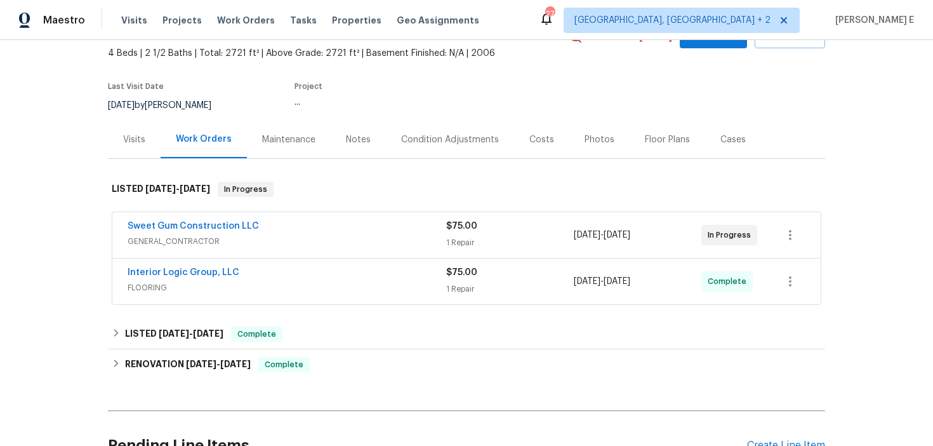
scroll to position [98, 0]
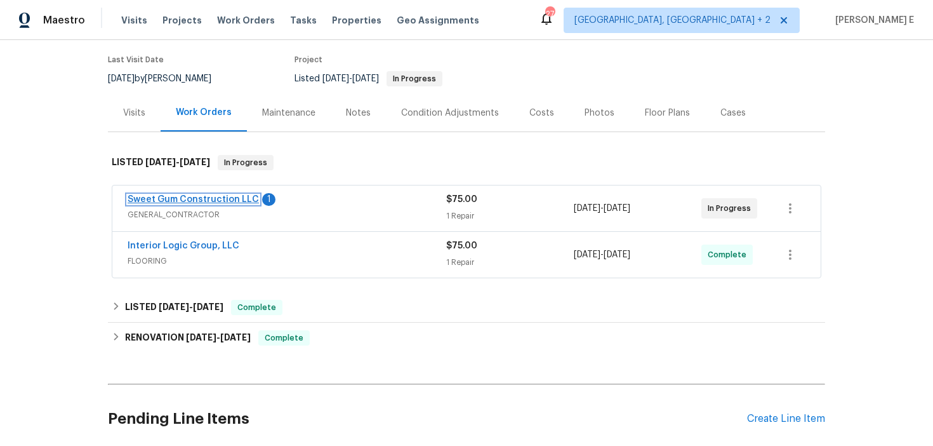
click at [213, 196] on link "Sweet Gum Construction LLC" at bounding box center [193, 199] width 131 height 9
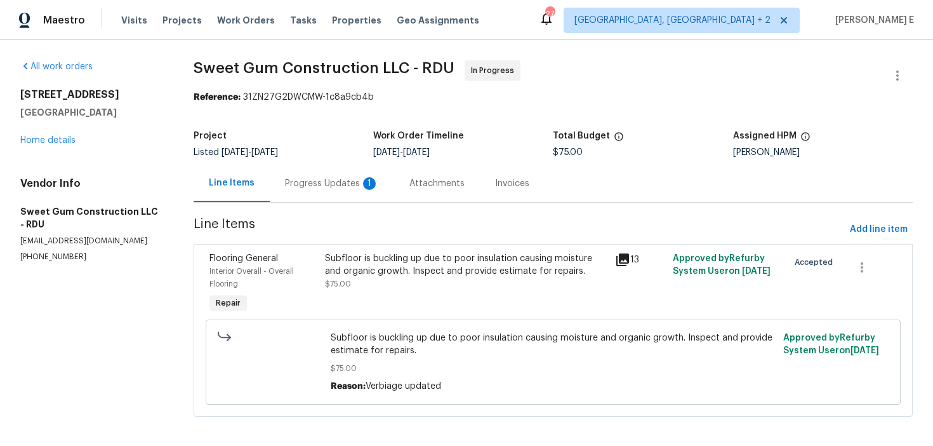
click at [348, 190] on div "Progress Updates 1" at bounding box center [332, 182] width 124 height 37
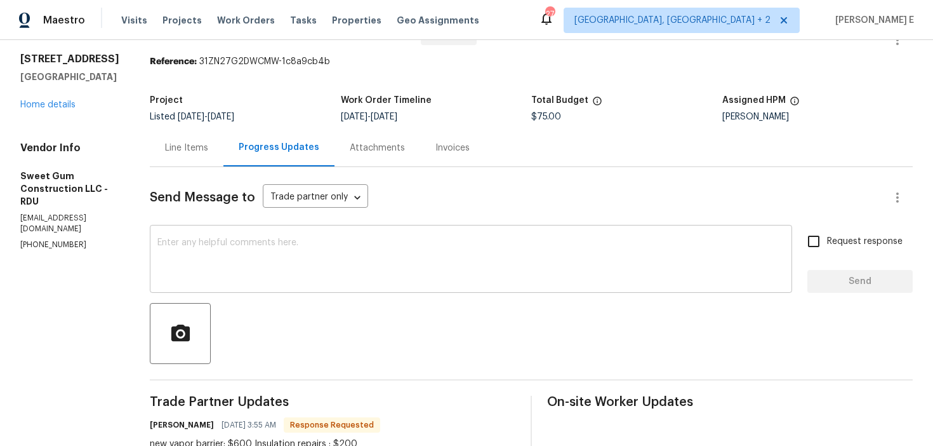
scroll to position [11, 0]
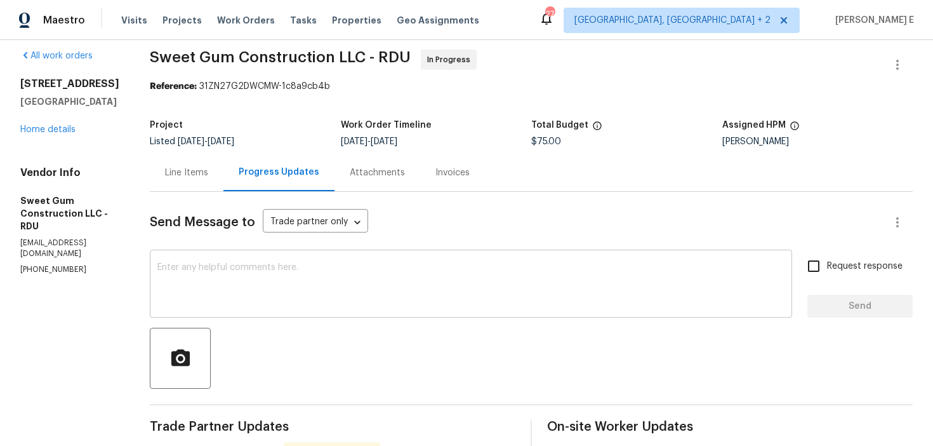
click at [331, 286] on textarea at bounding box center [470, 285] width 627 height 44
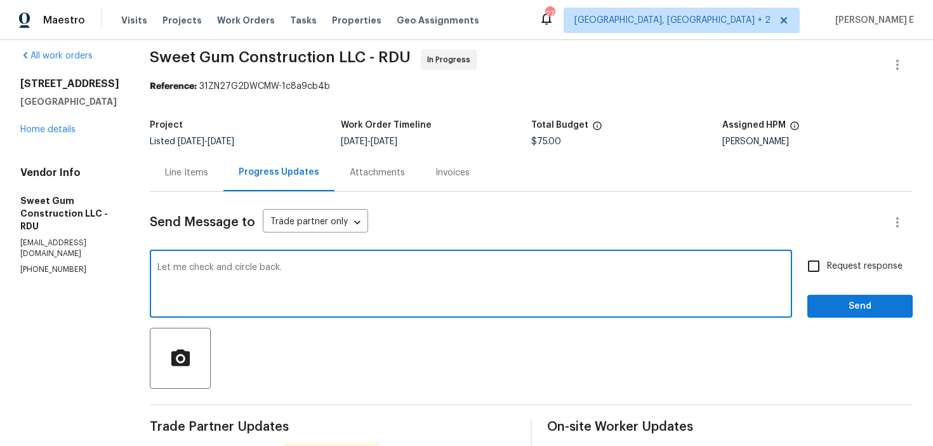
type textarea "Let me check and circle back."
click at [876, 254] on label "Request response" at bounding box center [851, 266] width 102 height 27
click at [827, 254] on input "Request response" at bounding box center [813, 266] width 27 height 27
checkbox input "true"
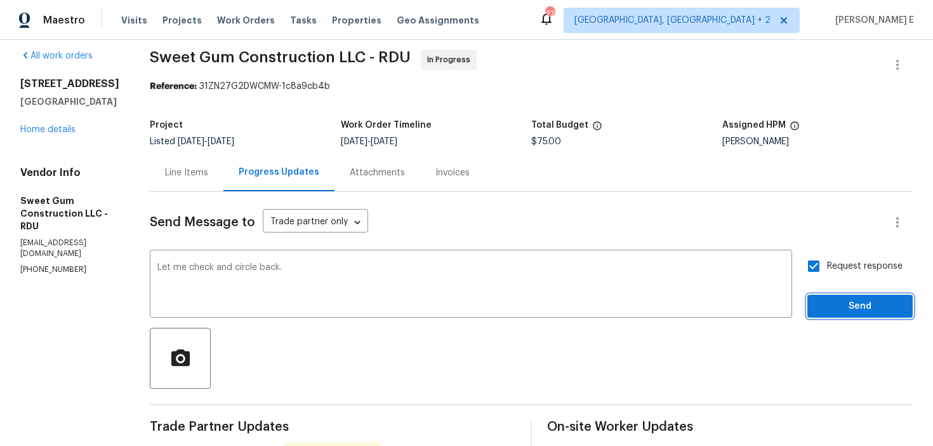
click at [852, 316] on button "Send" at bounding box center [859, 306] width 105 height 23
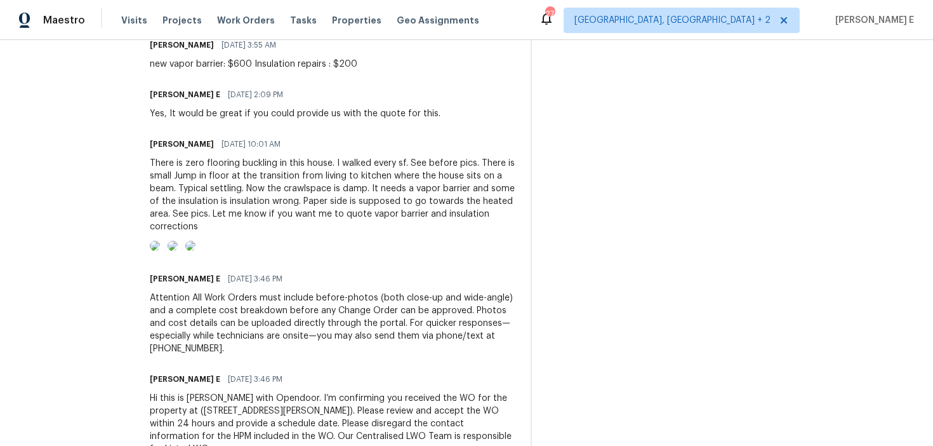
scroll to position [460, 0]
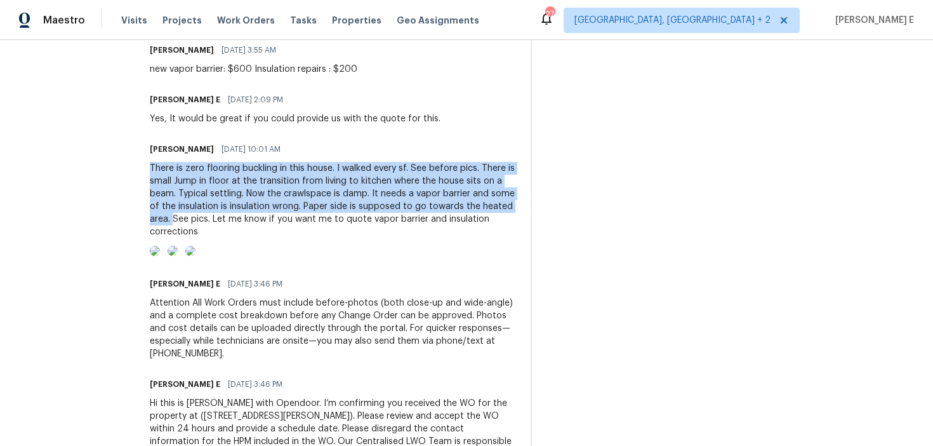
drag, startPoint x: 176, startPoint y: 169, endPoint x: 284, endPoint y: 218, distance: 117.9
click at [284, 218] on div "All work orders 459 Windgate Dr Clayton, NC 27527 Home details Vendor Info Swee…" at bounding box center [466, 37] width 933 height 915
copy div "There is zero flooring buckling in this house. I walked every sf. See before pi…"
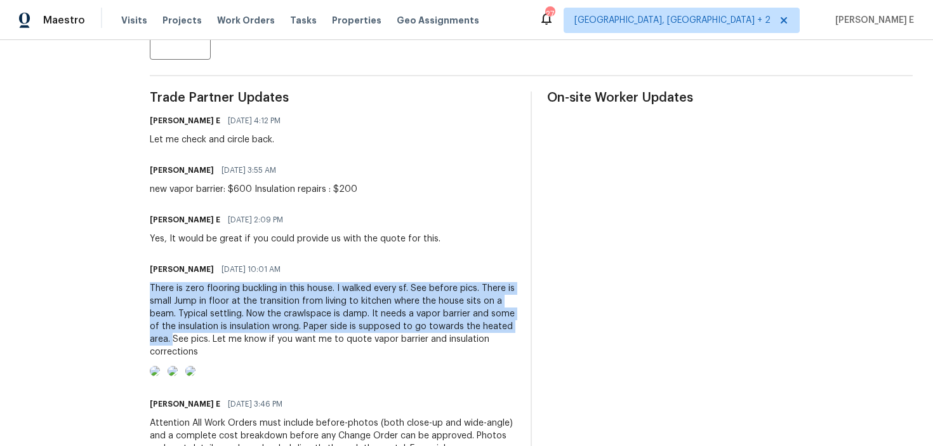
scroll to position [337, 0]
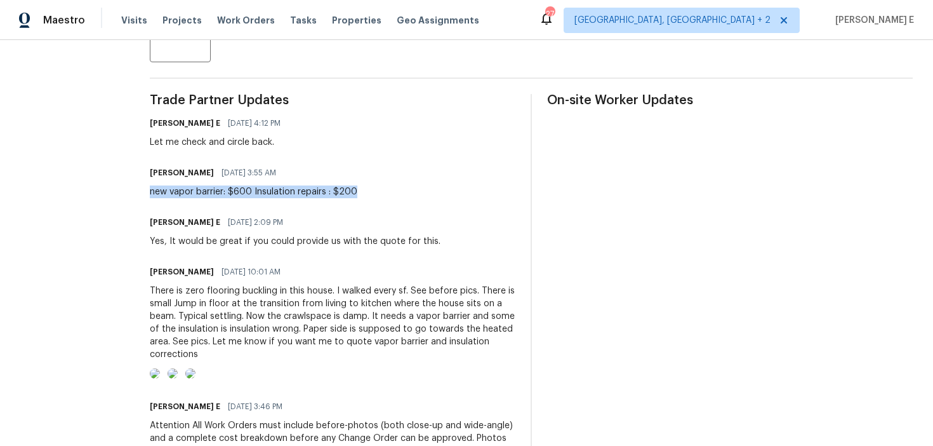
drag, startPoint x: 179, startPoint y: 193, endPoint x: 394, endPoint y: 194, distance: 215.2
click at [394, 194] on div "Stacey Beakes 09/08/2025 3:55 AM new vapor barrier: $600 Insulation repairs : $…" at bounding box center [333, 181] width 366 height 34
copy div "new vapor barrier: $600 Insulation repairs : $200"
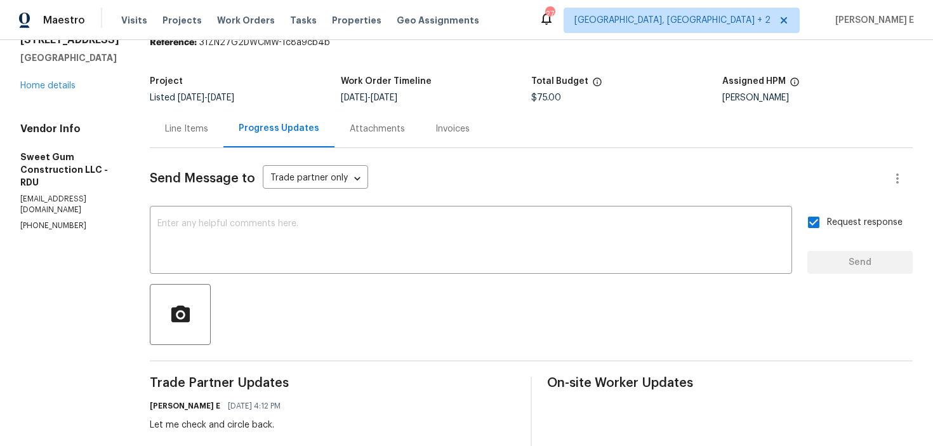
scroll to position [0, 0]
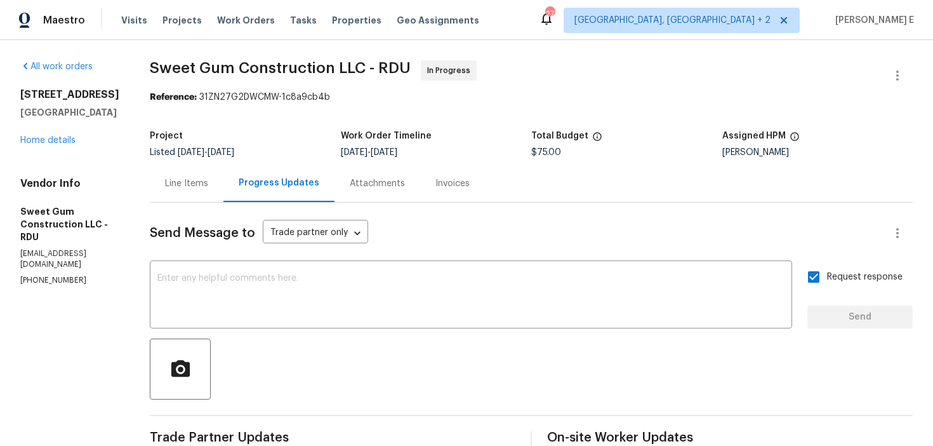
click at [208, 185] on div "Line Items" at bounding box center [186, 183] width 43 height 13
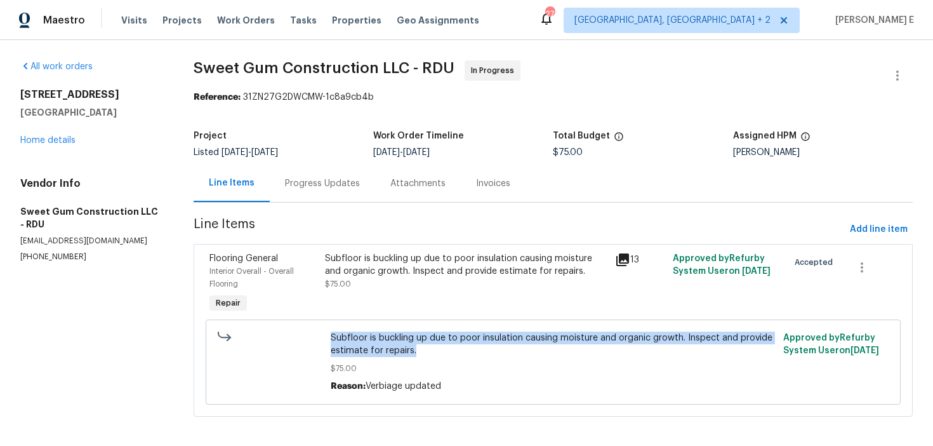
drag, startPoint x: 326, startPoint y: 339, endPoint x: 420, endPoint y: 349, distance: 93.9
click at [420, 349] on div "Subfloor is buckling up due to poor insulation causing moisture and organic gro…" at bounding box center [553, 361] width 695 height 85
copy span "Subfloor is buckling up due to poor insulation causing moisture and organic gro…"
click at [69, 134] on div "459 Windgate Dr Clayton, NC 27527 Home details" at bounding box center [91, 117] width 143 height 58
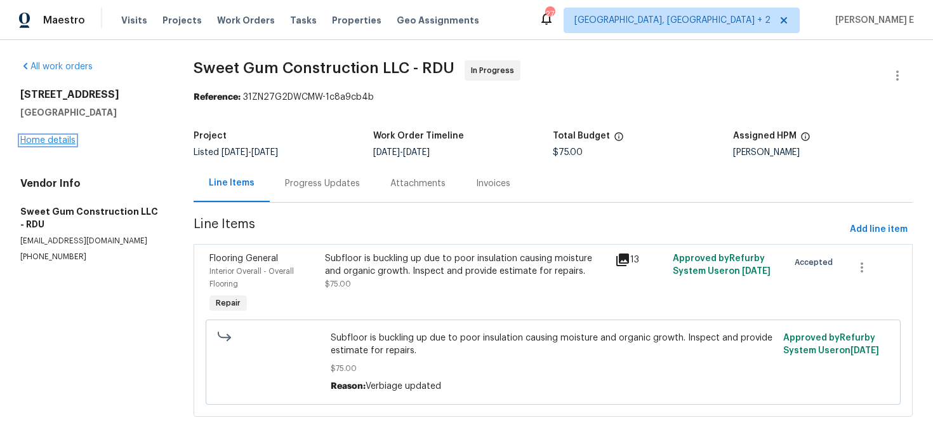
click at [58, 143] on link "Home details" at bounding box center [47, 140] width 55 height 9
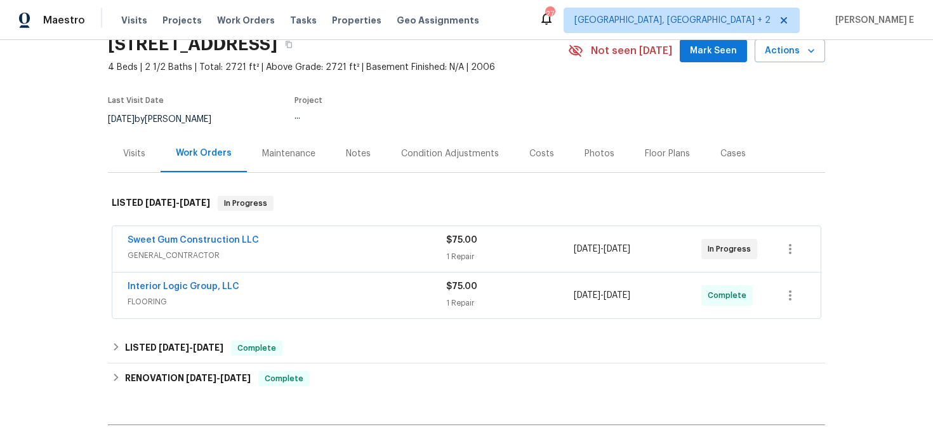
scroll to position [69, 0]
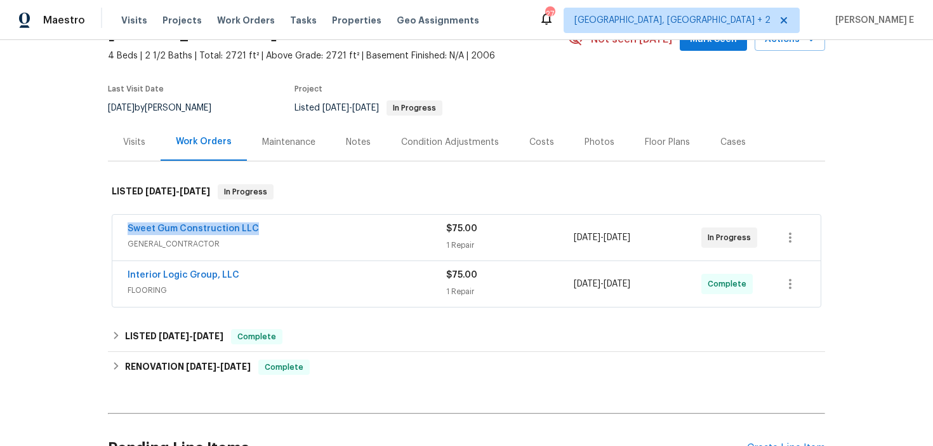
drag, startPoint x: 116, startPoint y: 231, endPoint x: 267, endPoint y: 234, distance: 150.5
click at [267, 234] on div "Sweet Gum Construction LLC GENERAL_CONTRACTOR $75.00 1 Repair 9/4/2025 - 9/8/20…" at bounding box center [466, 238] width 708 height 46
copy link "Sweet Gum Construction LLC"
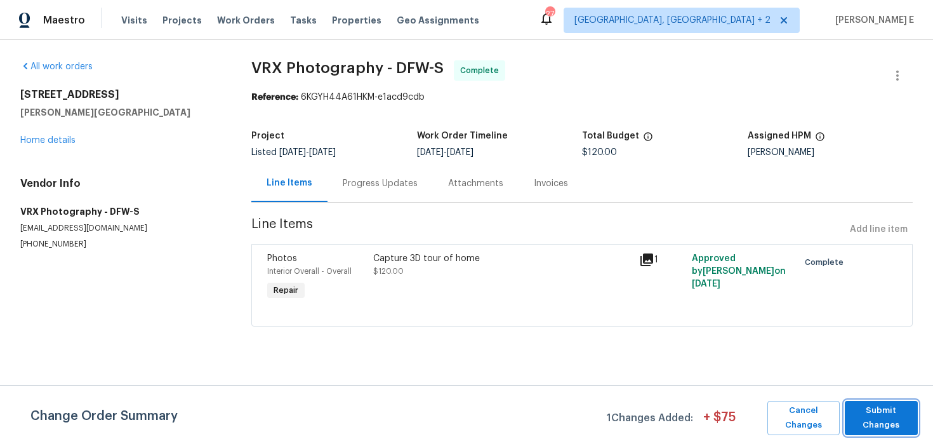
click at [858, 423] on span "Submit Changes" at bounding box center [881, 417] width 60 height 29
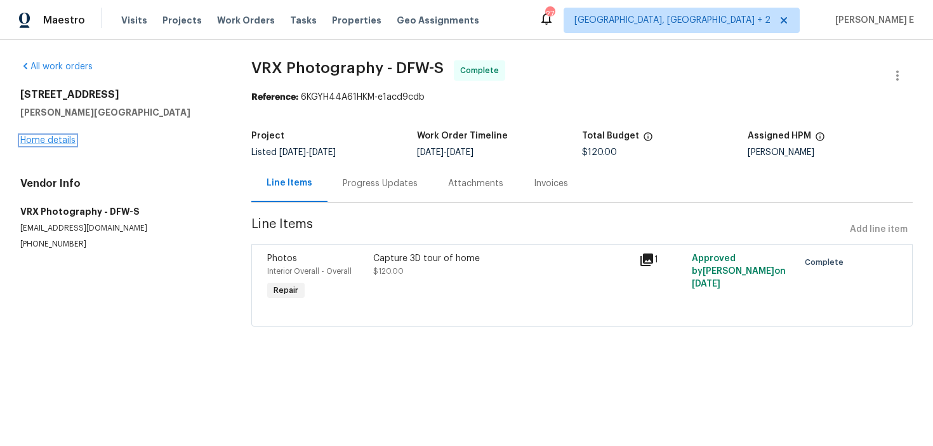
click at [45, 144] on link "Home details" at bounding box center [47, 140] width 55 height 9
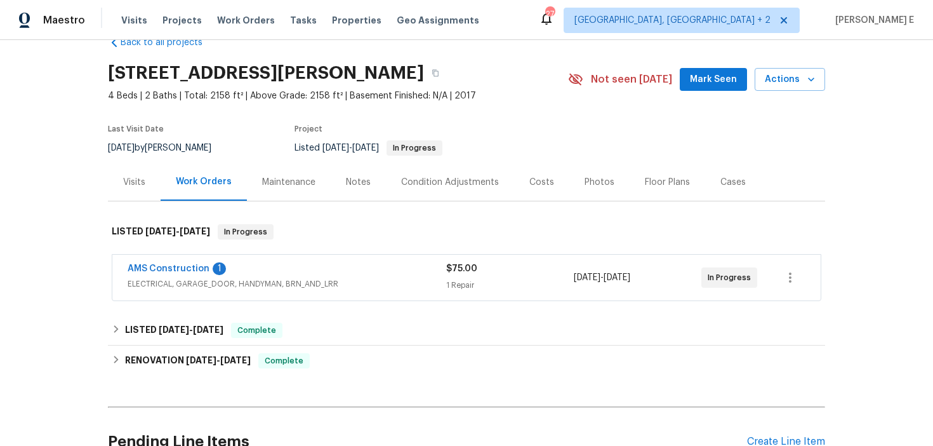
scroll to position [33, 0]
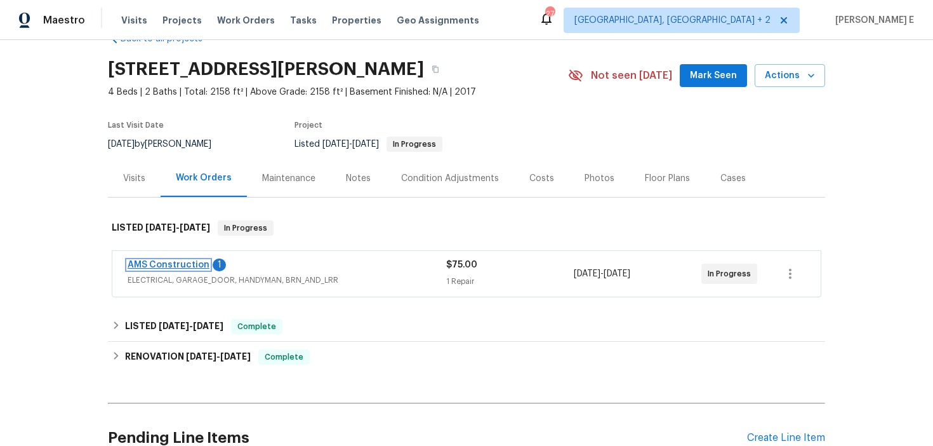
click at [150, 267] on link "AMS Construction" at bounding box center [169, 264] width 82 height 9
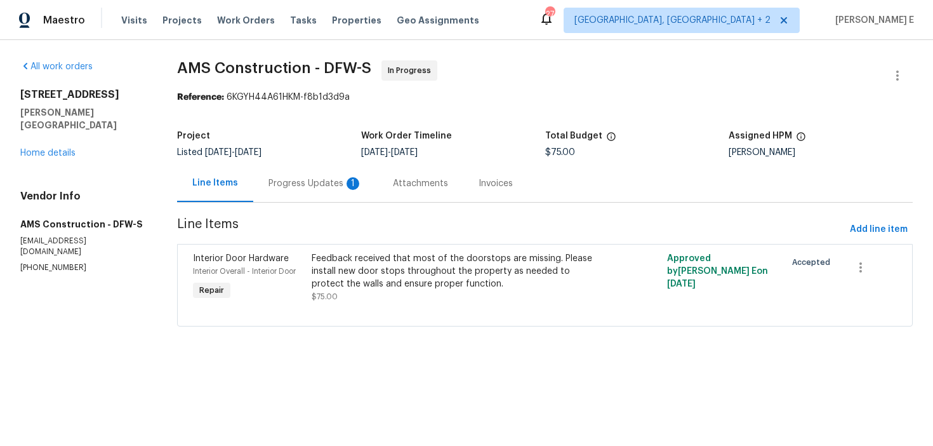
click at [303, 185] on div "Progress Updates 1" at bounding box center [316, 183] width 94 height 13
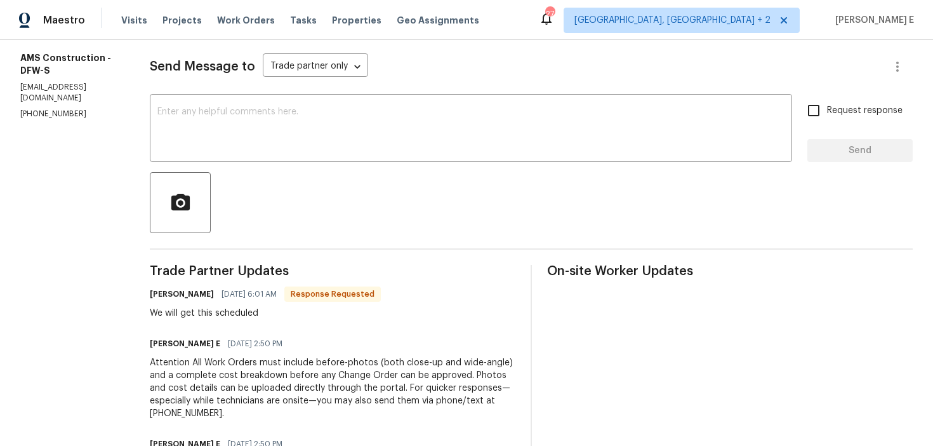
scroll to position [166, 0]
click at [342, 138] on textarea at bounding box center [470, 130] width 627 height 44
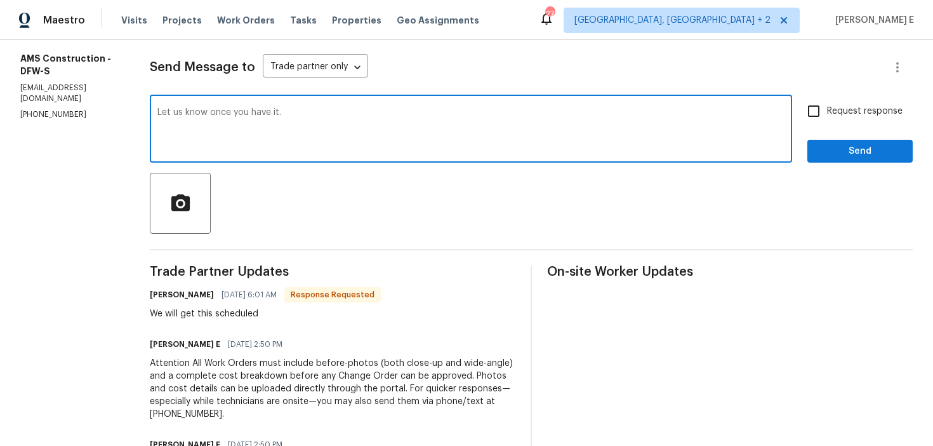
type textarea "Let us know once you have it."
click at [819, 122] on input "Request response" at bounding box center [813, 111] width 27 height 27
checkbox input "true"
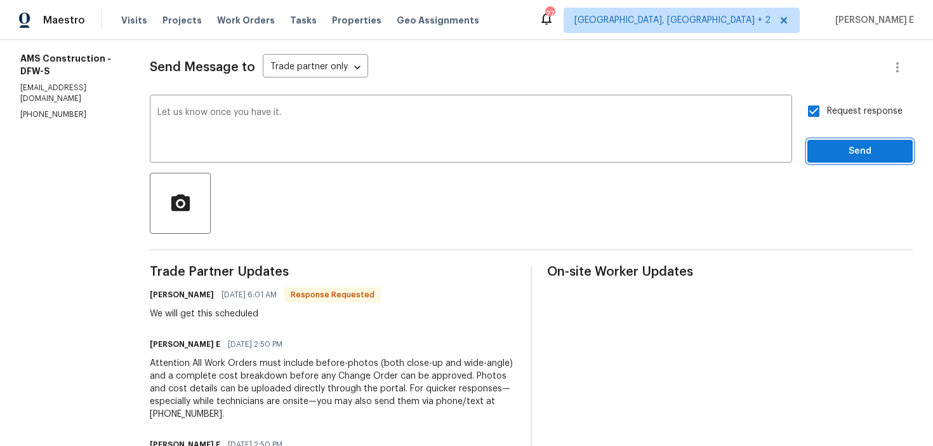
click at [835, 154] on span "Send" at bounding box center [860, 151] width 85 height 16
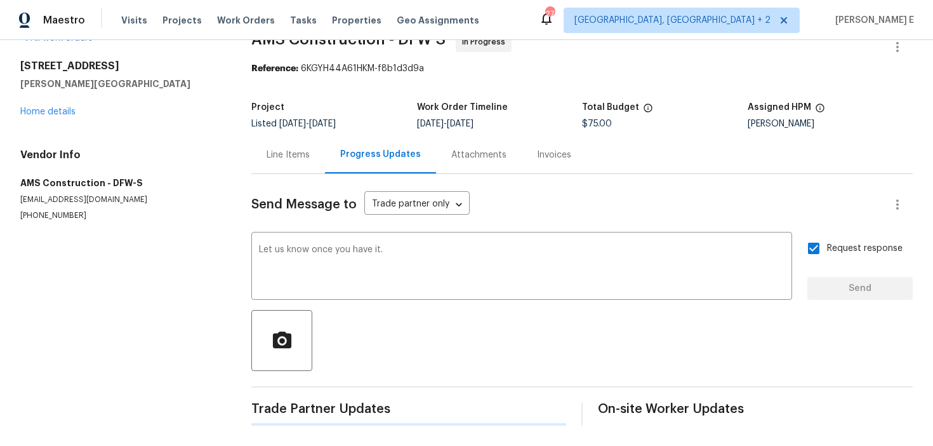
scroll to position [0, 0]
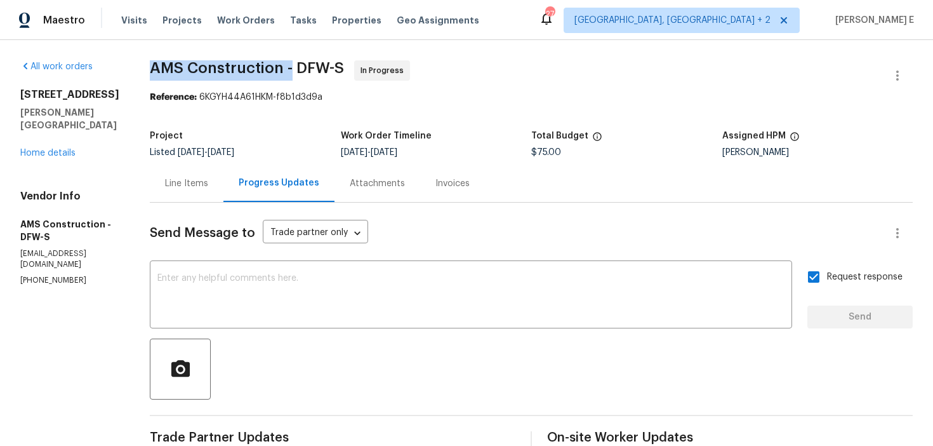
drag, startPoint x: 143, startPoint y: 71, endPoint x: 293, endPoint y: 66, distance: 149.3
click at [288, 69] on div "All work orders [STREET_ADDRESS][PERSON_NAME] Home details Vendor Info AMS Cons…" at bounding box center [466, 405] width 933 height 731
copy span "AMS Construction -"
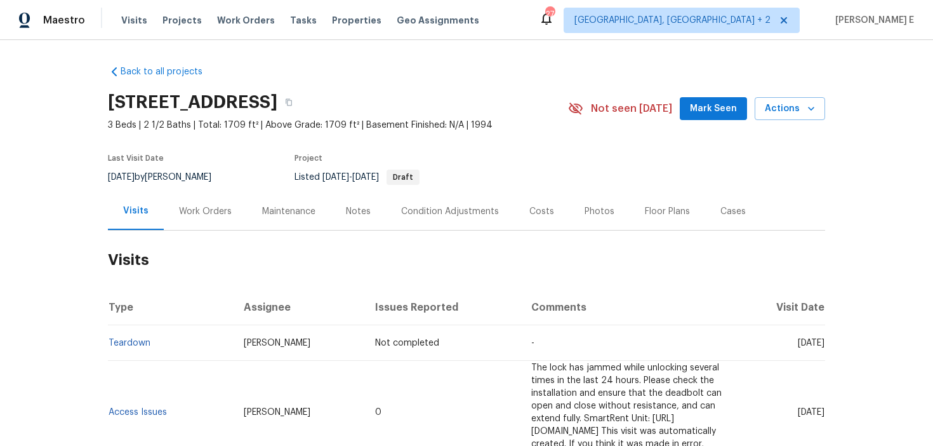
click at [194, 224] on div "Work Orders" at bounding box center [205, 210] width 83 height 37
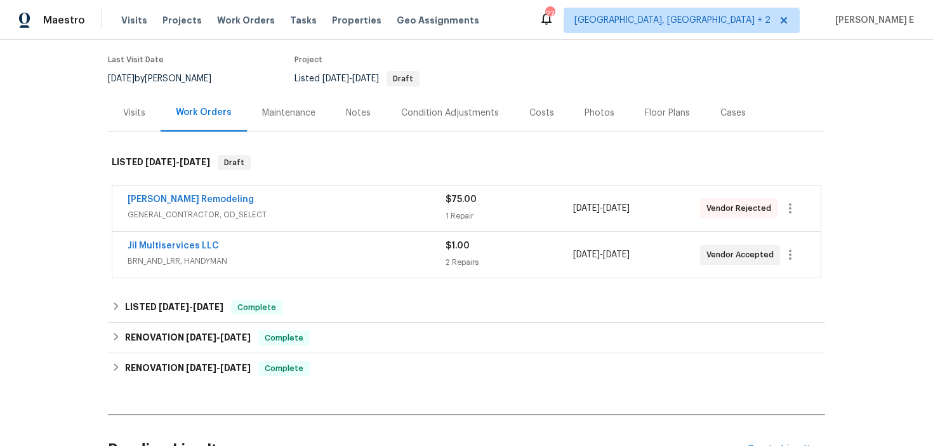
scroll to position [100, 0]
click at [223, 196] on div "Pino Remodeling" at bounding box center [287, 199] width 318 height 15
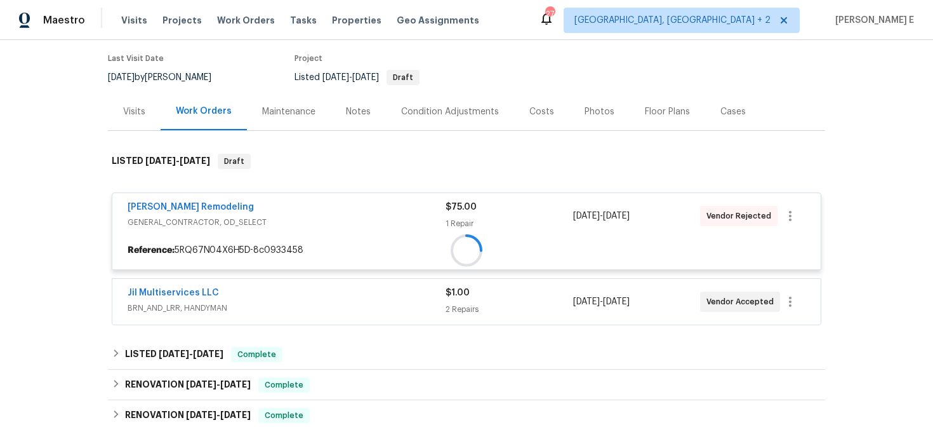
scroll to position [140, 0]
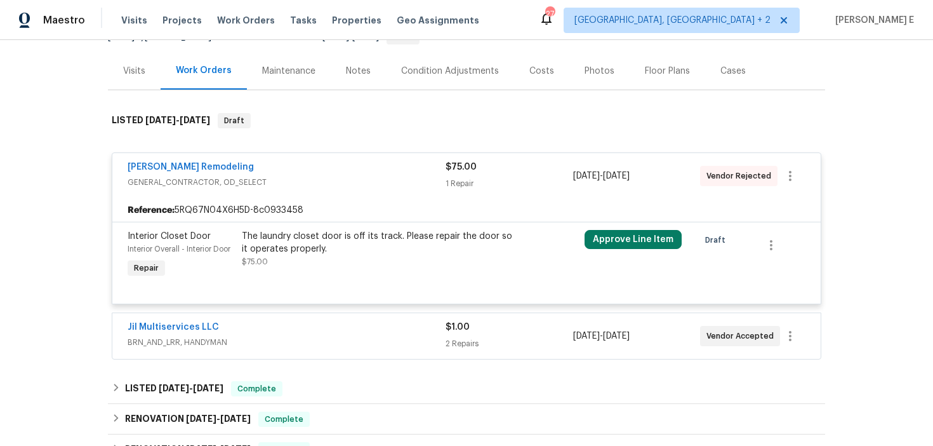
click at [258, 333] on div "Jil Multiservices LLC" at bounding box center [287, 328] width 318 height 15
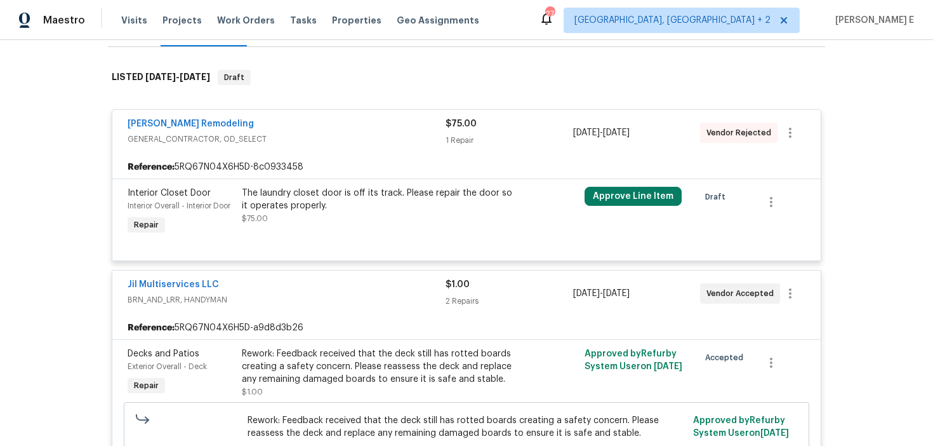
scroll to position [164, 0]
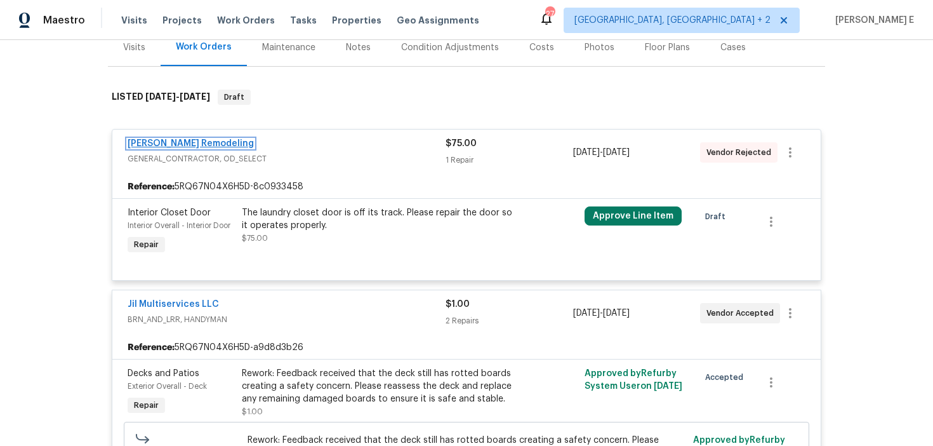
click at [182, 147] on link "Pino Remodeling" at bounding box center [191, 143] width 126 height 9
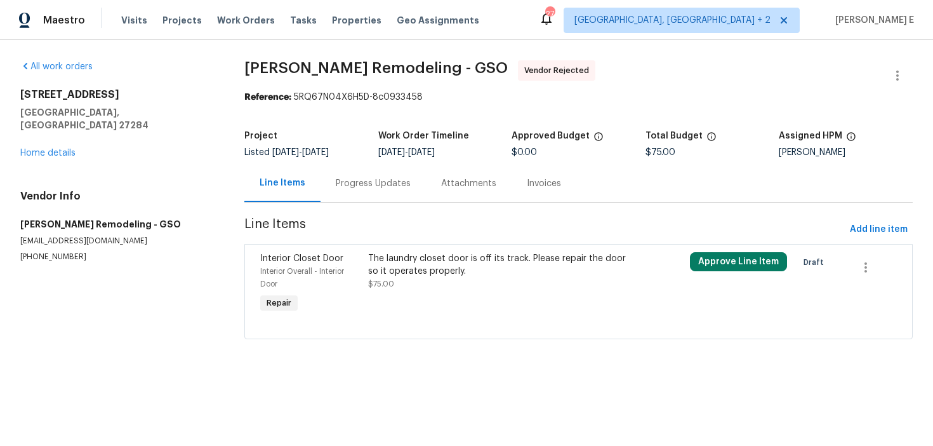
click at [383, 182] on div "Progress Updates" at bounding box center [373, 183] width 75 height 13
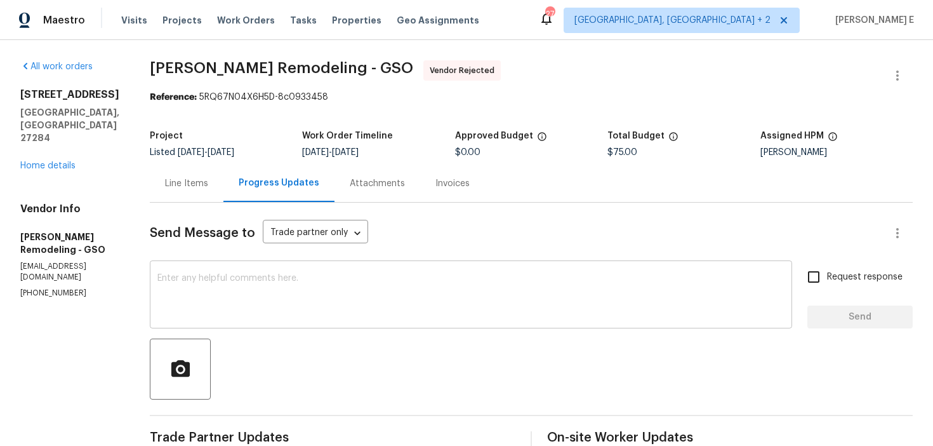
scroll to position [227, 0]
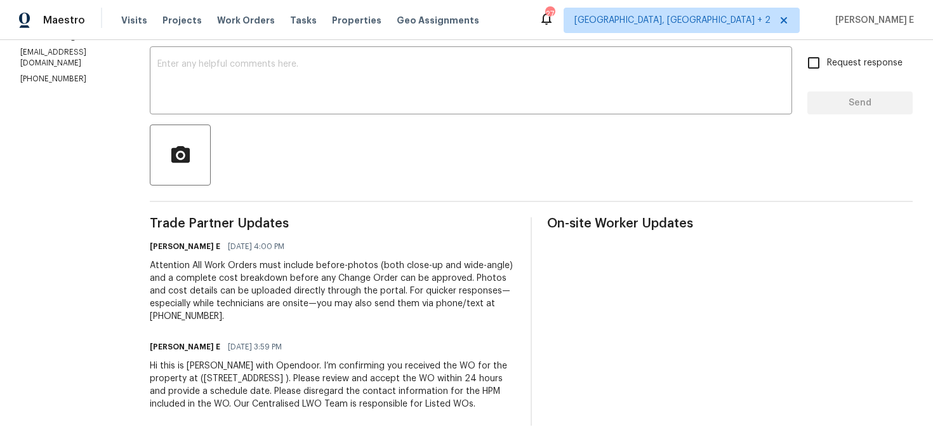
click at [257, 364] on div "Hi this is [PERSON_NAME] with Opendoor. I’m confirming you received the WO for …" at bounding box center [333, 384] width 366 height 51
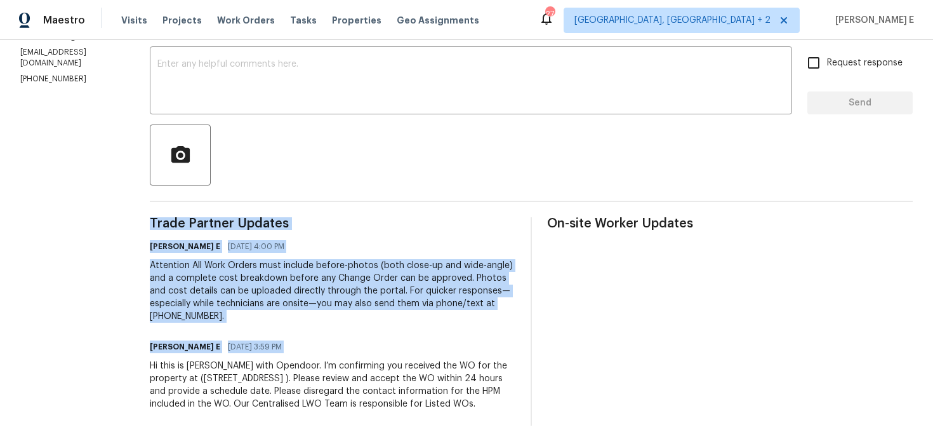
copy div "Trade Partner Updates Keerthana E 09/05/2025 4:00 PM Attention All Work Orders …"
click at [322, 259] on div "Attention All Work Orders must include before-photos (both close-up and wide-an…" at bounding box center [333, 290] width 366 height 63
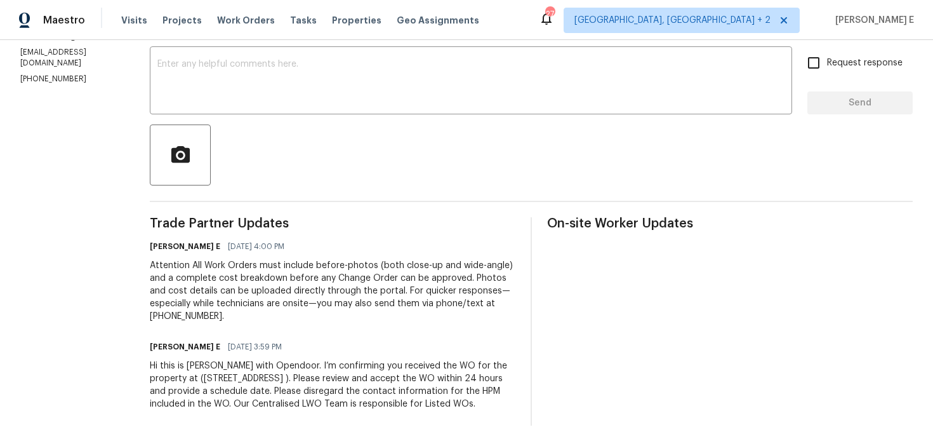
click at [322, 259] on div "Attention All Work Orders must include before-photos (both close-up and wide-an…" at bounding box center [333, 290] width 366 height 63
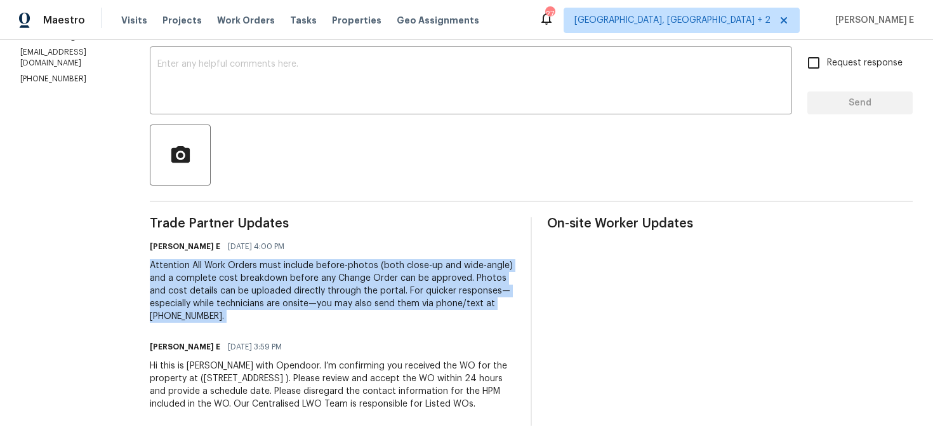
copy div "Attention All Work Orders must include before-photos (both close-up and wide-an…"
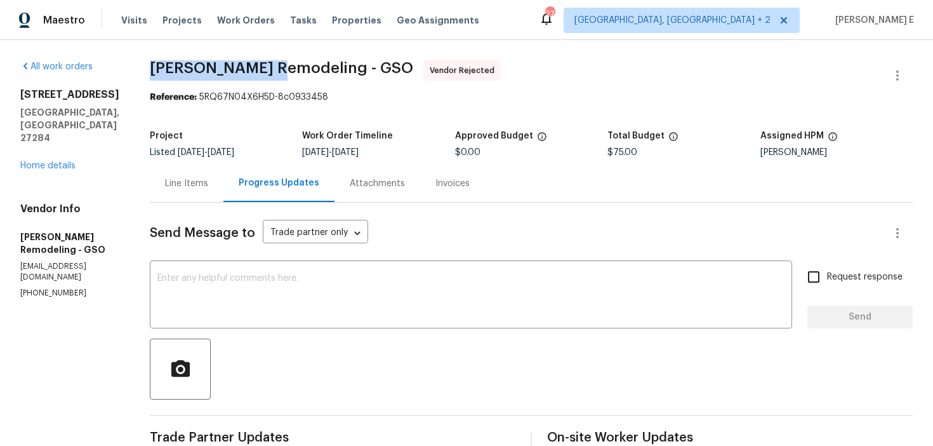
drag, startPoint x: 154, startPoint y: 67, endPoint x: 277, endPoint y: 70, distance: 123.2
click at [277, 70] on span "[PERSON_NAME] Remodeling - GSO" at bounding box center [281, 67] width 263 height 15
copy span "Pino Remodeling"
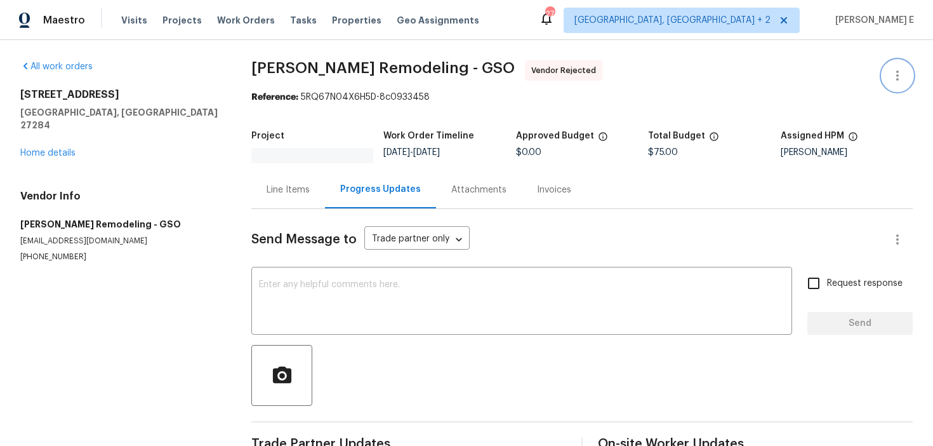
click at [901, 76] on icon "button" at bounding box center [897, 75] width 15 height 15
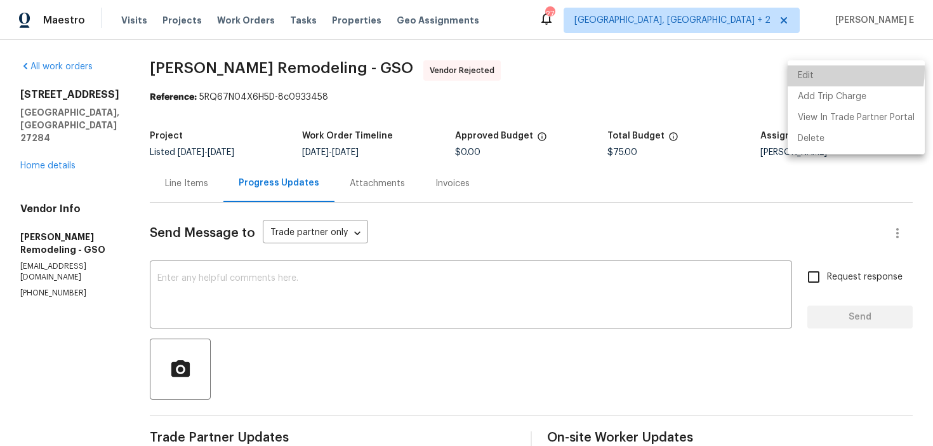
click at [810, 69] on li "Edit" at bounding box center [856, 75] width 137 height 21
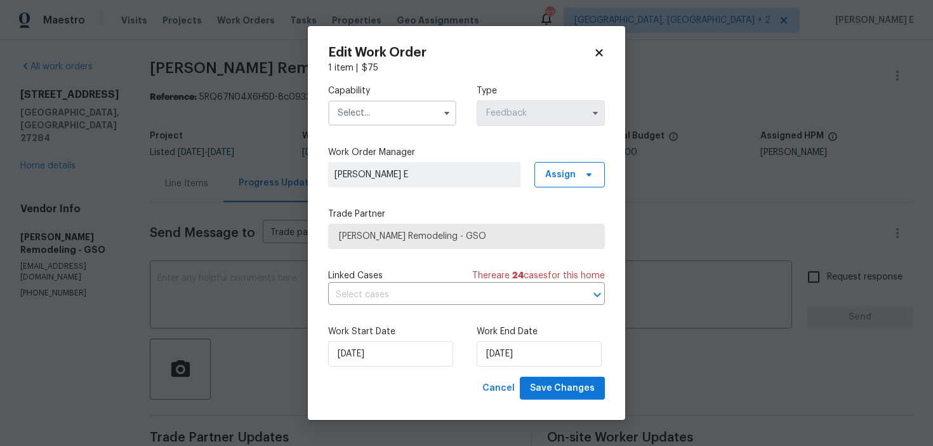
click at [381, 112] on input "text" at bounding box center [392, 112] width 128 height 25
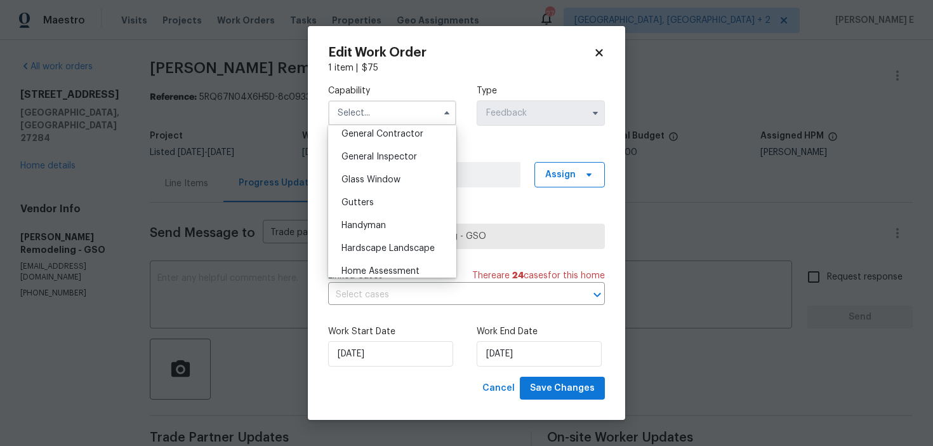
scroll to position [621, 0]
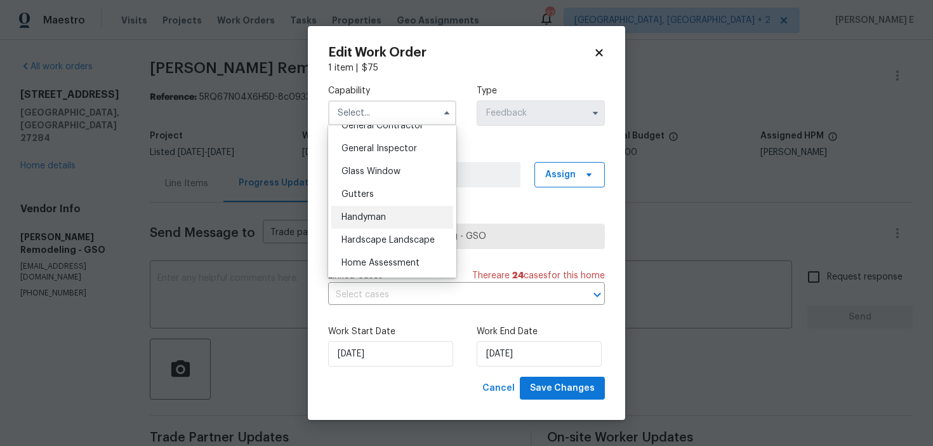
click at [374, 216] on span "Handyman" at bounding box center [364, 217] width 44 height 9
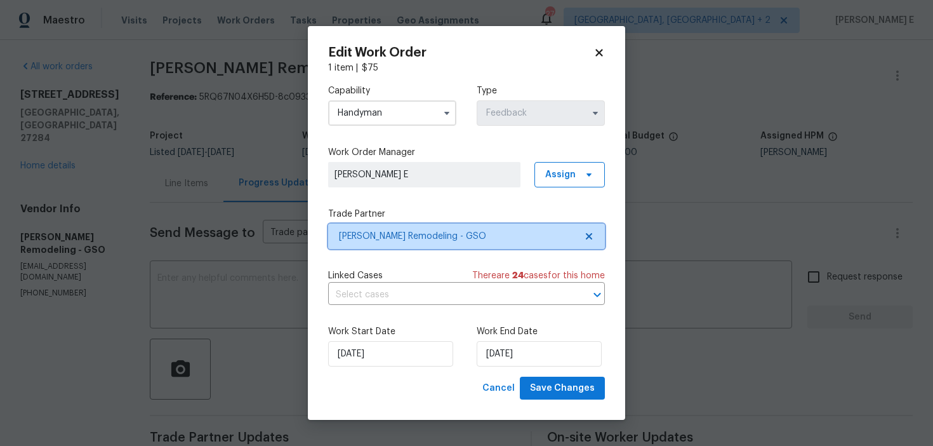
click at [441, 227] on span "[PERSON_NAME] Remodeling - GSO" at bounding box center [466, 235] width 277 height 25
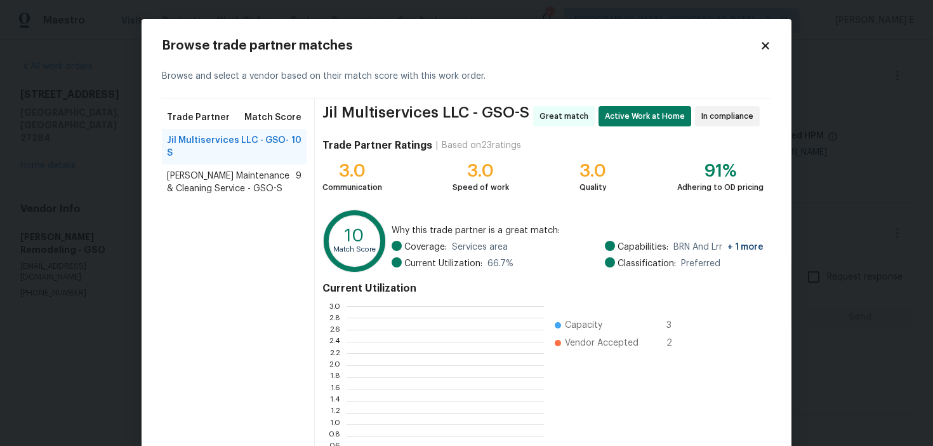
scroll to position [178, 197]
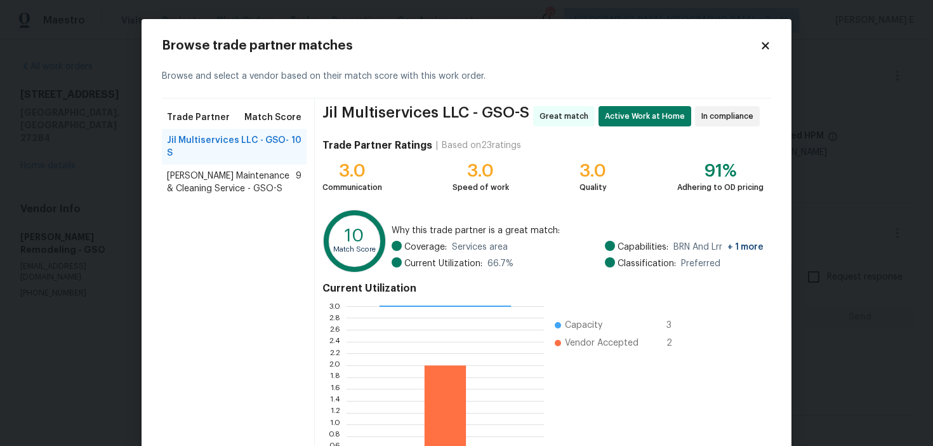
click at [765, 37] on div "Browse trade partner matches Browse and select a vendor based on their match sc…" at bounding box center [467, 280] width 650 height 522
click at [760, 46] on icon at bounding box center [765, 45] width 11 height 11
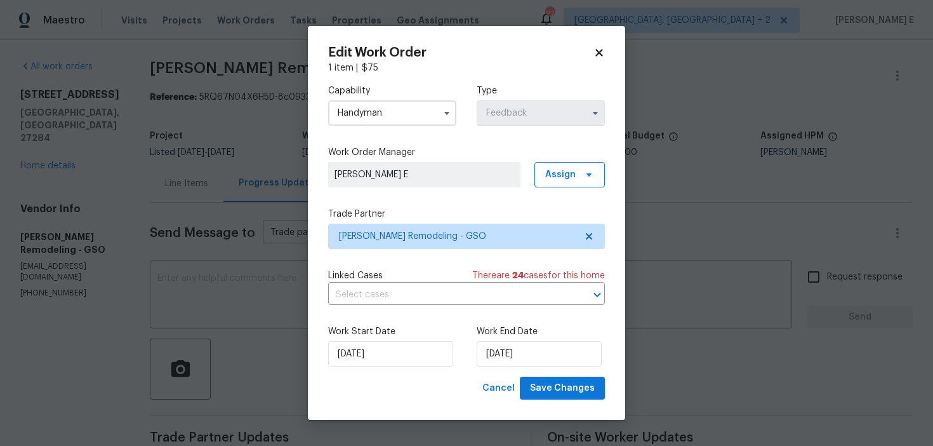
click at [412, 116] on input "Handyman" at bounding box center [392, 112] width 128 height 25
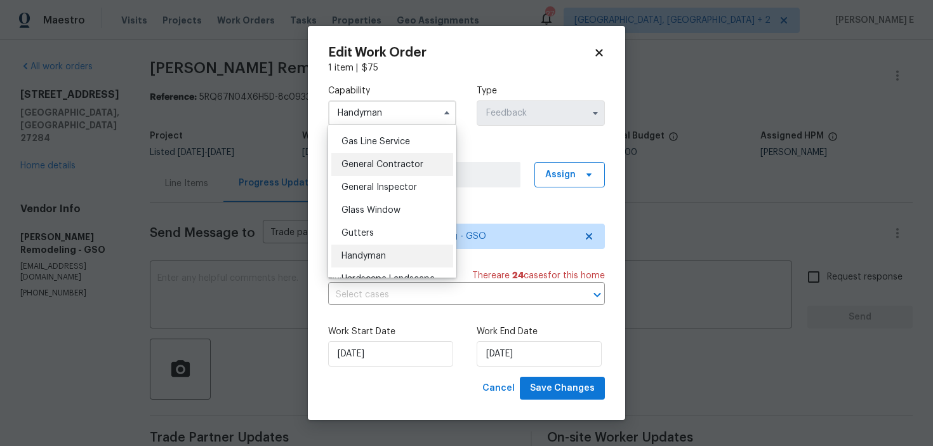
scroll to position [583, 0]
click at [401, 167] on span "General Contractor" at bounding box center [383, 163] width 82 height 9
type input "General Contractor"
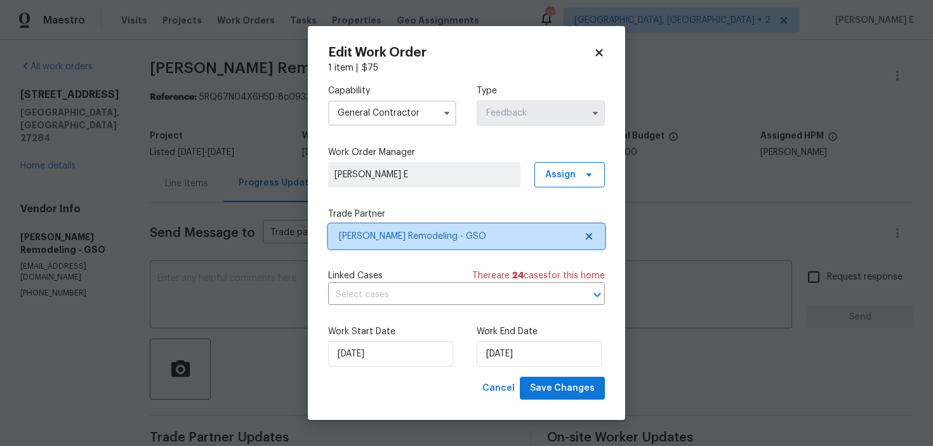
click at [402, 233] on span "Pino Remodeling - GSO" at bounding box center [457, 236] width 237 height 13
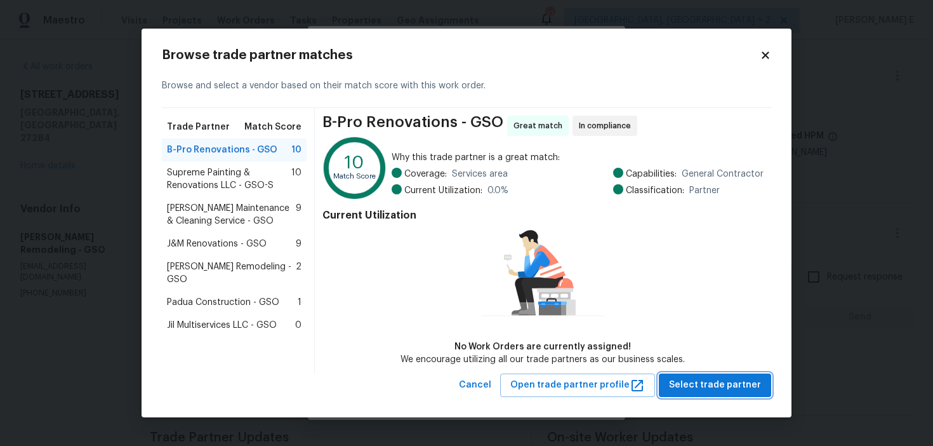
click at [707, 385] on span "Select trade partner" at bounding box center [715, 385] width 92 height 16
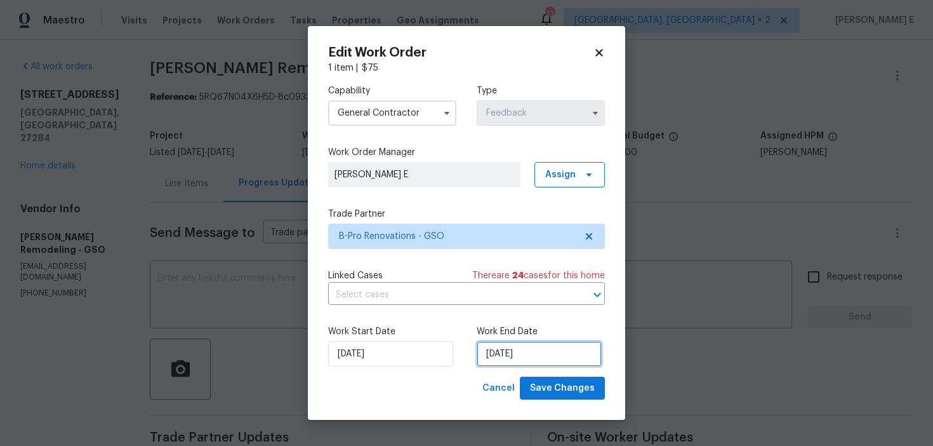
click at [527, 353] on input "09/09/2025" at bounding box center [539, 353] width 125 height 25
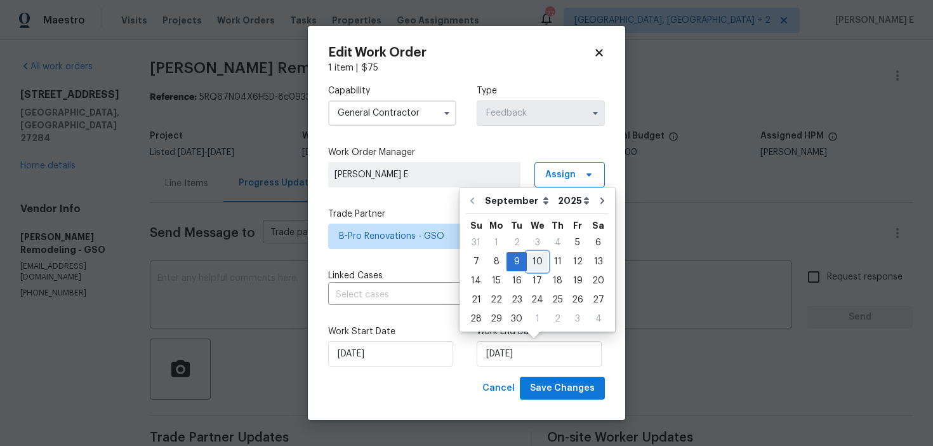
click at [538, 256] on div "10" at bounding box center [537, 262] width 21 height 18
type input "10/09/2025"
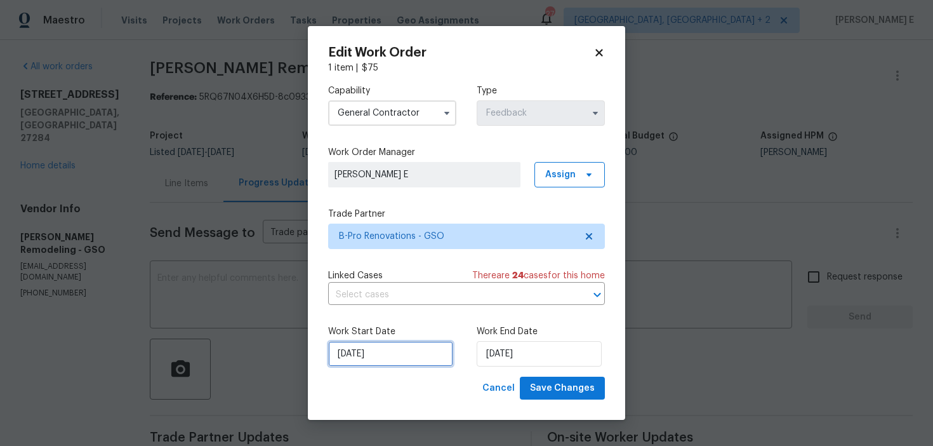
click at [347, 361] on input "05/09/2025" at bounding box center [390, 353] width 125 height 25
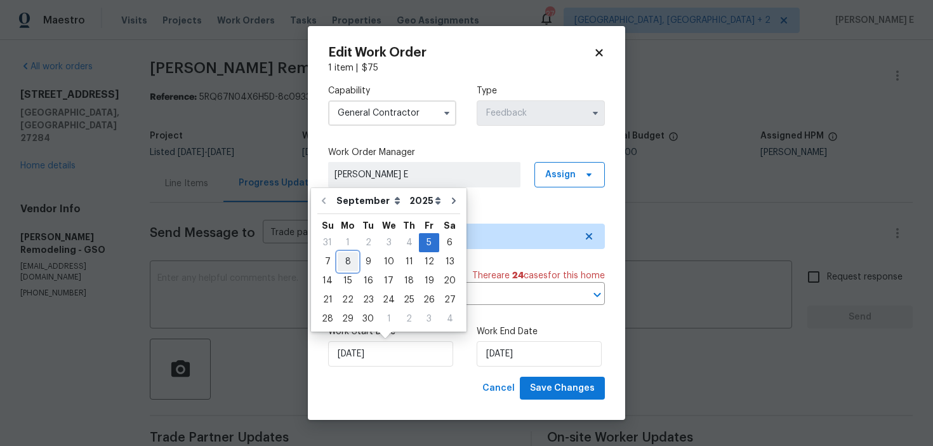
click at [350, 261] on div "8" at bounding box center [348, 262] width 20 height 18
type input "08/09/2025"
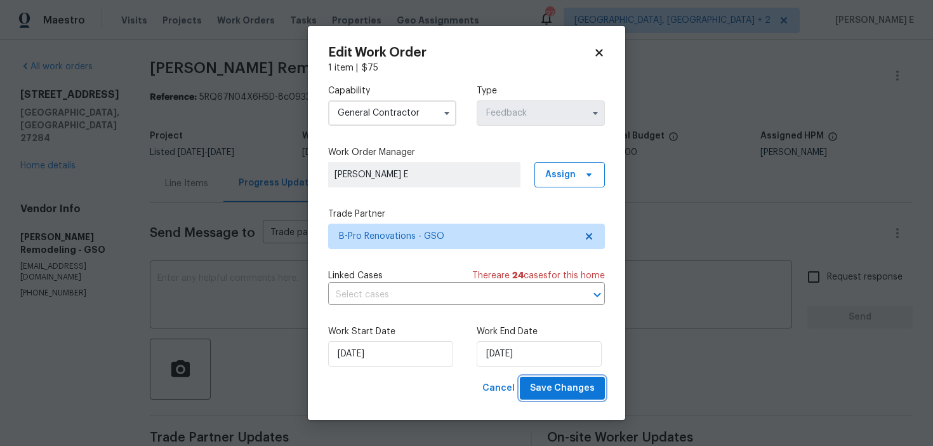
click at [537, 386] on span "Save Changes" at bounding box center [562, 388] width 65 height 16
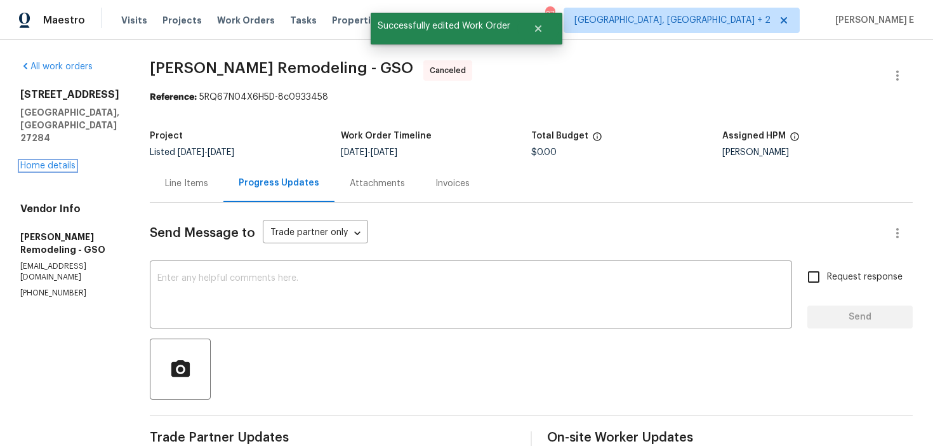
click at [49, 161] on link "Home details" at bounding box center [47, 165] width 55 height 9
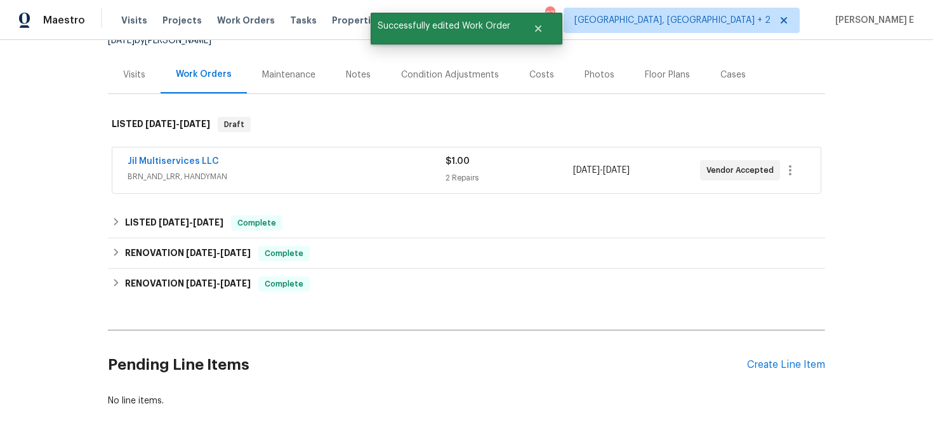
scroll to position [152, 0]
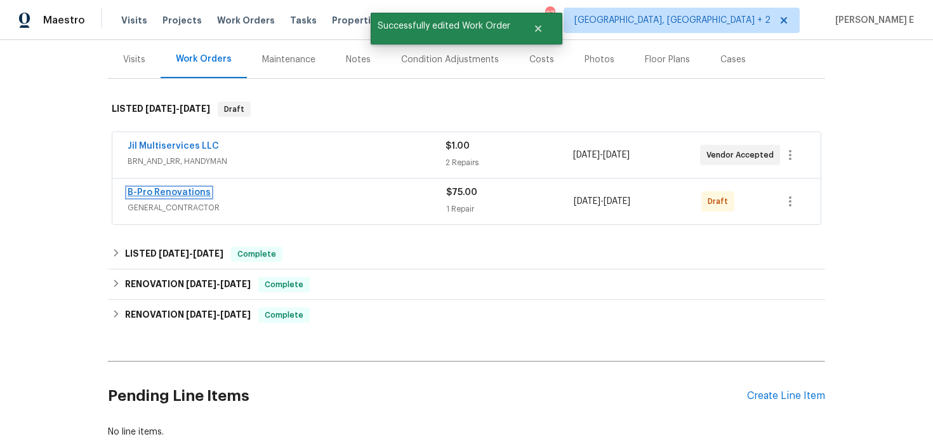
click at [188, 190] on link "B-Pro Renovations" at bounding box center [169, 192] width 83 height 9
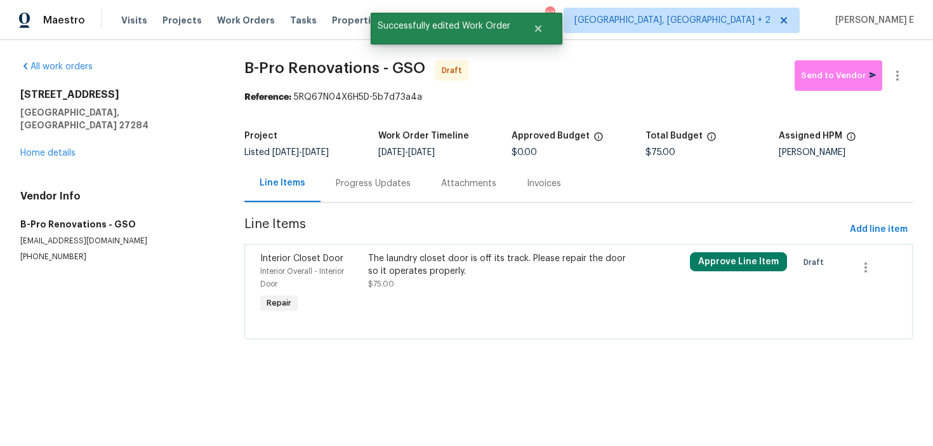
click at [359, 281] on div "Interior Overall - Interior Door" at bounding box center [310, 277] width 100 height 25
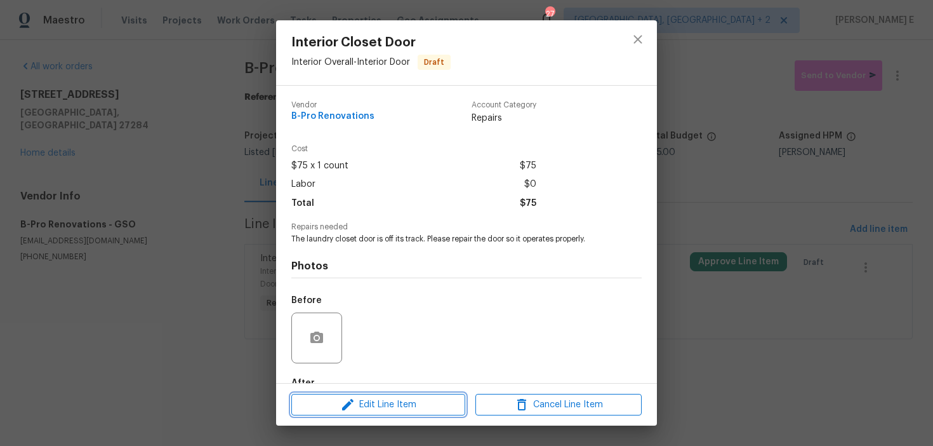
click at [333, 394] on button "Edit Line Item" at bounding box center [378, 405] width 174 height 22
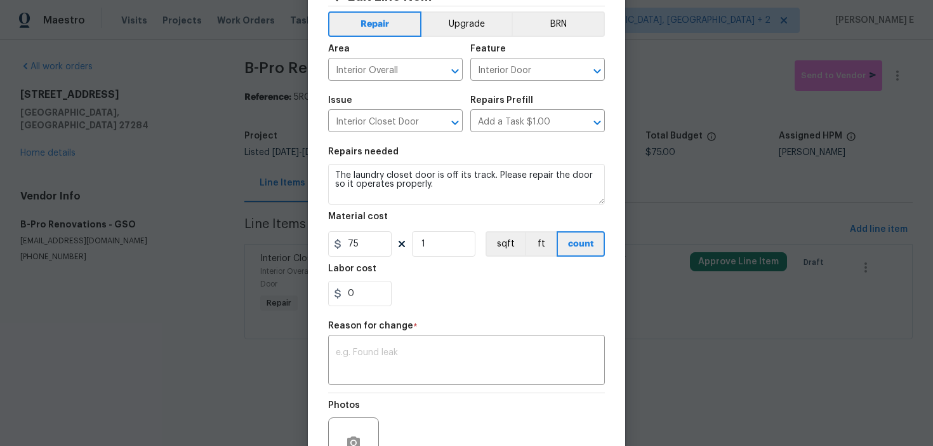
scroll to position [61, 0]
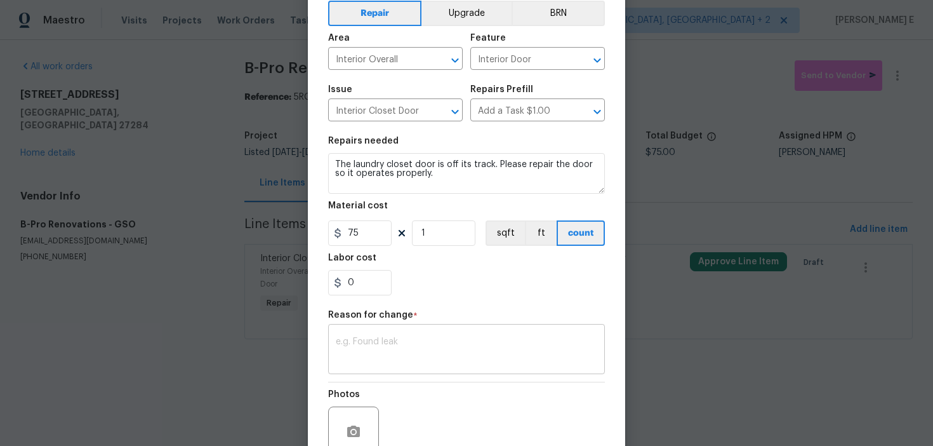
click at [378, 344] on textarea at bounding box center [467, 350] width 262 height 27
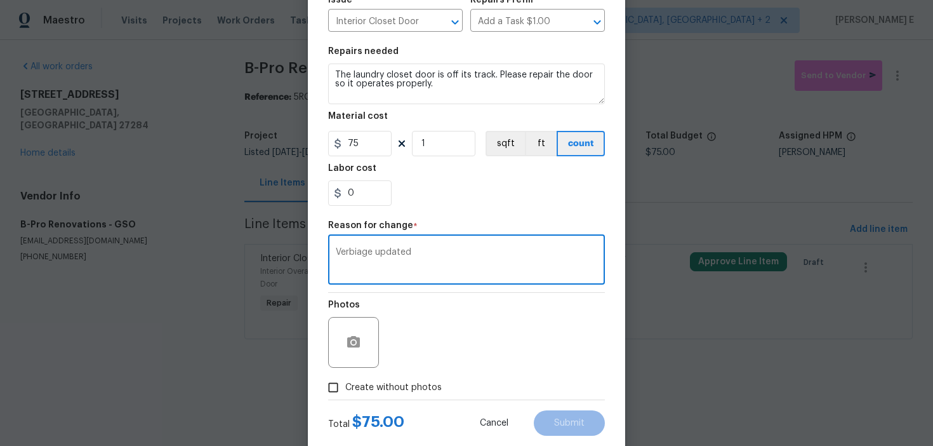
scroll to position [180, 0]
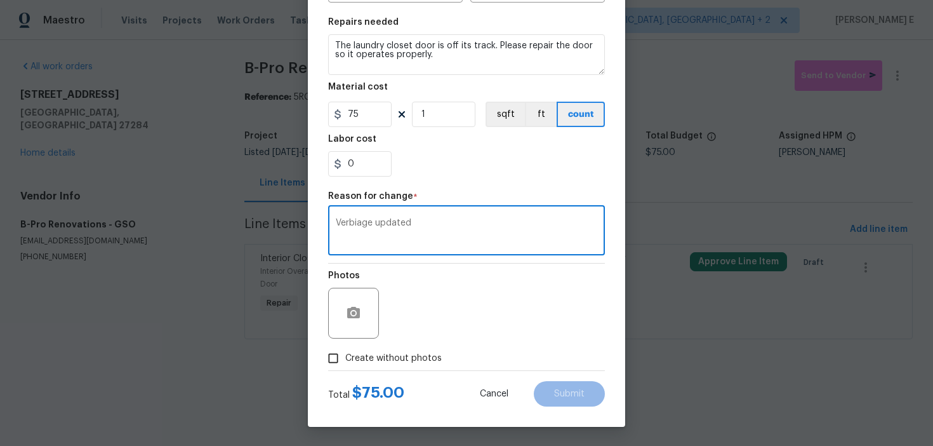
type textarea "Verbiage updated"
click at [406, 345] on div "Photos" at bounding box center [466, 304] width 277 height 83
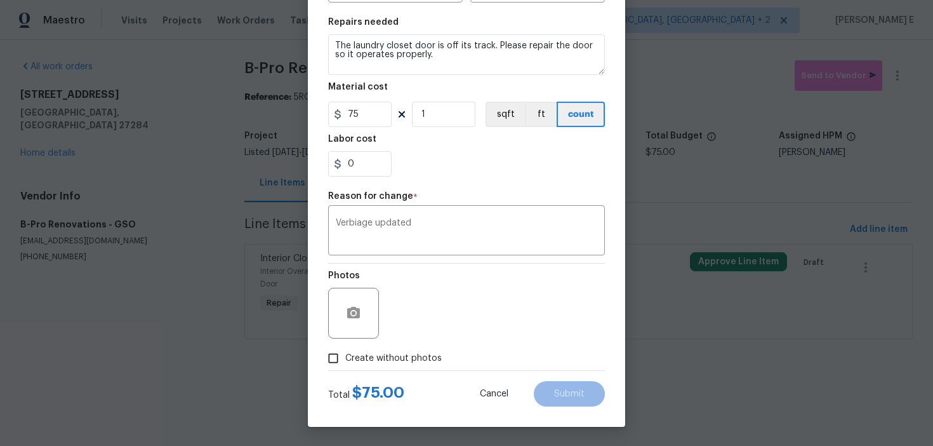
click at [406, 364] on span "Create without photos" at bounding box center [393, 358] width 96 height 13
click at [345, 364] on input "Create without photos" at bounding box center [333, 358] width 24 height 24
checkbox input "true"
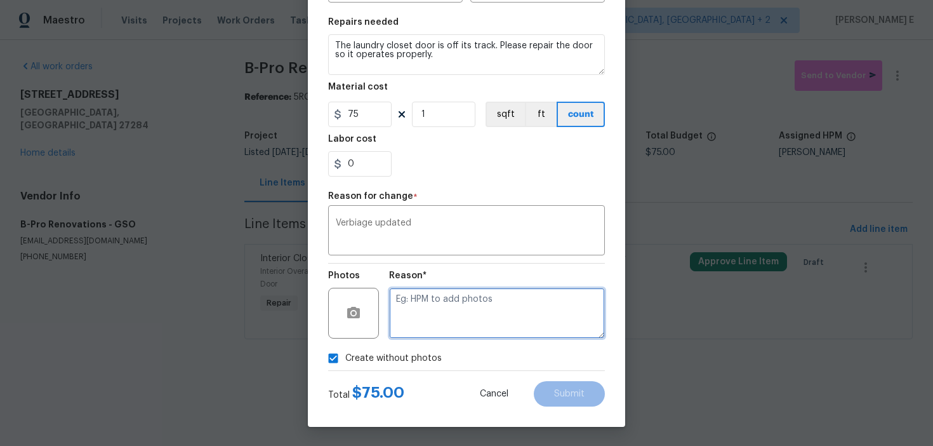
click at [453, 333] on textarea at bounding box center [497, 313] width 216 height 51
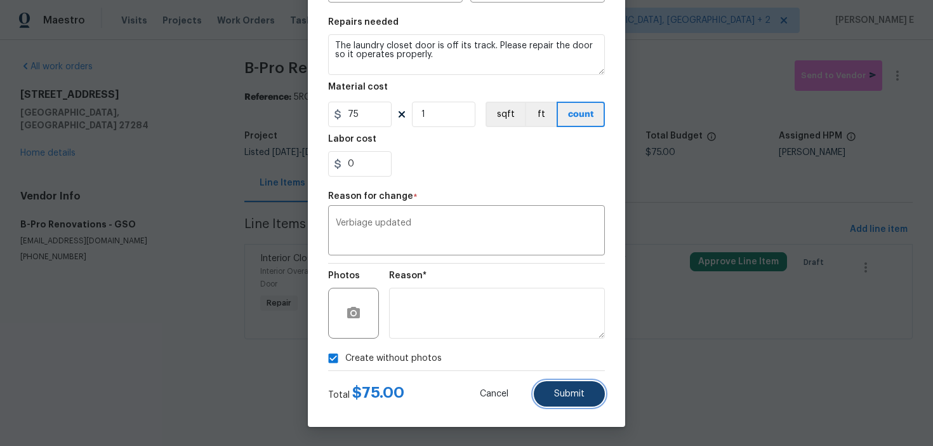
click at [564, 381] on button "Submit" at bounding box center [569, 393] width 71 height 25
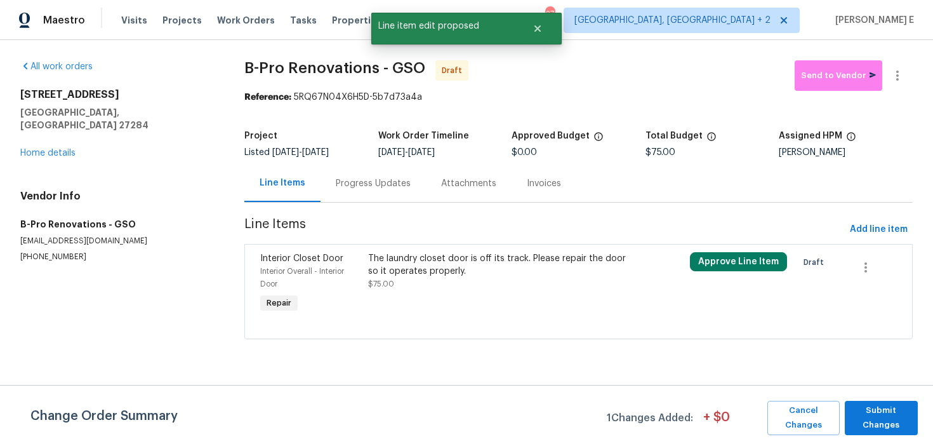
scroll to position [0, 0]
click at [880, 406] on span "Submit Changes" at bounding box center [881, 417] width 60 height 29
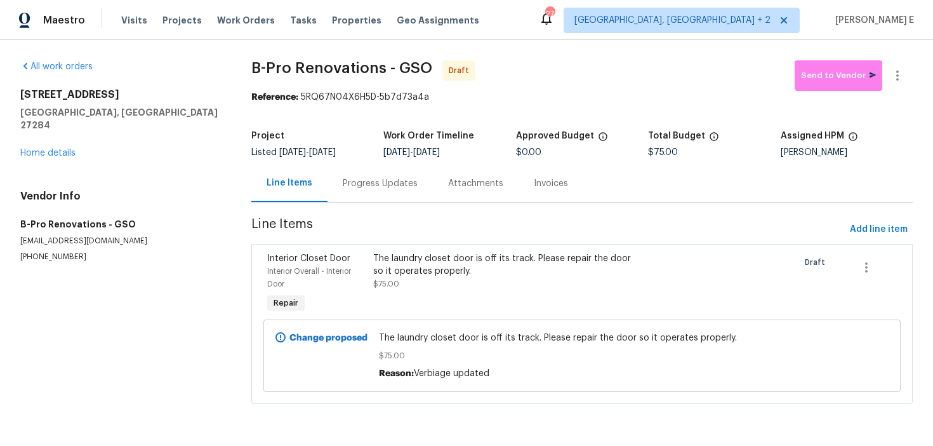
click at [386, 185] on div "Progress Updates" at bounding box center [380, 183] width 75 height 13
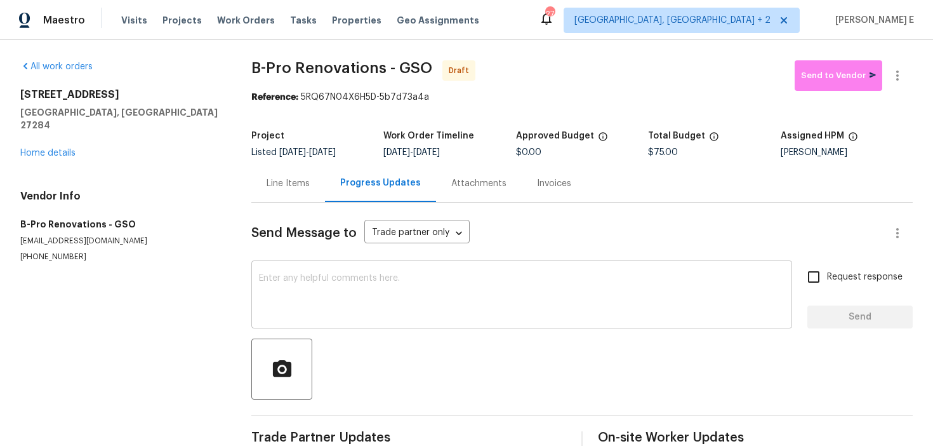
click at [514, 282] on textarea at bounding box center [522, 296] width 526 height 44
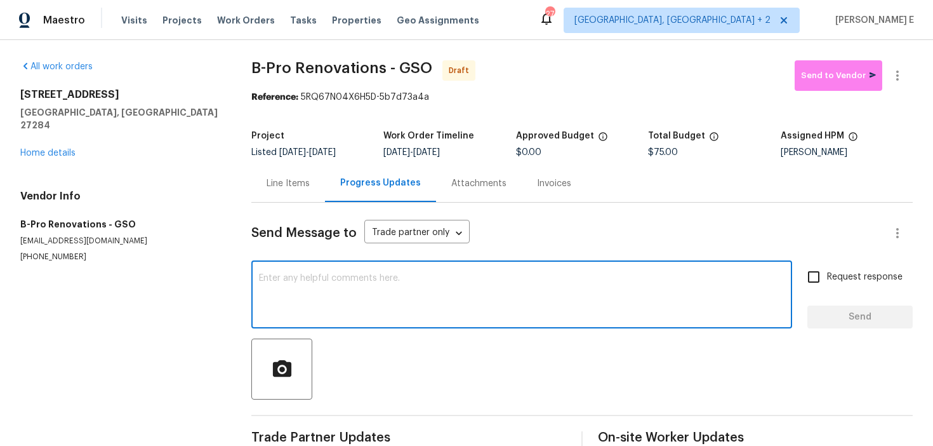
paste textarea "Hi this is Keerthana with Opendoor. I’m confirming you received the WO for the …"
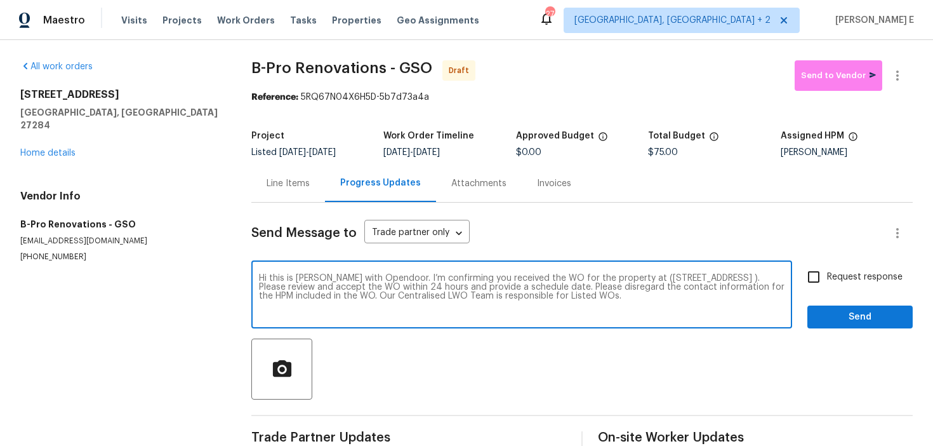
type textarea "Hi this is Keerthana with Opendoor. I’m confirming you received the WO for the …"
click at [828, 280] on span "Request response" at bounding box center [865, 276] width 76 height 13
click at [827, 280] on input "Request response" at bounding box center [813, 276] width 27 height 27
checkbox input "true"
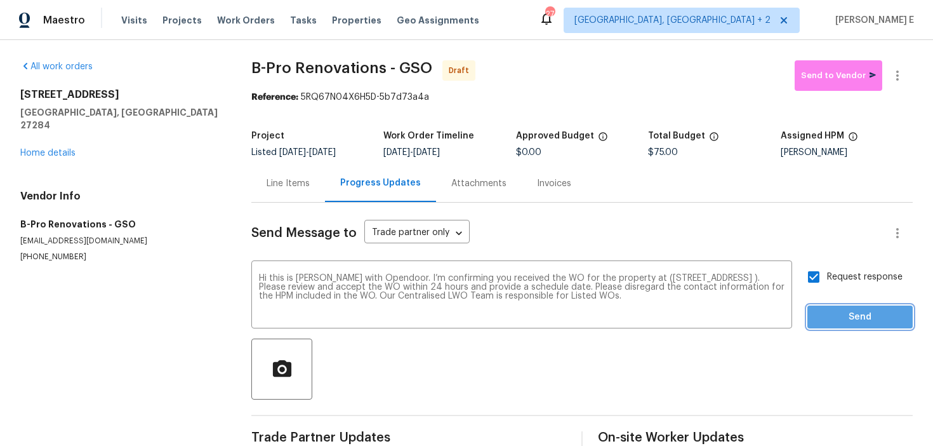
click at [830, 321] on span "Send" at bounding box center [860, 317] width 85 height 16
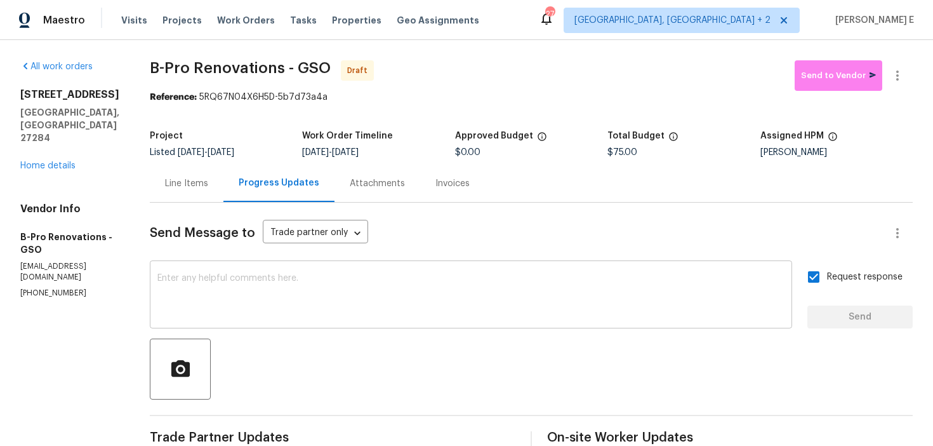
click at [594, 314] on textarea at bounding box center [470, 296] width 627 height 44
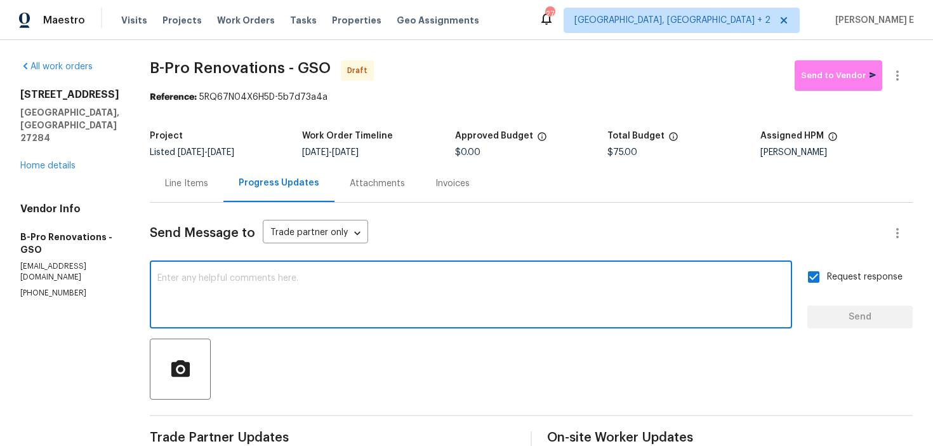
paste textarea "Attention All Work Orders must include before-photos (both close-up and wide-an…"
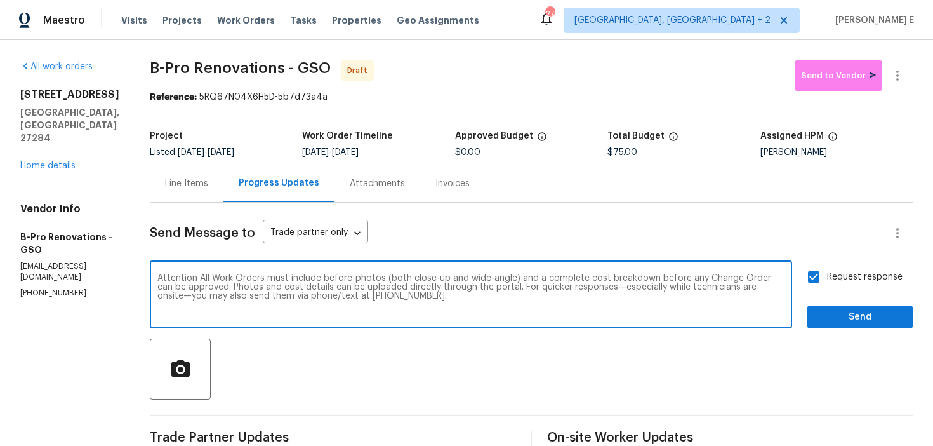
type textarea "Attention All Work Orders must include before-photos (both close-up and wide-an…"
click at [868, 321] on span "Send" at bounding box center [860, 317] width 85 height 16
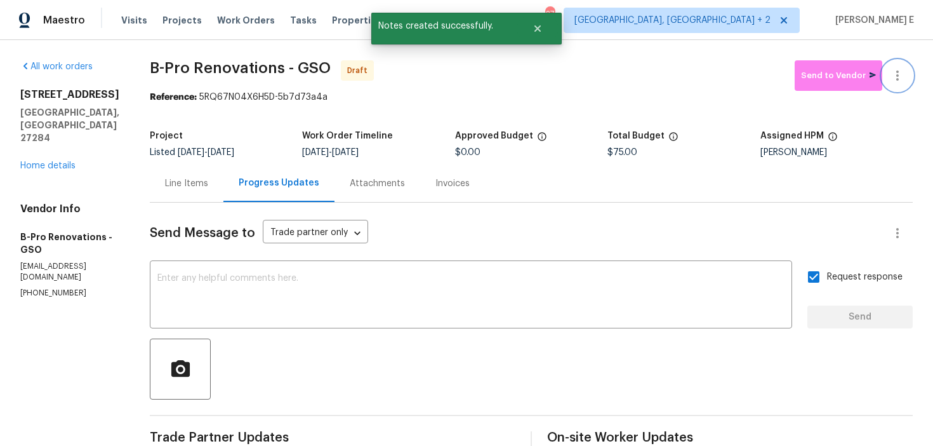
click at [902, 67] on button "button" at bounding box center [897, 75] width 30 height 30
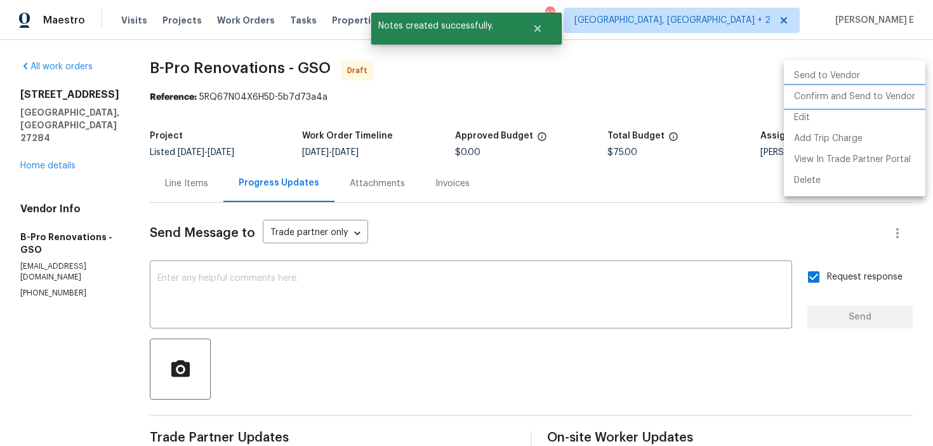
click at [861, 95] on li "Confirm and Send to Vendor" at bounding box center [855, 96] width 142 height 21
click at [696, 117] on div at bounding box center [466, 223] width 933 height 446
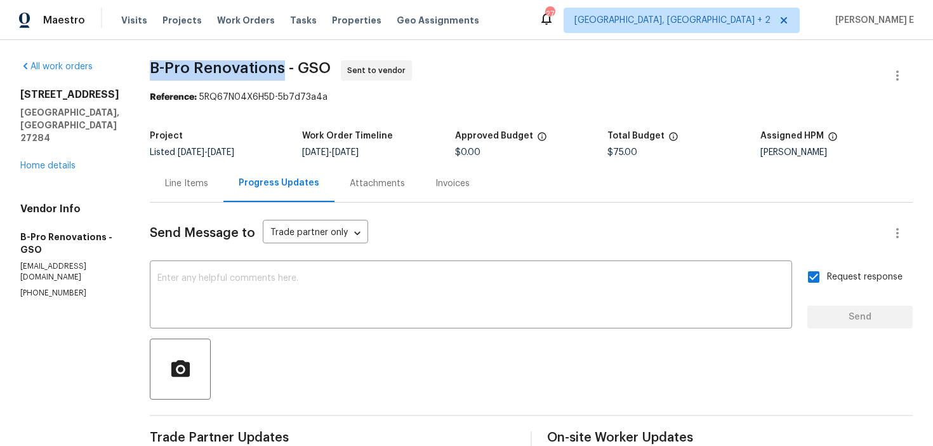
drag, startPoint x: 152, startPoint y: 68, endPoint x: 283, endPoint y: 69, distance: 130.8
click at [283, 69] on span "B-Pro Renovations - GSO" at bounding box center [240, 67] width 181 height 15
copy span "B-Pro Renovations"
click at [60, 161] on link "Home details" at bounding box center [47, 165] width 55 height 9
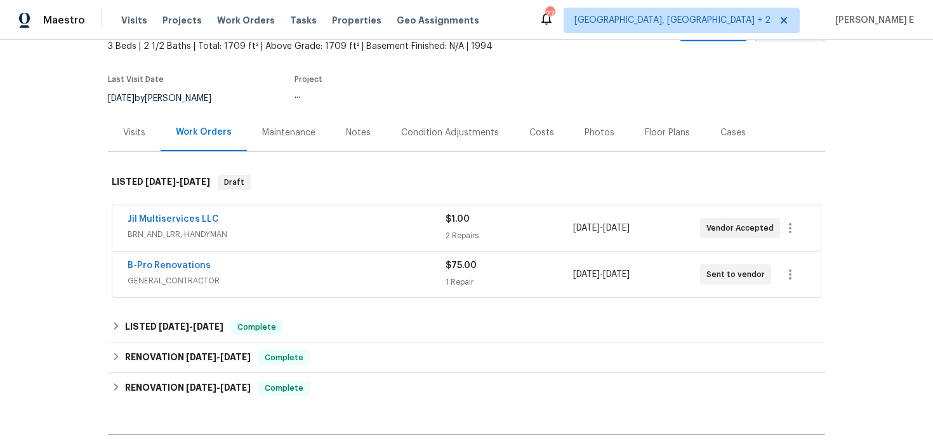
scroll to position [79, 0]
click at [168, 220] on link "Jil Multiservices LLC" at bounding box center [173, 219] width 91 height 9
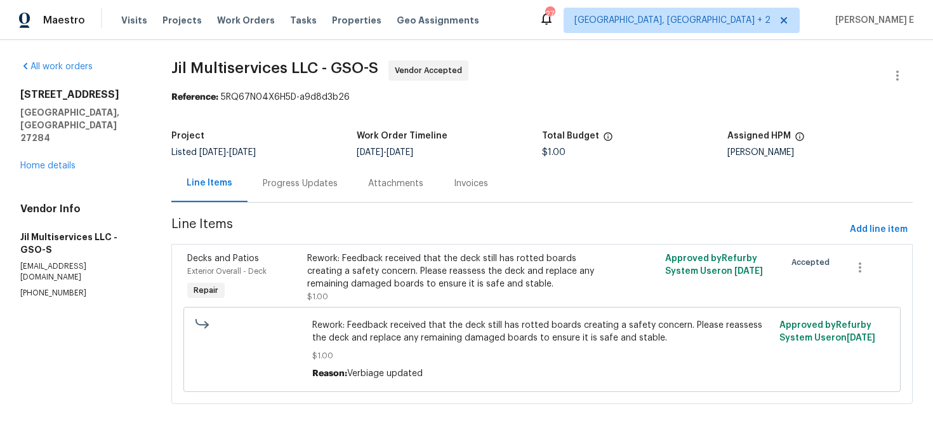
click at [336, 189] on div "Progress Updates" at bounding box center [300, 182] width 105 height 37
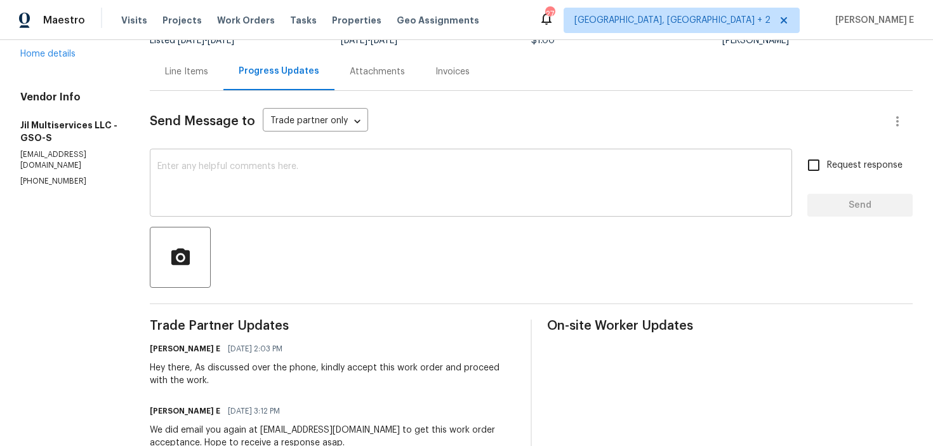
scroll to position [100, 0]
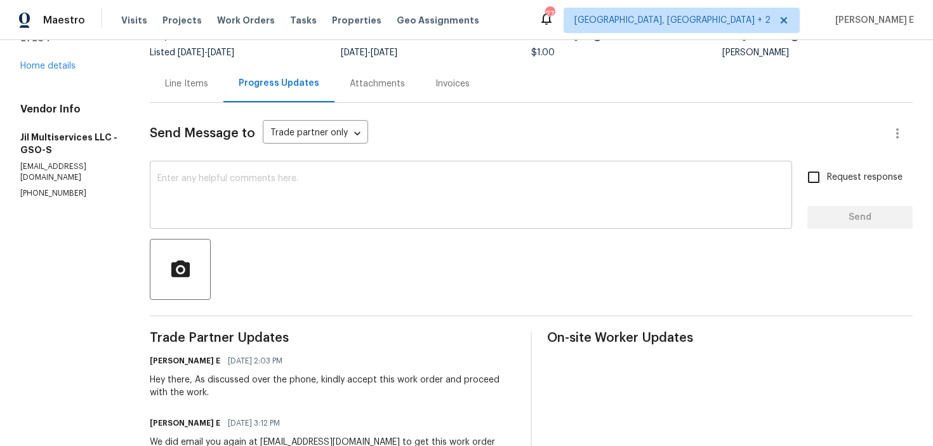
click at [347, 201] on textarea at bounding box center [470, 196] width 627 height 44
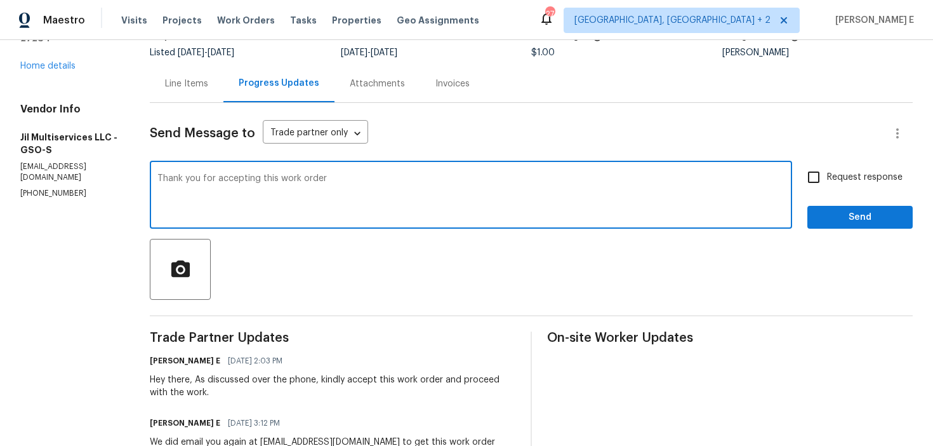
click at [323, 198] on textarea "Thank you for accepting this work order" at bounding box center [470, 196] width 627 height 44
paste textarea "s for accepting the work order! Just checking—do you have a scheduled date for …"
type textarea "Thanks for accepting the work order! Just checking—do you have a scheduled date…"
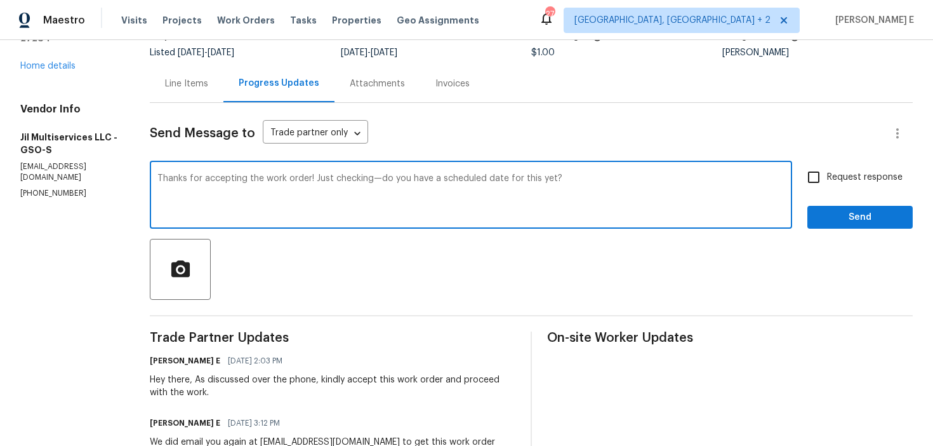
click at [824, 178] on input "Request response" at bounding box center [813, 177] width 27 height 27
checkbox input "true"
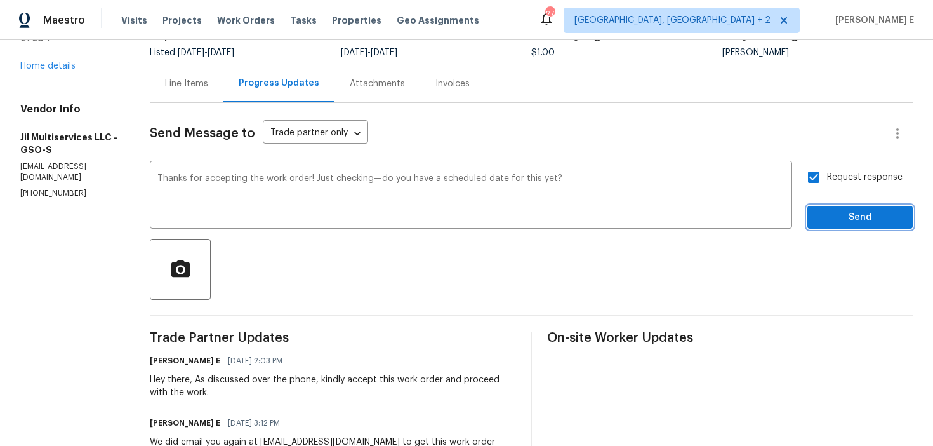
click at [834, 219] on span "Send" at bounding box center [860, 217] width 85 height 16
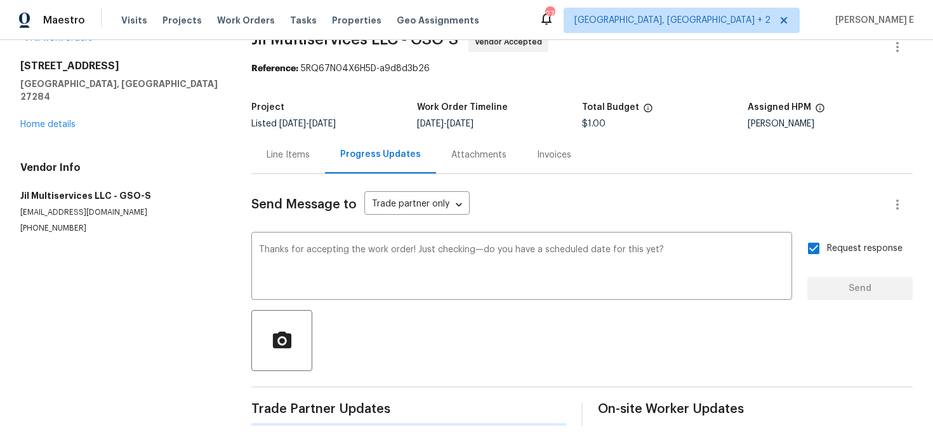
scroll to position [0, 0]
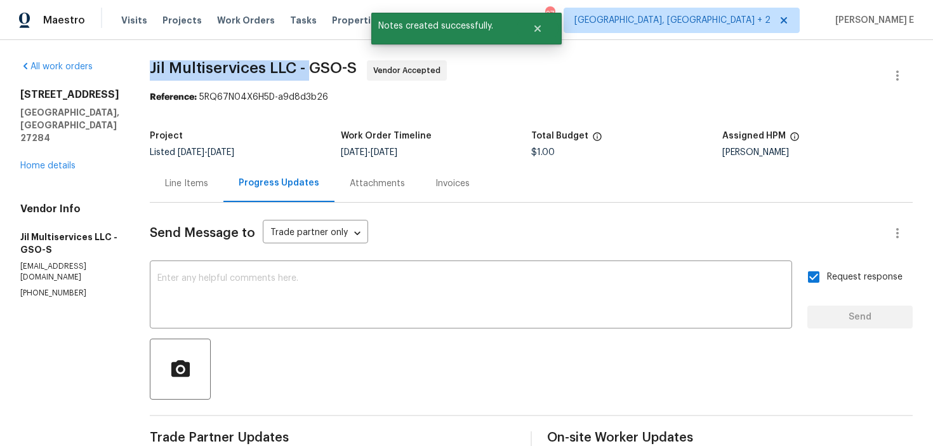
drag, startPoint x: 155, startPoint y: 70, endPoint x: 315, endPoint y: 74, distance: 160.0
click at [315, 74] on div "All work orders 1200 Salem Crossing Rd Kernersville, NC 27284 Home details Vend…" at bounding box center [466, 449] width 933 height 818
copy span "Jil Multiservices LLC -"
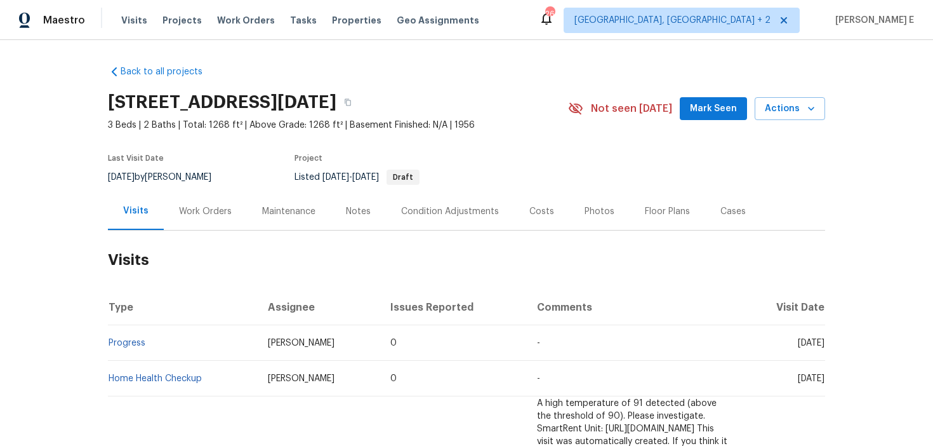
click at [189, 211] on div "Work Orders" at bounding box center [205, 211] width 53 height 13
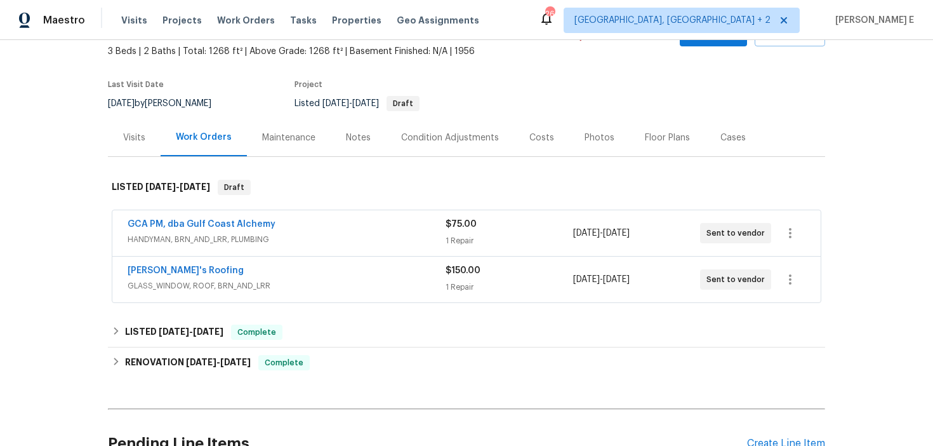
scroll to position [84, 0]
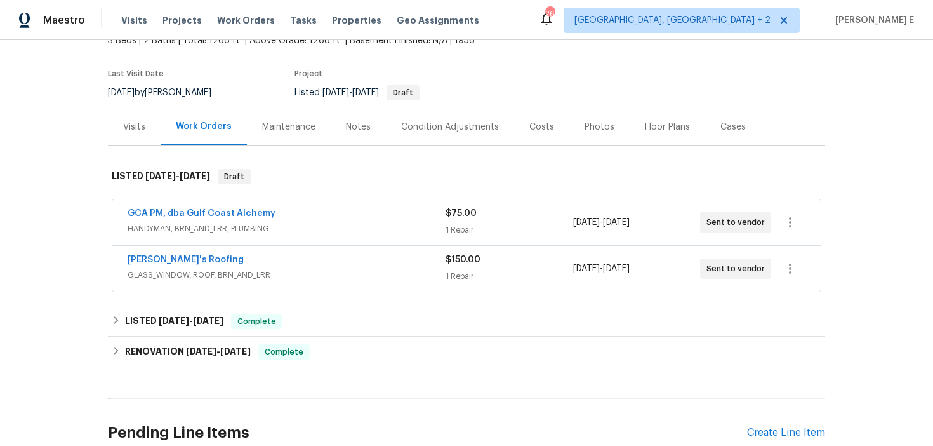
click at [264, 256] on div "[PERSON_NAME]'s Roofing" at bounding box center [287, 260] width 318 height 15
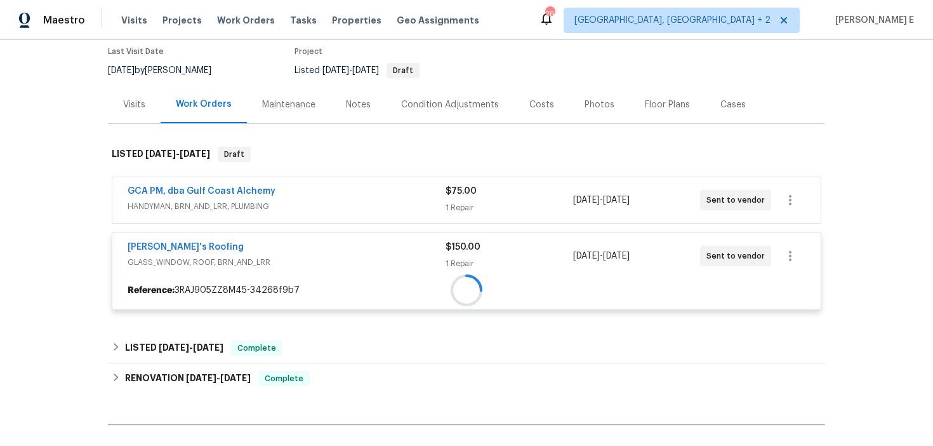
scroll to position [109, 0]
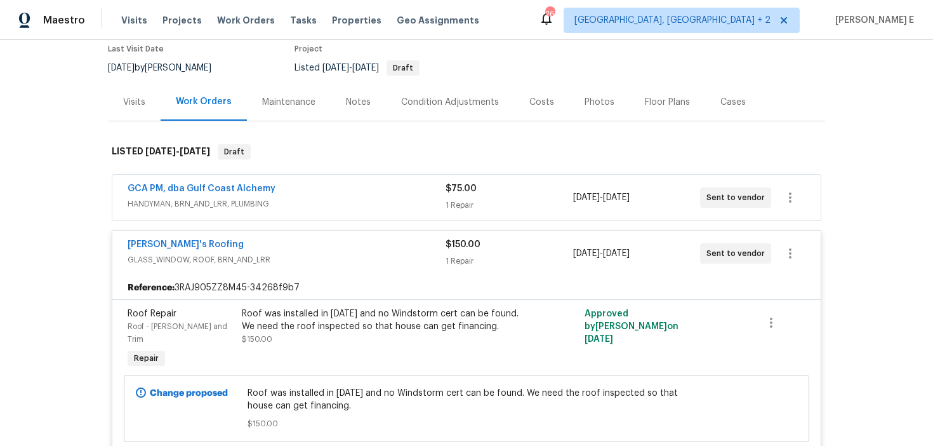
click at [304, 198] on span "HANDYMAN, BRN_AND_LRR, PLUMBING" at bounding box center [287, 203] width 318 height 13
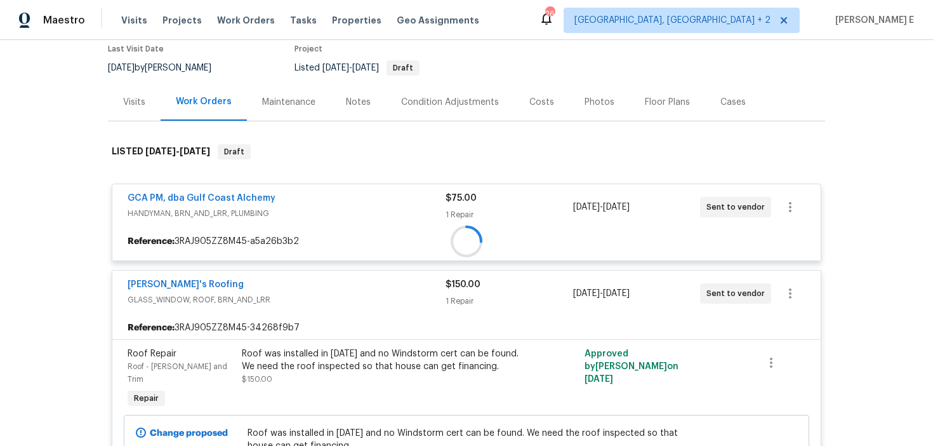
scroll to position [116, 0]
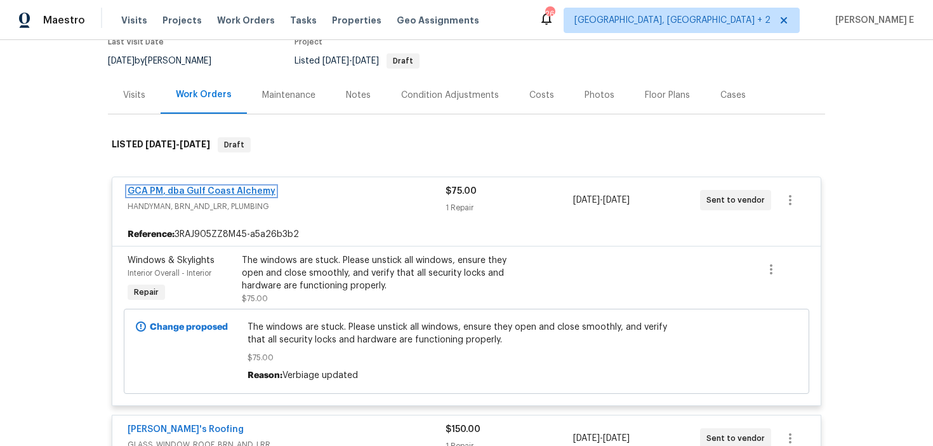
click at [229, 189] on link "GCA PM, dba Gulf Coast Alchemy" at bounding box center [202, 191] width 148 height 9
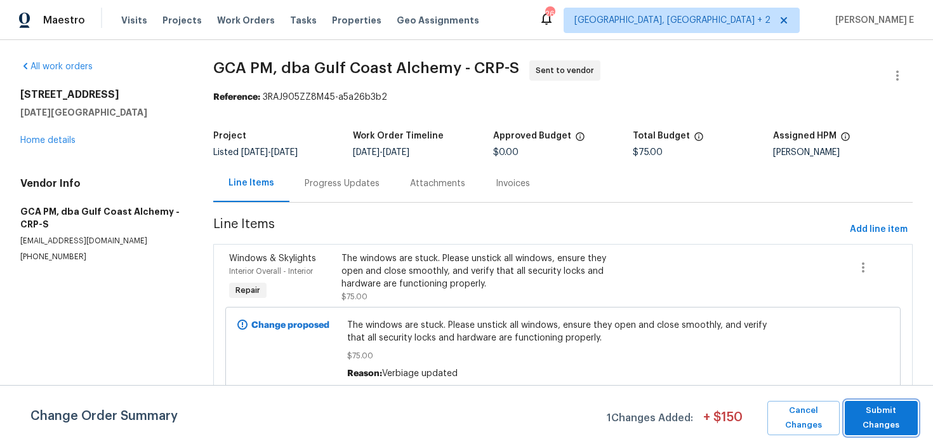
click at [872, 425] on span "Submit Changes" at bounding box center [881, 417] width 60 height 29
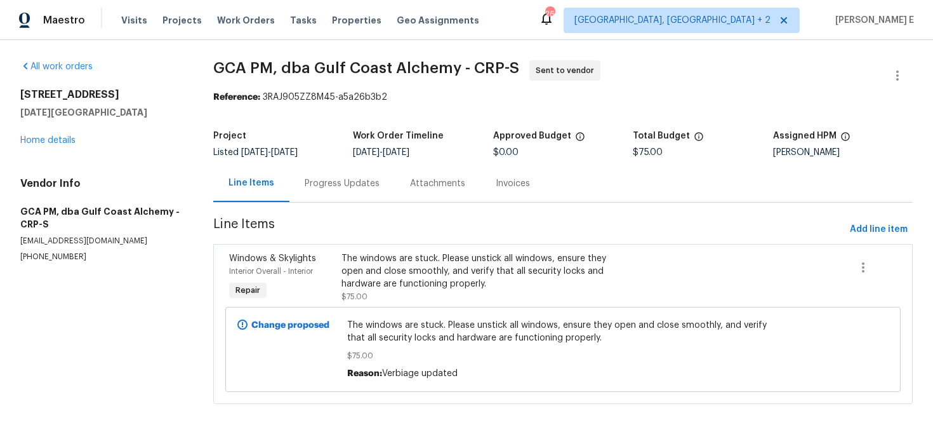
click at [340, 196] on div "Progress Updates" at bounding box center [341, 182] width 105 height 37
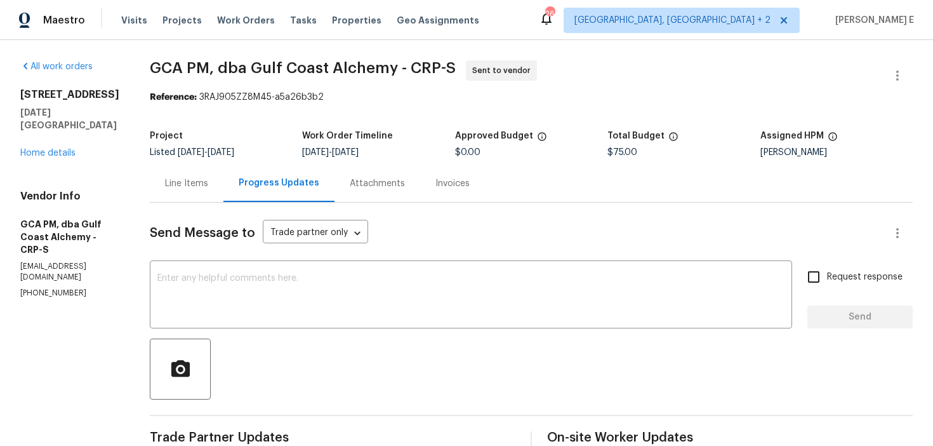
click at [427, 316] on textarea at bounding box center [470, 296] width 627 height 44
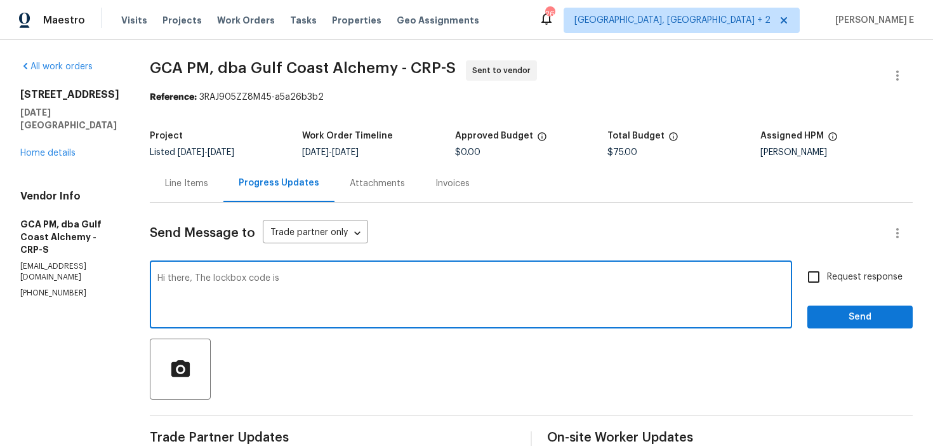
paste textarea "5956"
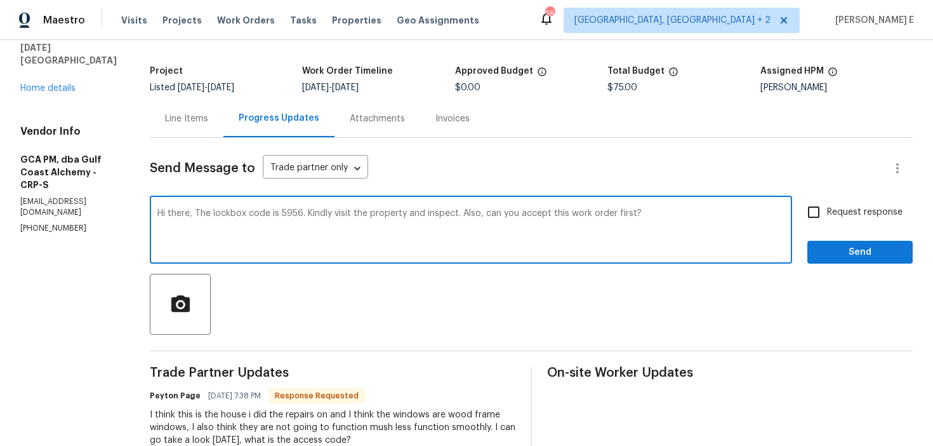
scroll to position [64, 0]
type textarea "Hi there, The lockbox code is 5956. Kindly visit the property and inspect. Also…"
click at [833, 218] on span "Request response" at bounding box center [865, 212] width 76 height 13
click at [827, 218] on input "Request response" at bounding box center [813, 212] width 27 height 27
checkbox input "true"
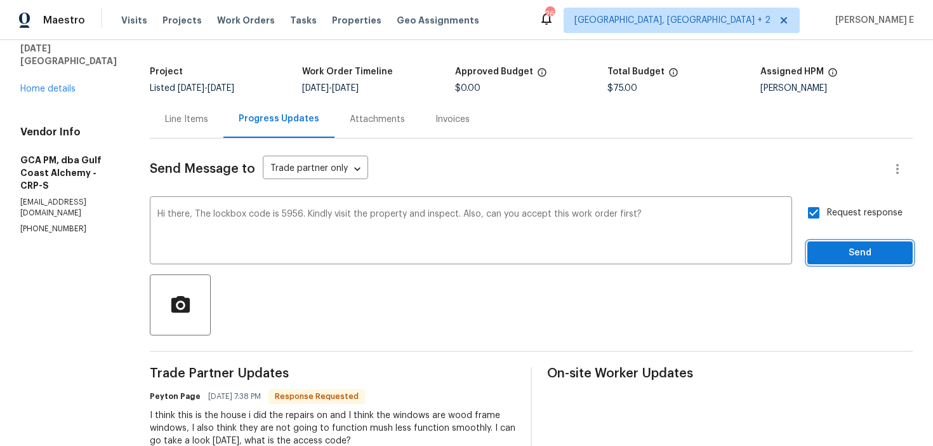
click at [835, 247] on span "Send" at bounding box center [860, 253] width 85 height 16
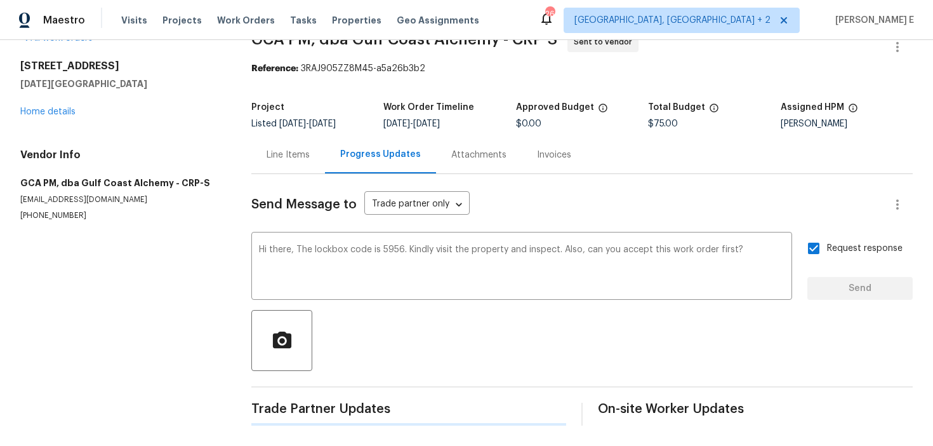
scroll to position [0, 0]
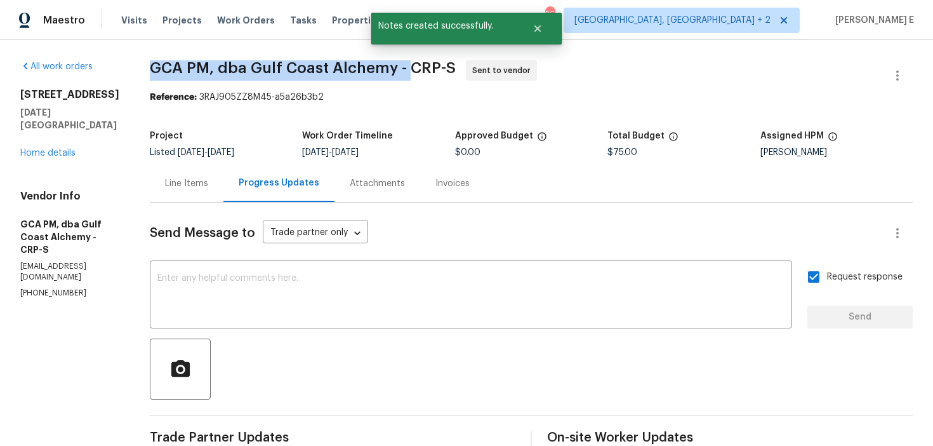
drag, startPoint x: 159, startPoint y: 67, endPoint x: 420, endPoint y: 69, distance: 261.5
click at [420, 69] on div "All work orders 6042 Hugo Dr Corpus Christi, TX 78412 Home details Vendor Info …" at bounding box center [466, 418] width 933 height 757
copy span "GCA PM, dba Gulf Coast Alchemy -"
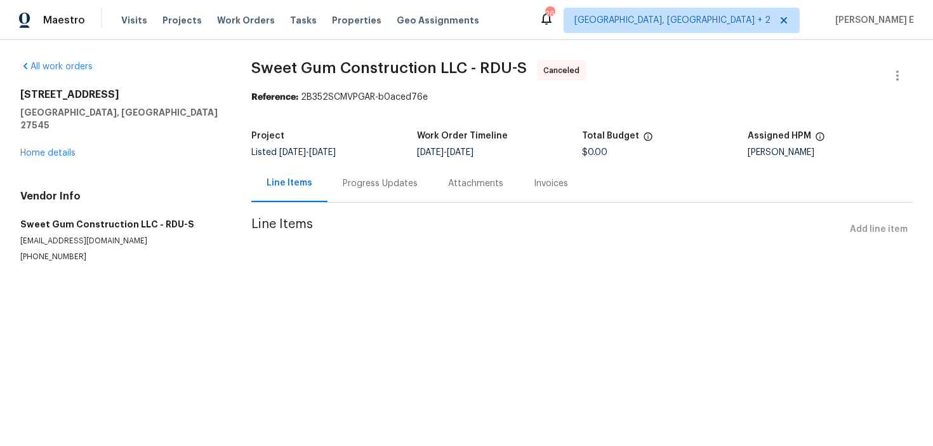
click at [33, 147] on div "All work orders 213 Dwelling Pl Knightdale, NC 27545 Home details Vendor Info S…" at bounding box center [120, 161] width 201 height 202
click at [41, 149] on link "Home details" at bounding box center [47, 153] width 55 height 9
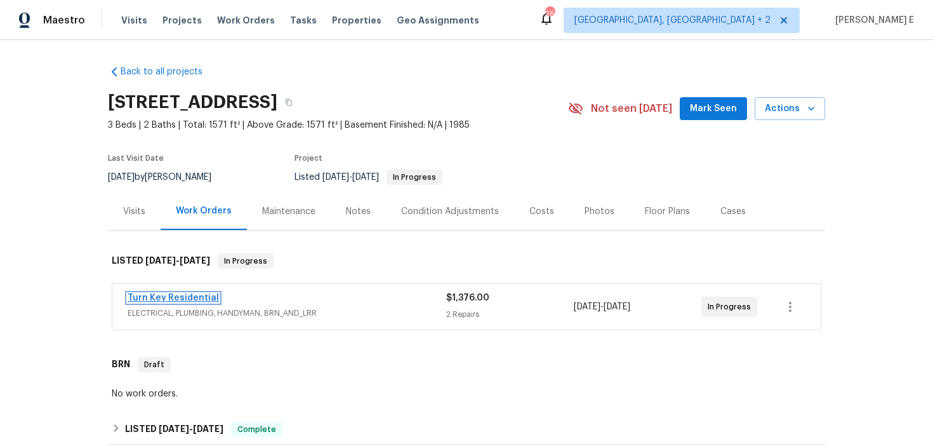
click at [145, 298] on link "Turn Key Residential" at bounding box center [173, 297] width 91 height 9
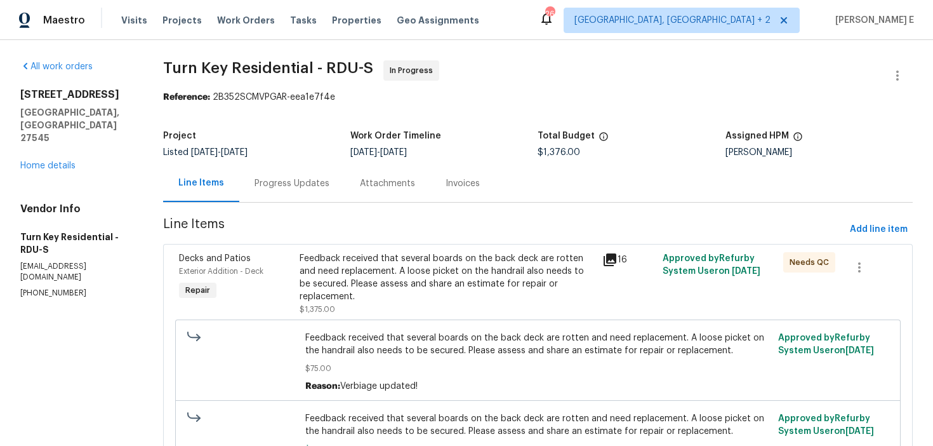
click at [325, 185] on div "Progress Updates" at bounding box center [292, 183] width 75 height 13
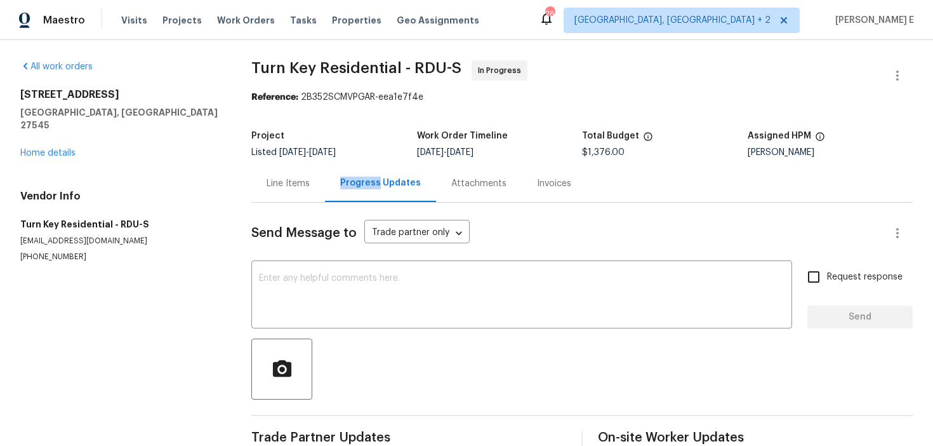
click at [325, 185] on div "Progress Updates" at bounding box center [380, 182] width 111 height 37
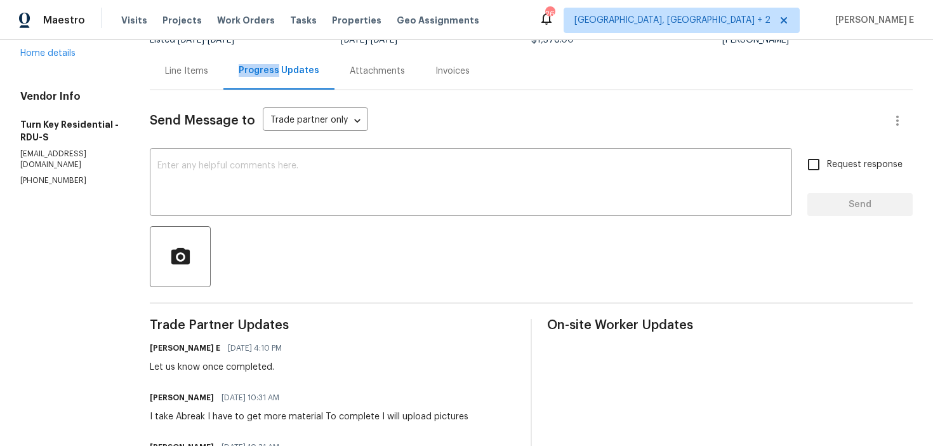
scroll to position [109, 0]
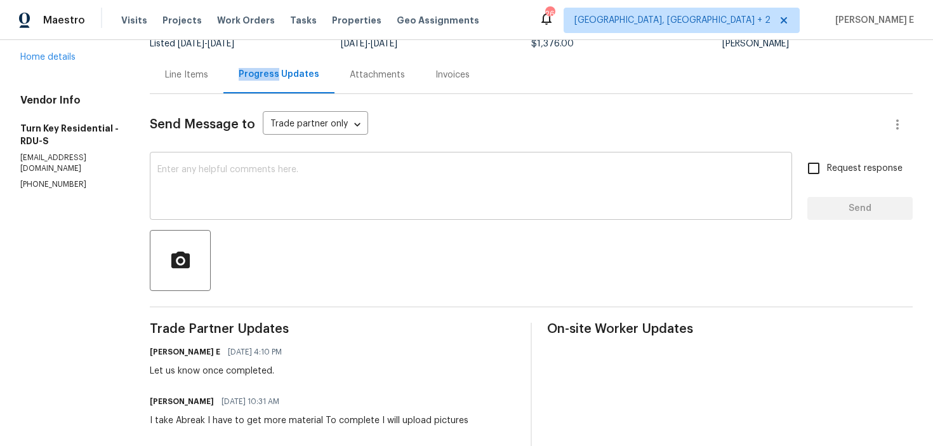
click at [340, 201] on textarea at bounding box center [470, 187] width 627 height 44
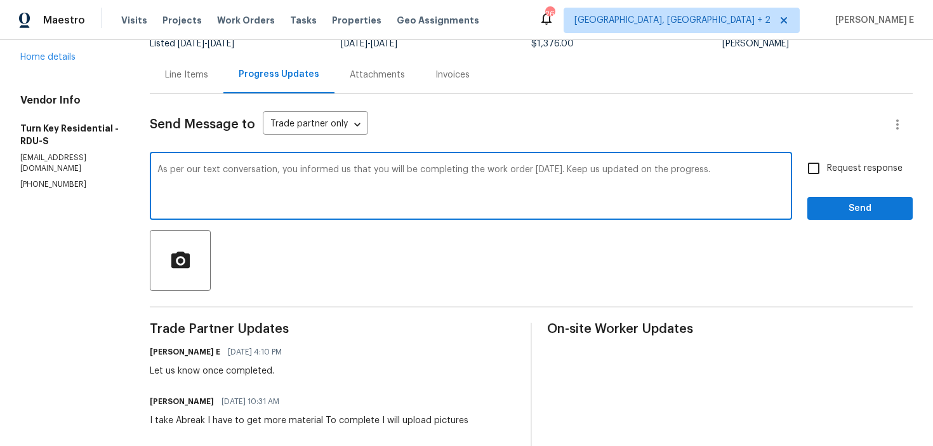
type textarea "As per our text conversation, you informed us that you will be completing the w…"
click at [825, 169] on input "Request response" at bounding box center [813, 168] width 27 height 27
checkbox input "true"
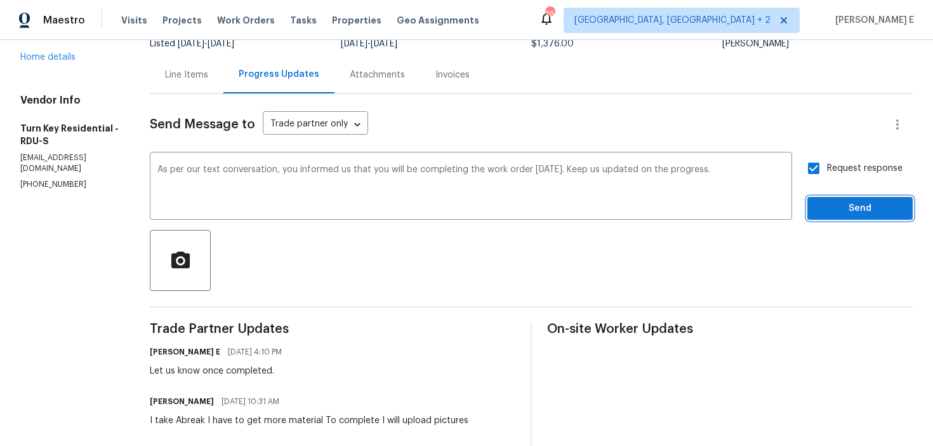
click at [838, 209] on span "Send" at bounding box center [860, 209] width 85 height 16
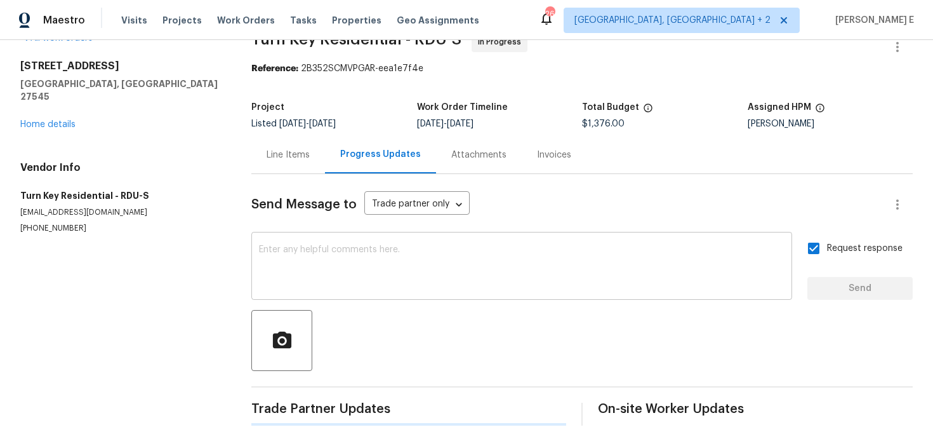
scroll to position [0, 0]
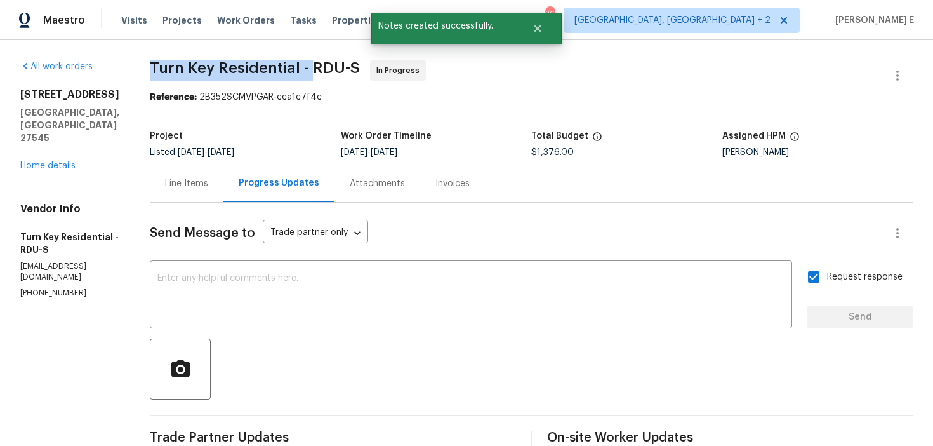
drag, startPoint x: 182, startPoint y: 65, endPoint x: 343, endPoint y: 69, distance: 161.9
click at [343, 69] on span "Turn Key Residential - RDU-S" at bounding box center [255, 67] width 210 height 15
copy span "Turn Key Residential -"
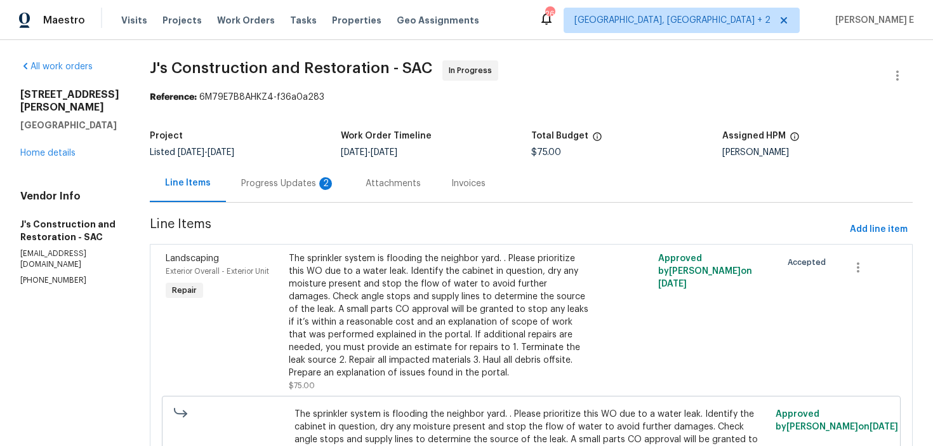
click at [267, 189] on div "Progress Updates 2" at bounding box center [288, 183] width 94 height 13
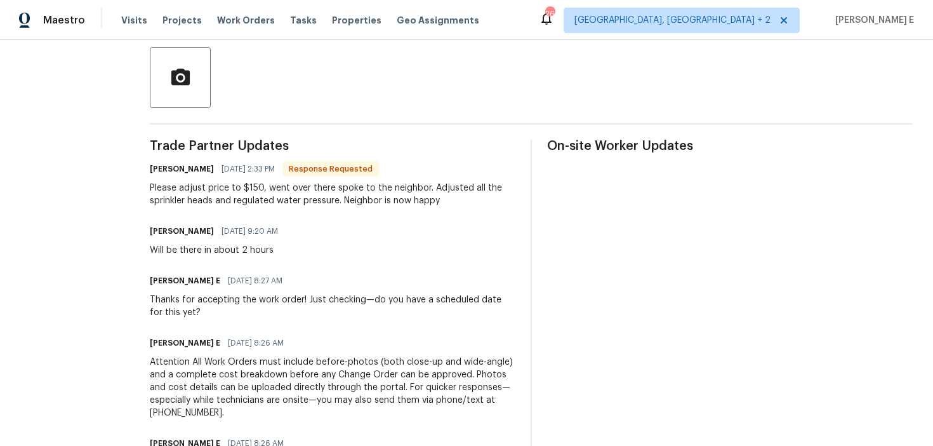
scroll to position [388, 0]
